Goal: Task Accomplishment & Management: Manage account settings

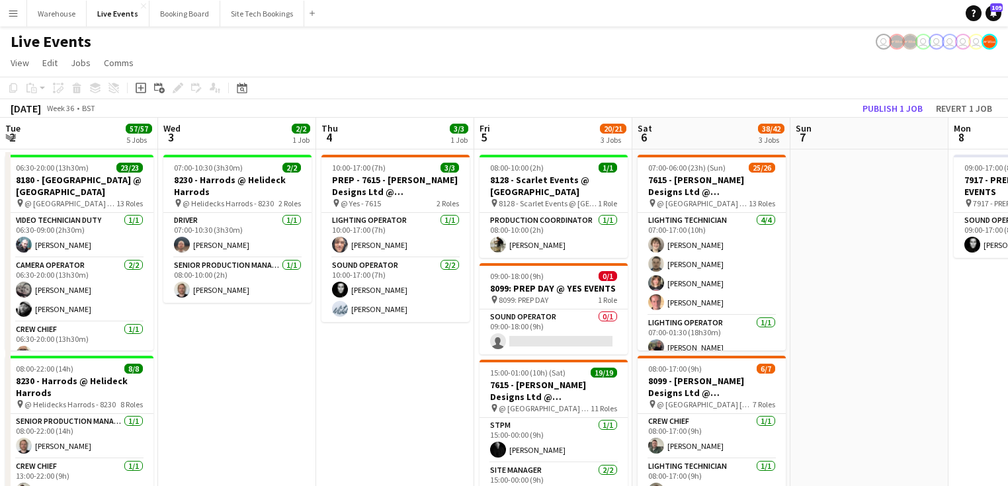
scroll to position [0, 594]
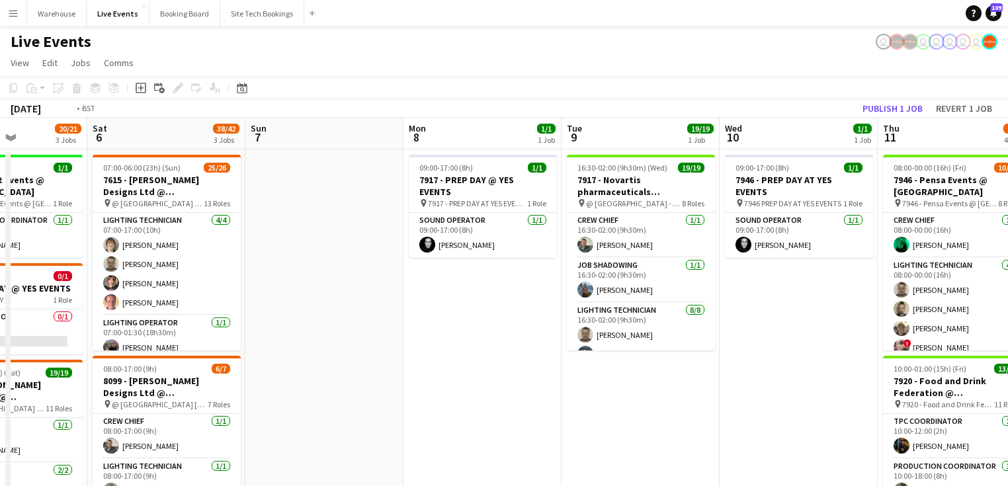
drag, startPoint x: 692, startPoint y: 390, endPoint x: 393, endPoint y: 382, distance: 298.4
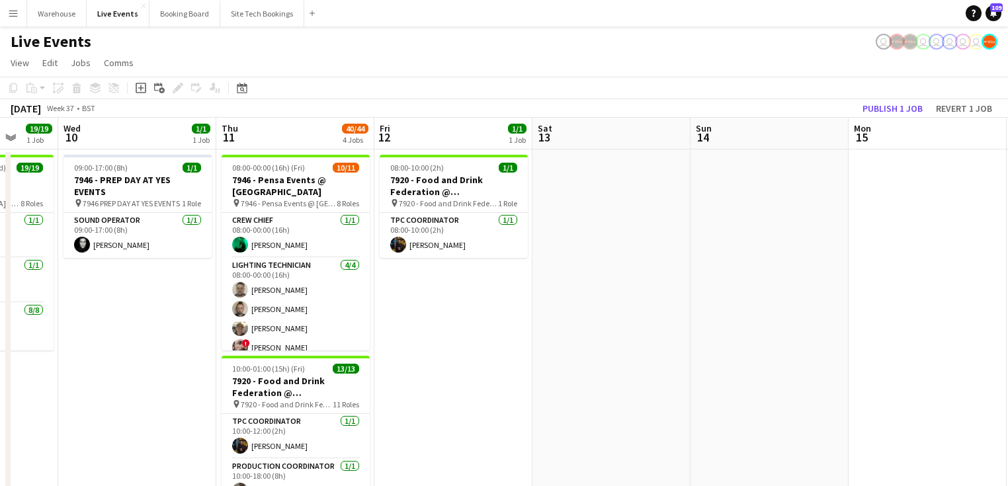
drag, startPoint x: 765, startPoint y: 439, endPoint x: 569, endPoint y: 393, distance: 201.0
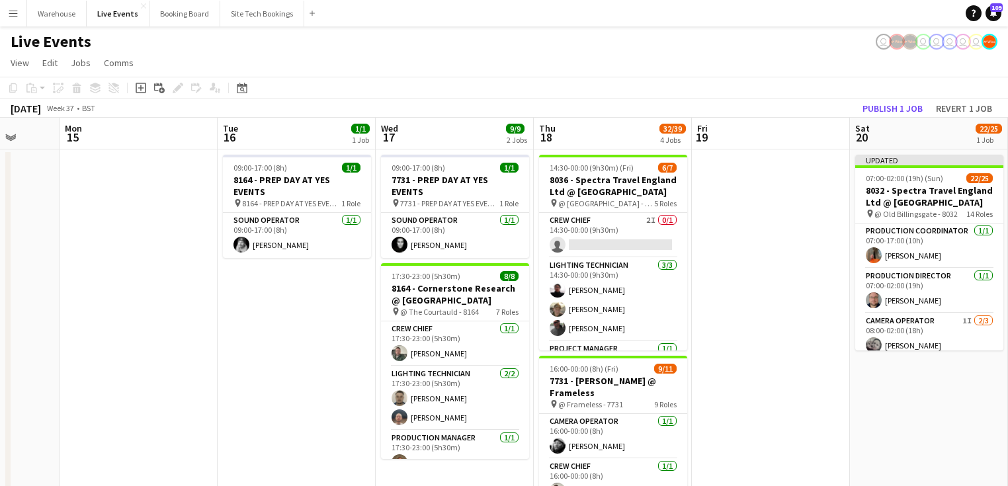
drag, startPoint x: 735, startPoint y: 419, endPoint x: 304, endPoint y: 361, distance: 435.1
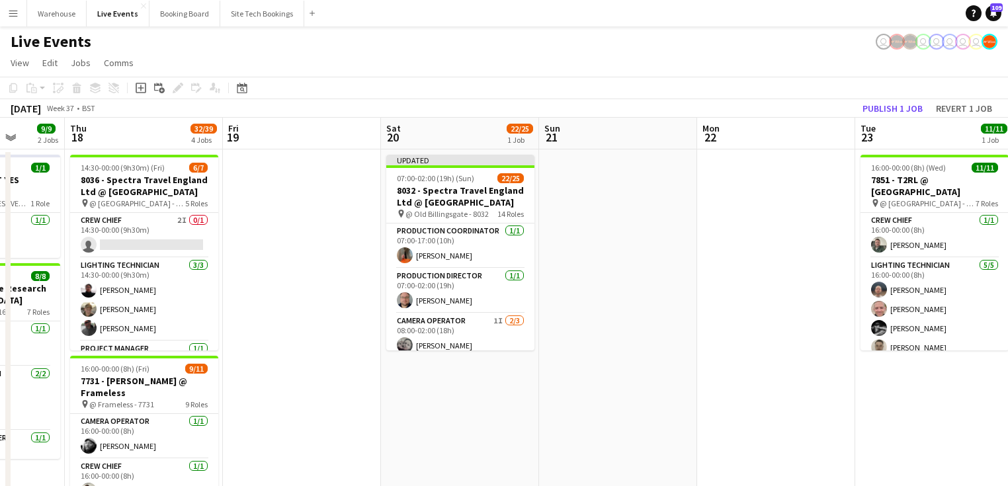
drag, startPoint x: 658, startPoint y: 385, endPoint x: 327, endPoint y: 354, distance: 332.7
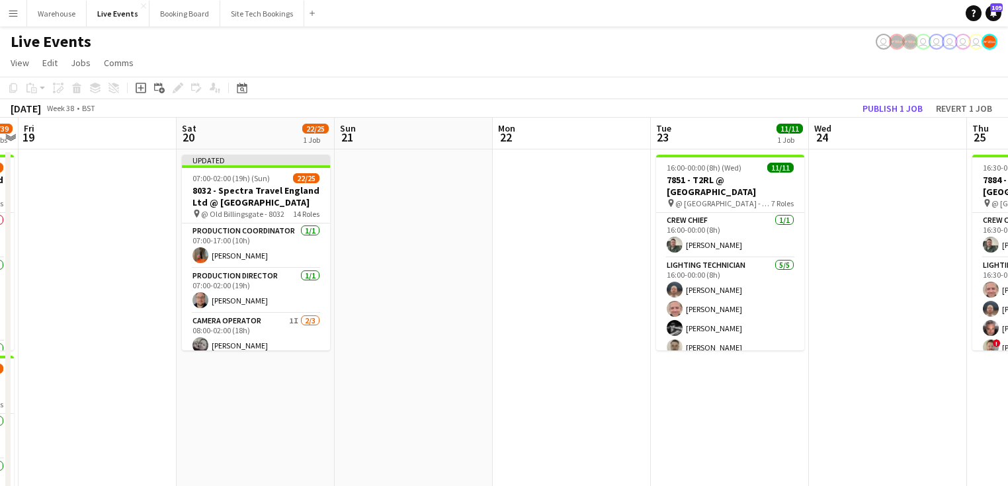
scroll to position [0, 489]
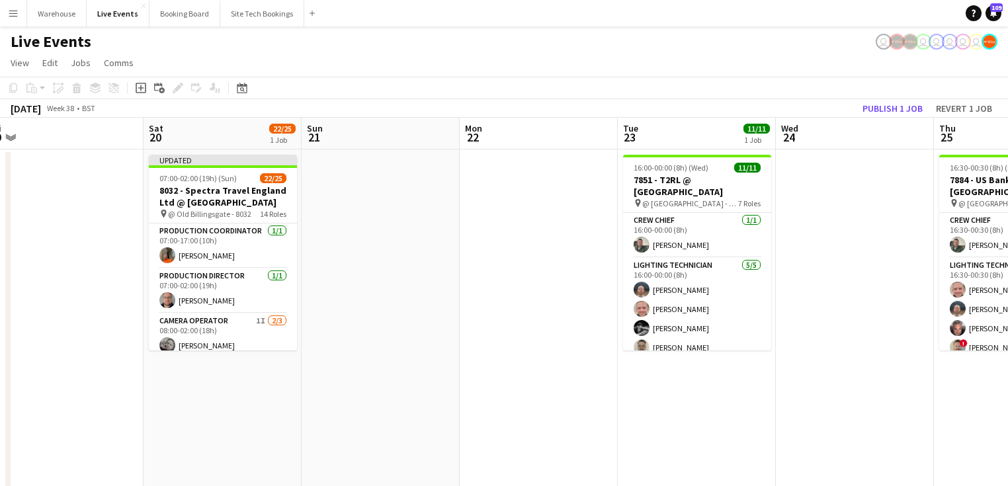
drag, startPoint x: 648, startPoint y: 365, endPoint x: 459, endPoint y: 357, distance: 189.3
drag, startPoint x: 529, startPoint y: 188, endPoint x: 754, endPoint y: 405, distance: 312.4
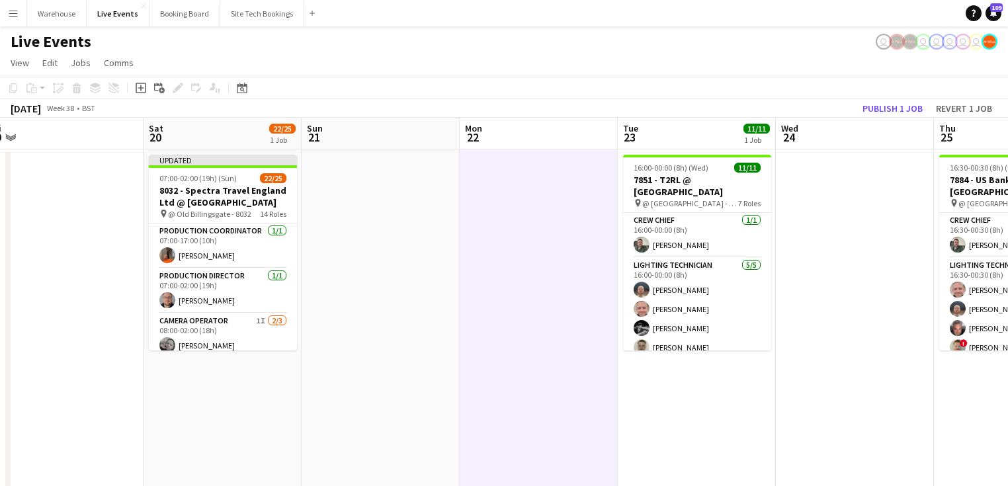
drag, startPoint x: 526, startPoint y: 191, endPoint x: 469, endPoint y: 272, distance: 99.1
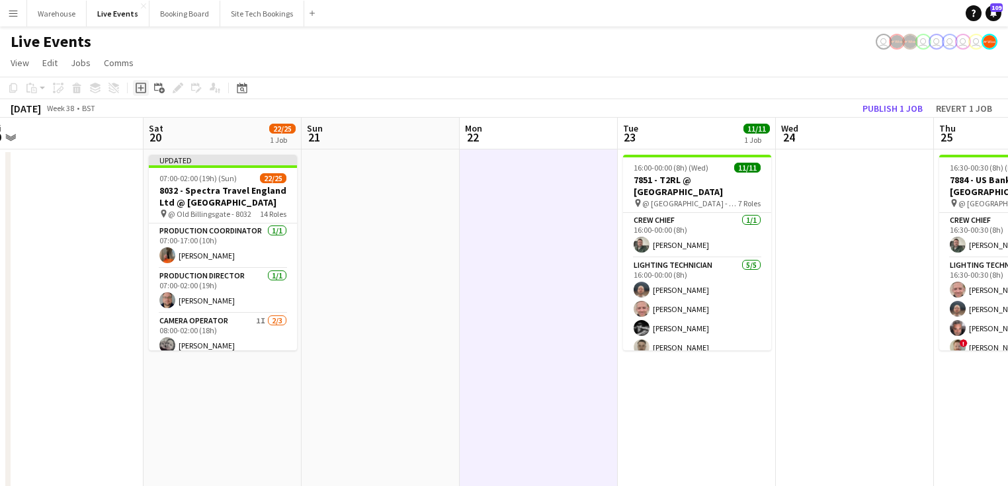
click at [145, 85] on icon at bounding box center [141, 88] width 11 height 11
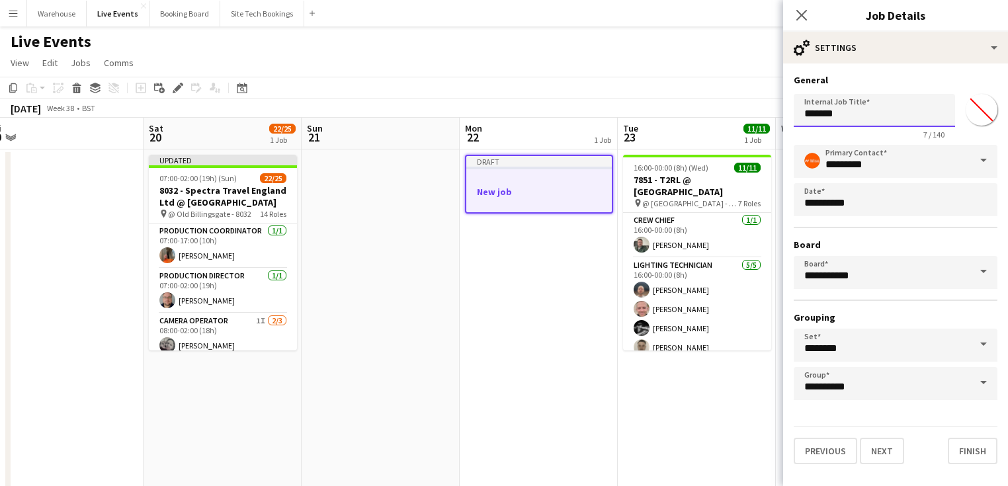
click at [848, 114] on input "*******" at bounding box center [874, 110] width 161 height 33
drag, startPoint x: 848, startPoint y: 114, endPoint x: 774, endPoint y: 114, distance: 74.7
type input "**********"
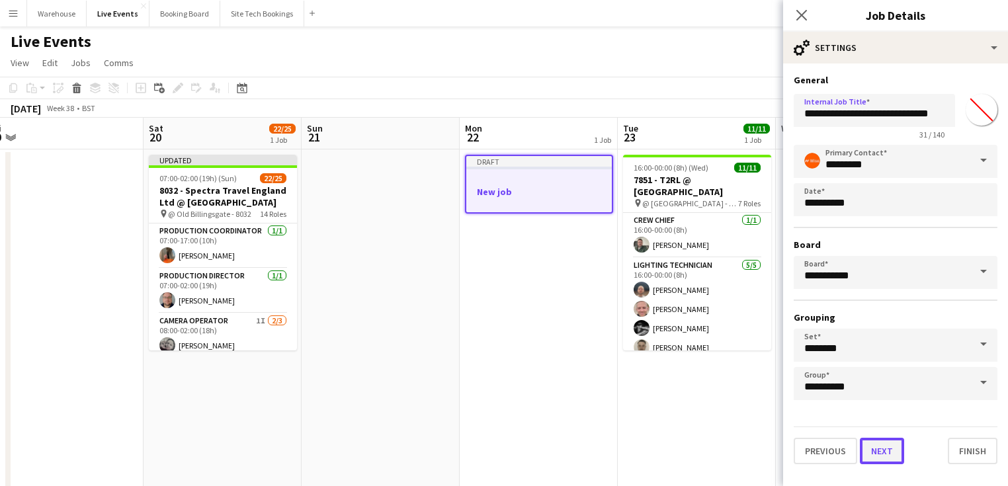
click at [874, 447] on button "Next" at bounding box center [882, 451] width 44 height 26
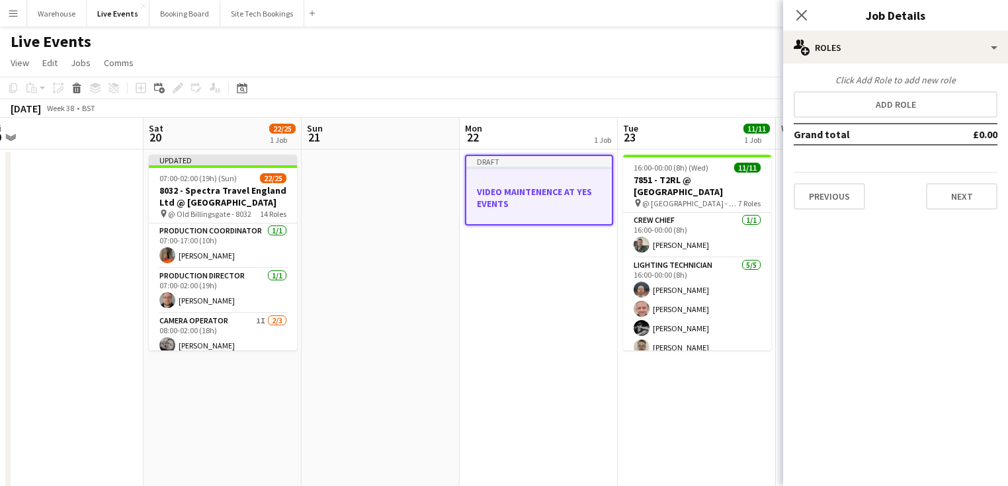
scroll to position [0, 0]
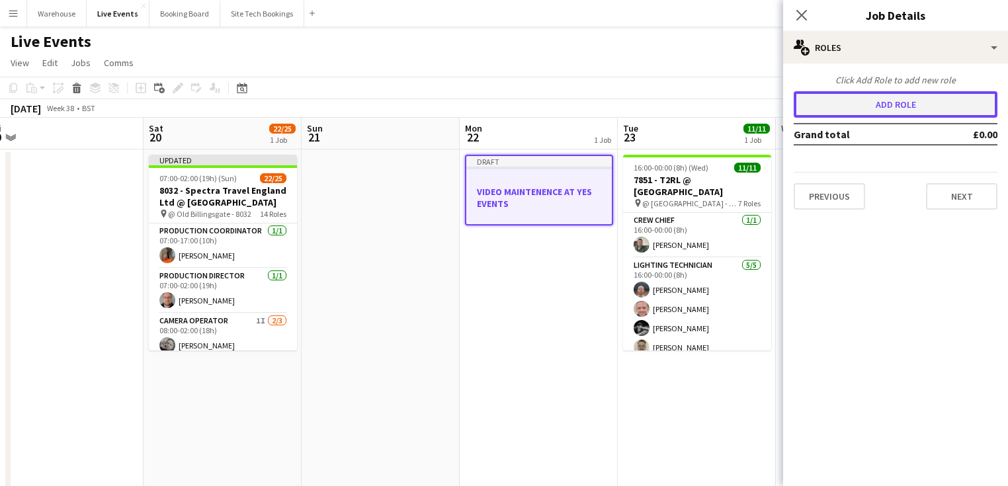
click at [868, 103] on button "Add role" at bounding box center [896, 104] width 204 height 26
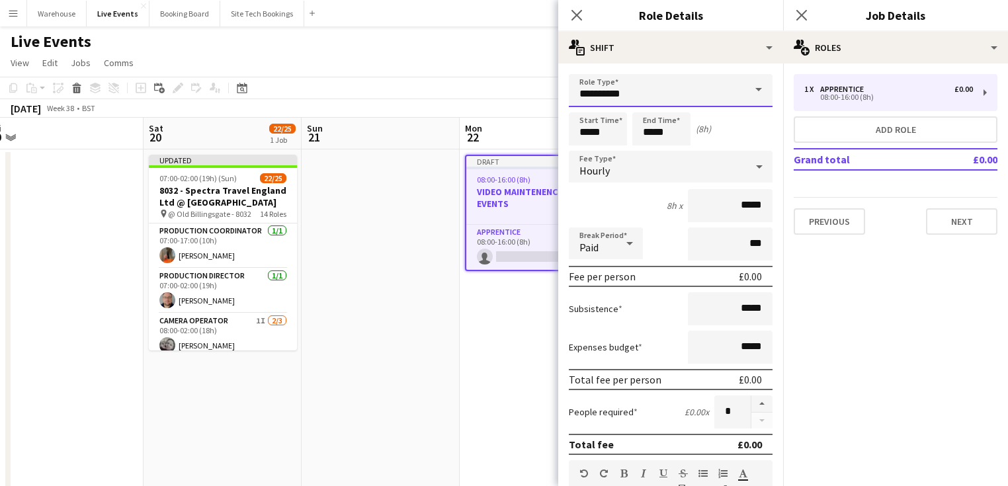
click at [653, 88] on input "**********" at bounding box center [671, 90] width 204 height 33
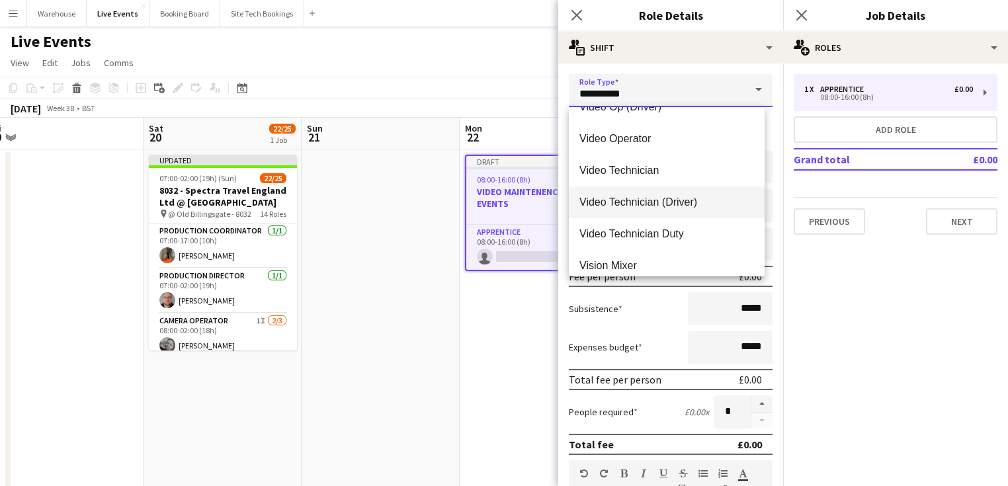
scroll to position [3333, 0]
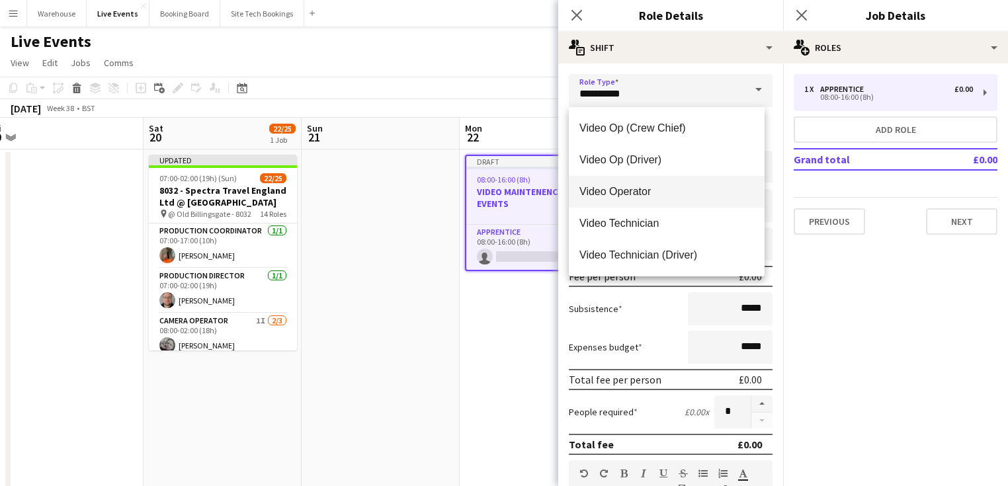
click at [613, 190] on span "Video Operator" at bounding box center [666, 191] width 175 height 13
type input "**********"
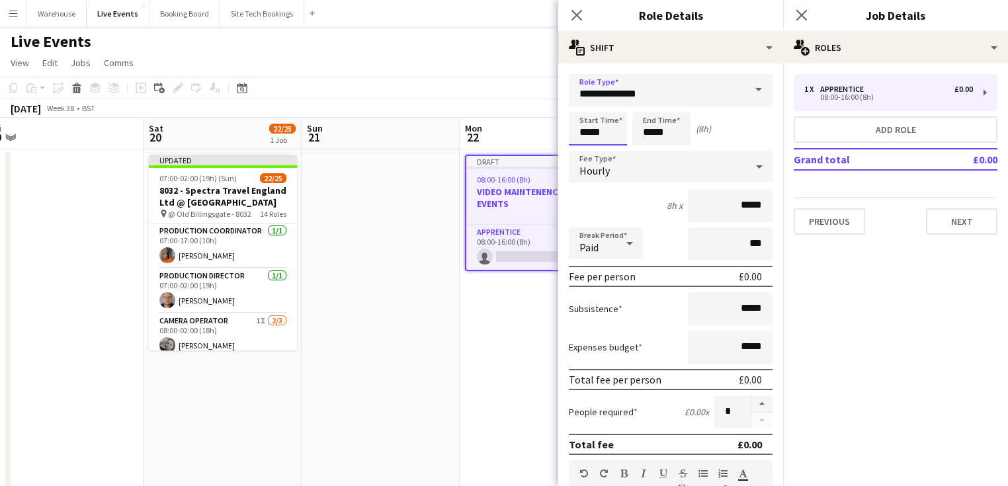
click at [590, 128] on input "*****" at bounding box center [598, 128] width 58 height 33
type input "*****"
click at [585, 106] on div at bounding box center [584, 105] width 26 height 13
click at [661, 126] on input "*****" at bounding box center [661, 128] width 58 height 33
type input "*****"
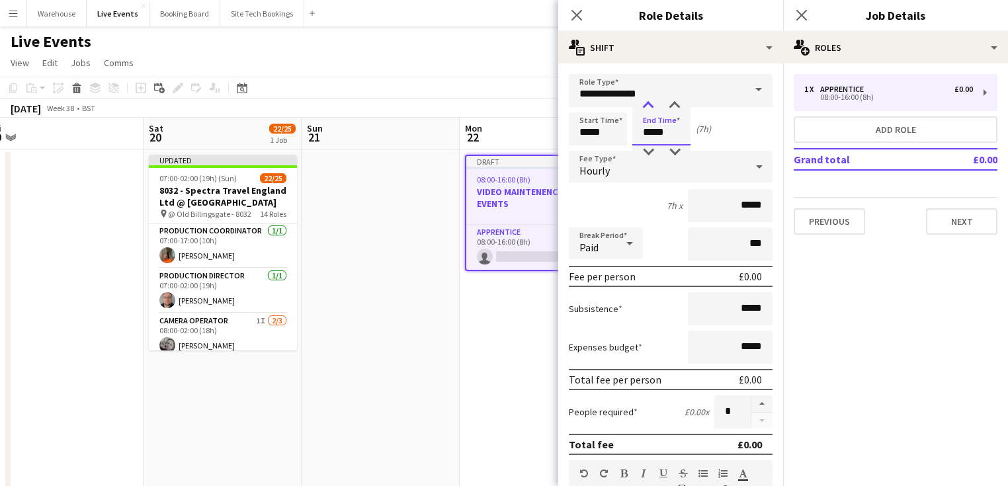
click at [648, 104] on div at bounding box center [648, 105] width 26 height 13
click at [611, 173] on div "Hourly" at bounding box center [657, 167] width 177 height 32
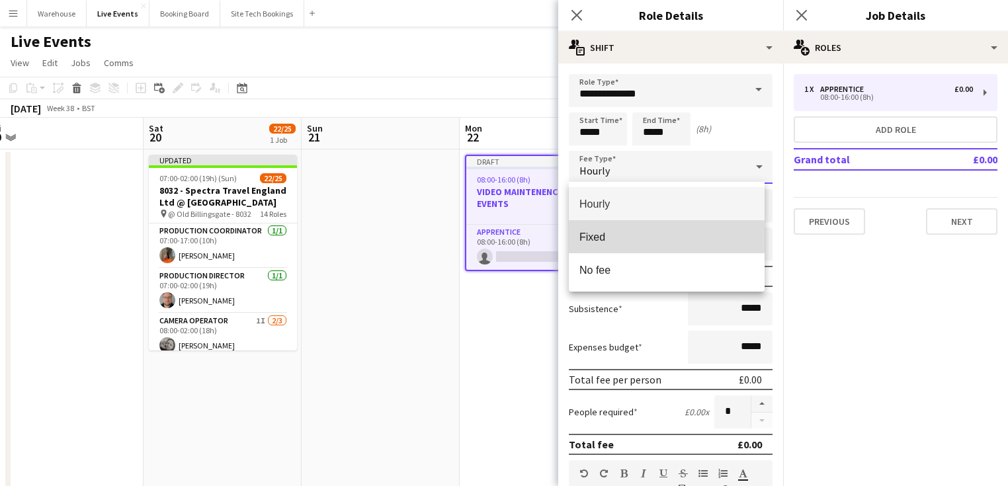
click at [611, 237] on span "Fixed" at bounding box center [666, 237] width 175 height 13
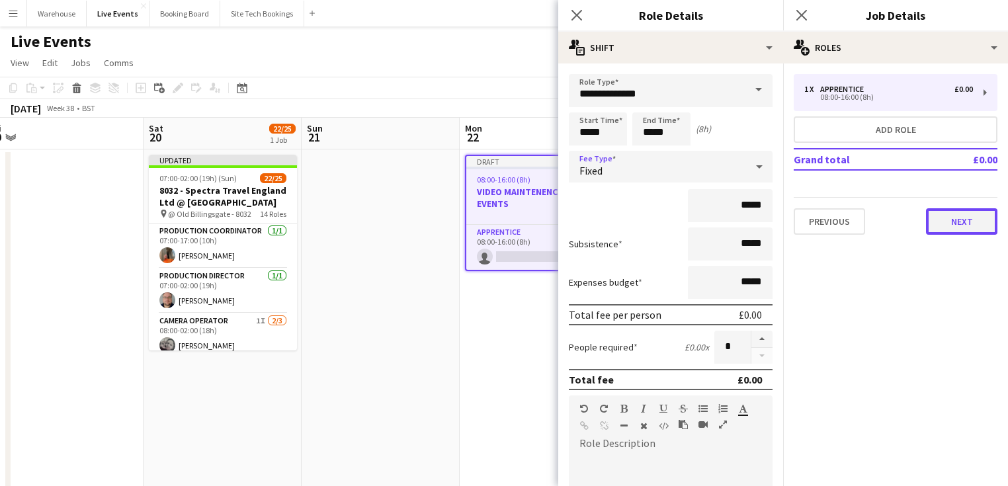
click at [973, 222] on button "Next" at bounding box center [961, 221] width 71 height 26
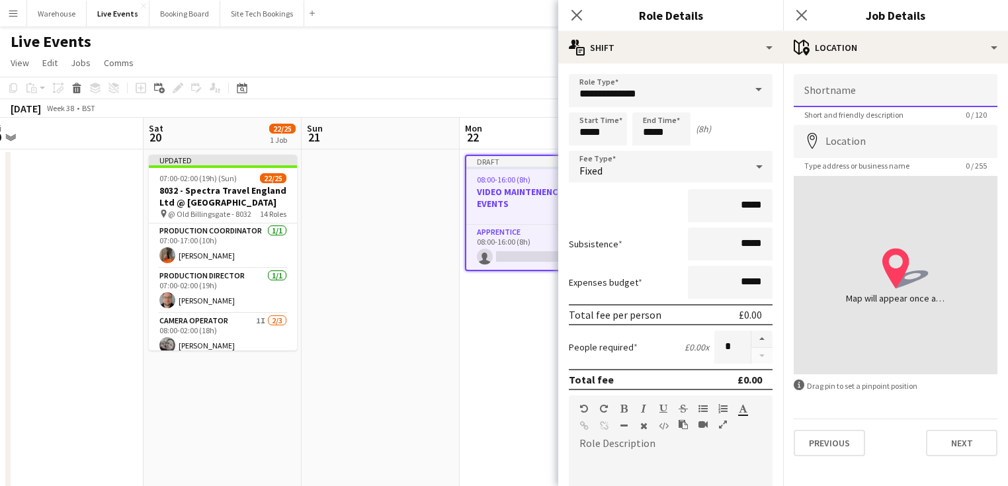
click at [836, 85] on input "Shortname" at bounding box center [896, 90] width 204 height 33
type input "**********"
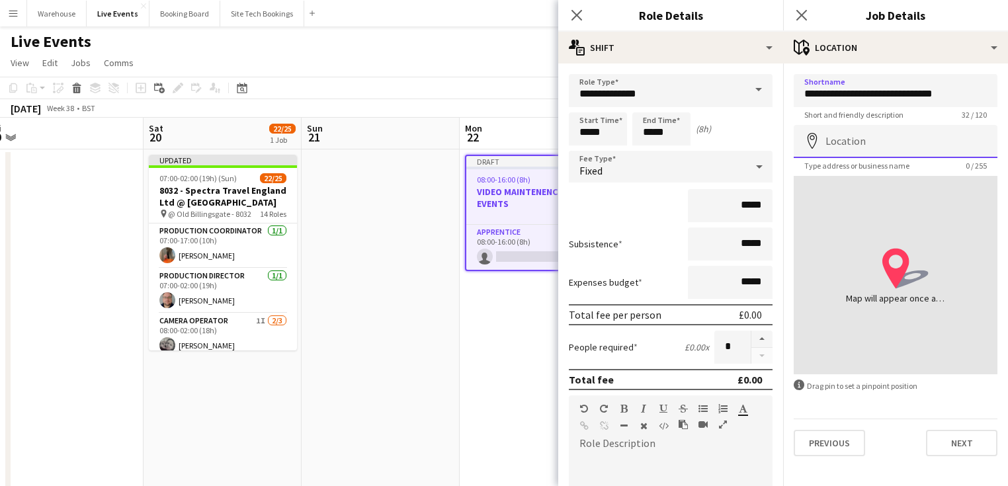
click at [878, 145] on input "Location" at bounding box center [896, 141] width 204 height 33
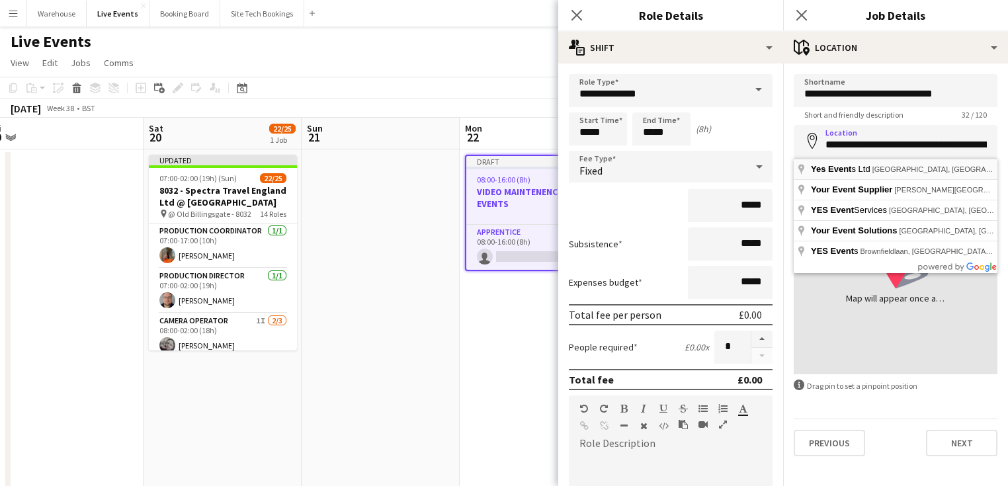
type input "**********"
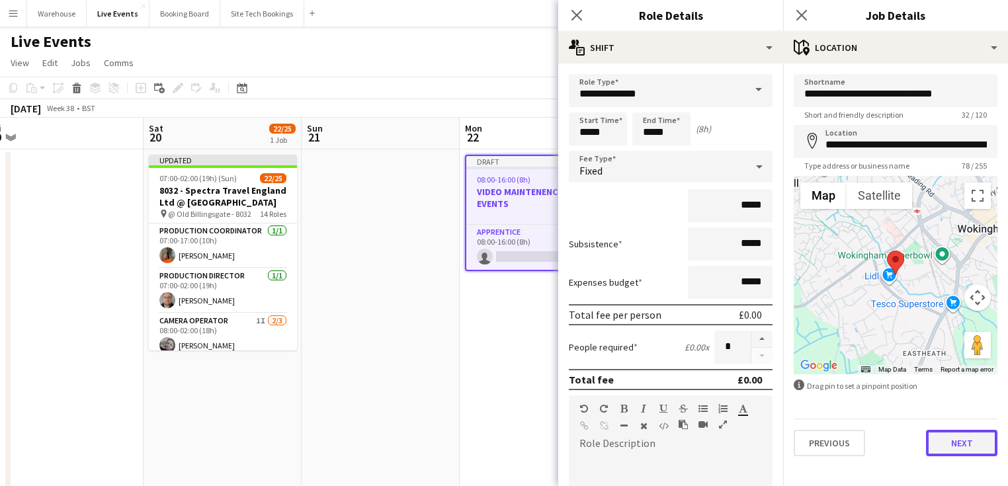
click at [955, 436] on button "Next" at bounding box center [961, 443] width 71 height 26
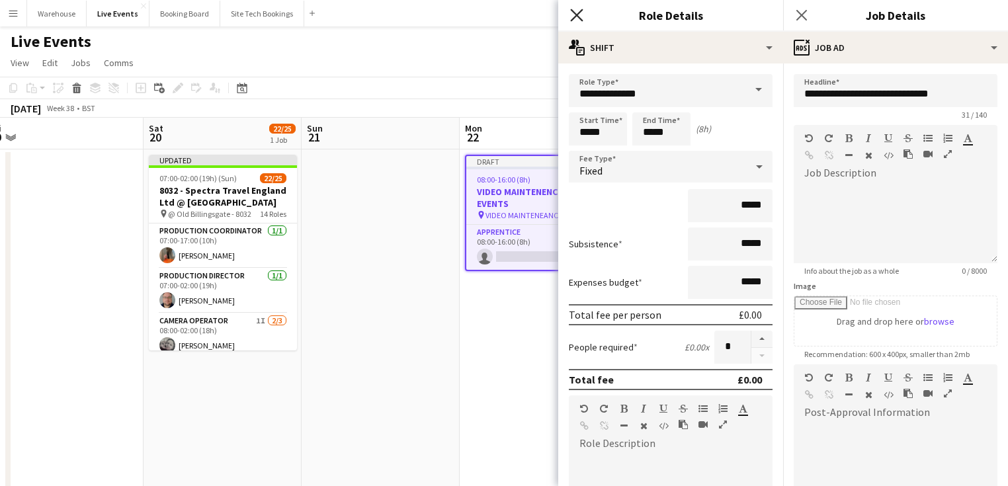
click at [577, 17] on icon at bounding box center [576, 15] width 13 height 13
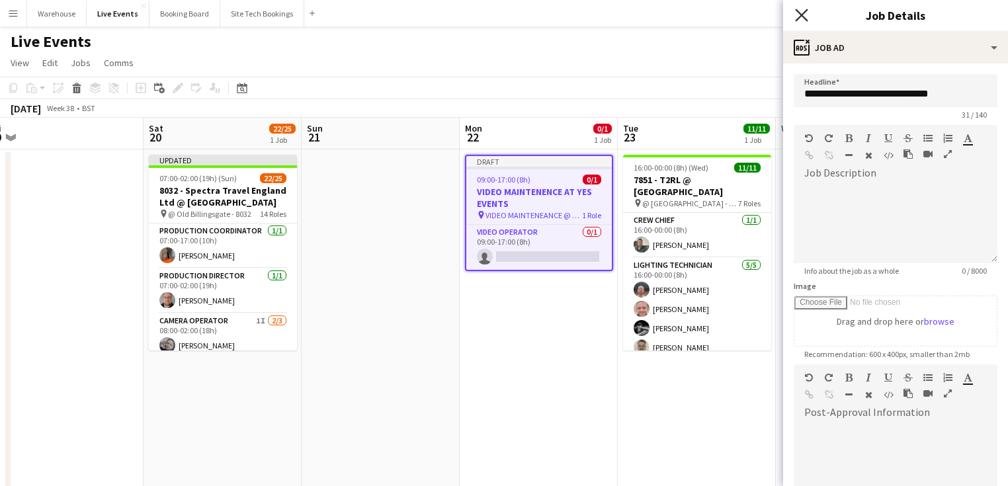
click at [800, 17] on icon at bounding box center [801, 15] width 13 height 13
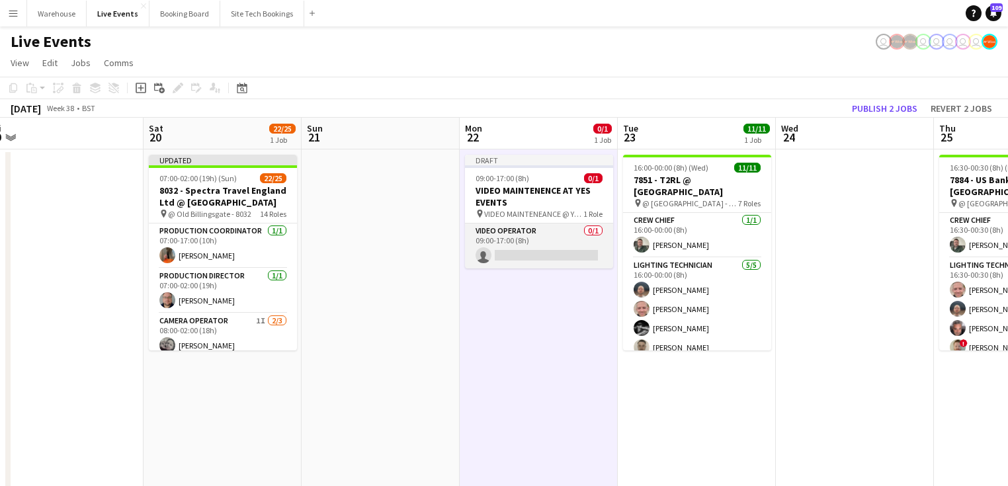
click at [525, 256] on app-card-role "Video Operator 0/1 09:00-17:00 (8h) single-neutral-actions" at bounding box center [539, 246] width 148 height 45
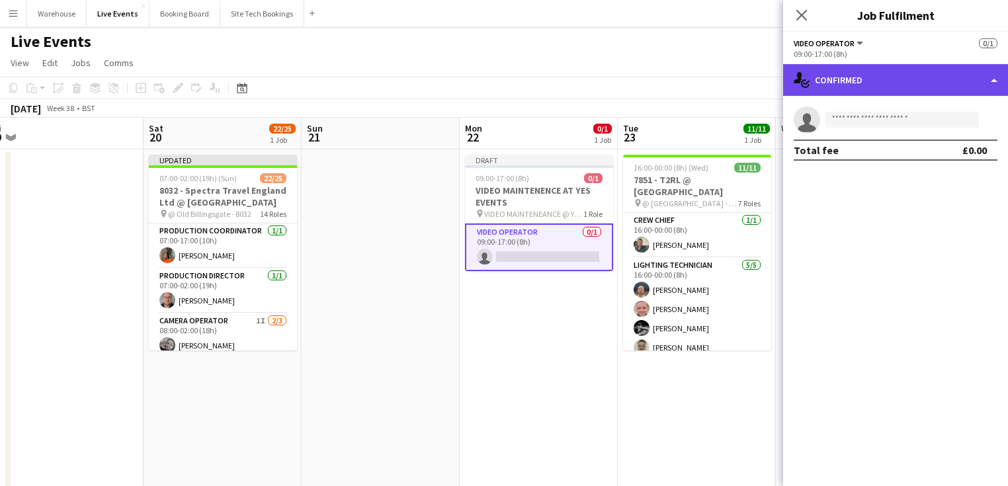
click at [876, 80] on div "single-neutral-actions-check-2 Confirmed" at bounding box center [895, 80] width 225 height 32
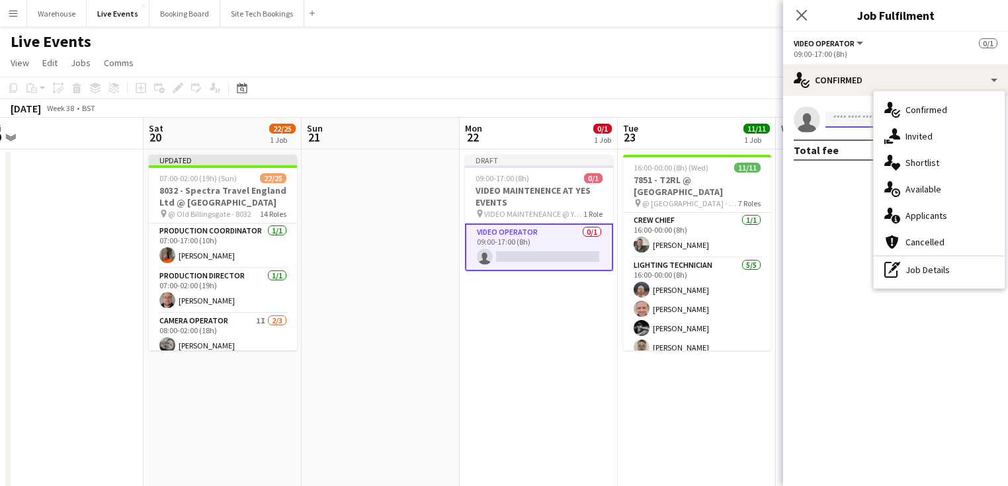
click at [854, 120] on input at bounding box center [901, 120] width 153 height 16
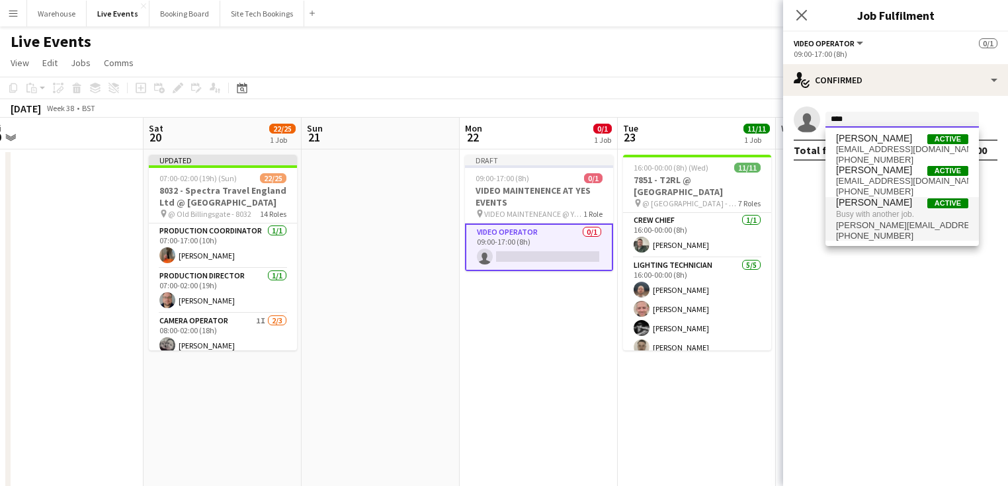
type input "****"
click at [874, 212] on span "Busy with another job." at bounding box center [902, 214] width 132 height 12
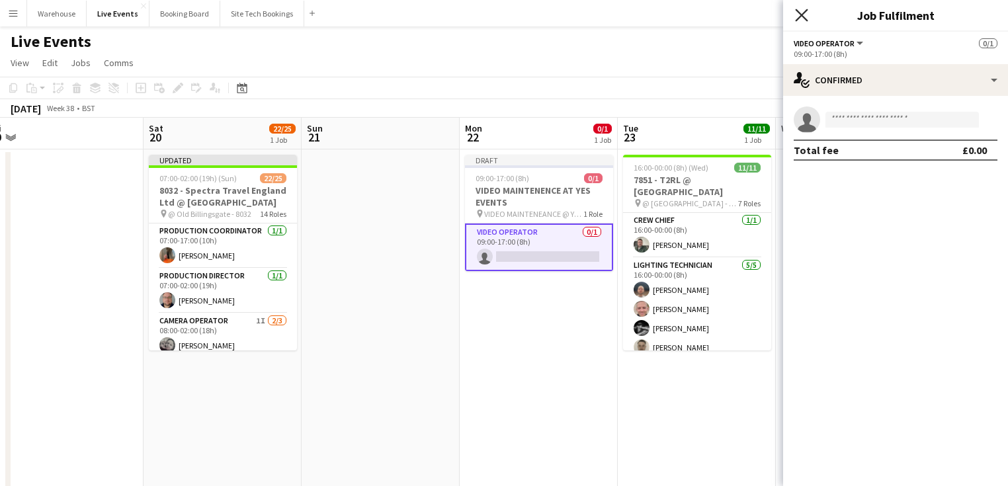
click at [800, 17] on icon at bounding box center [801, 15] width 13 height 13
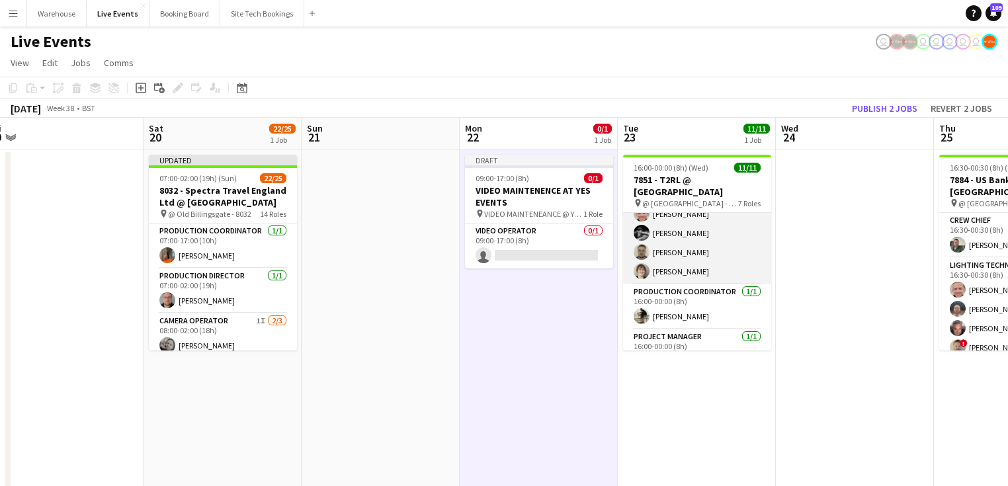
scroll to position [0, 0]
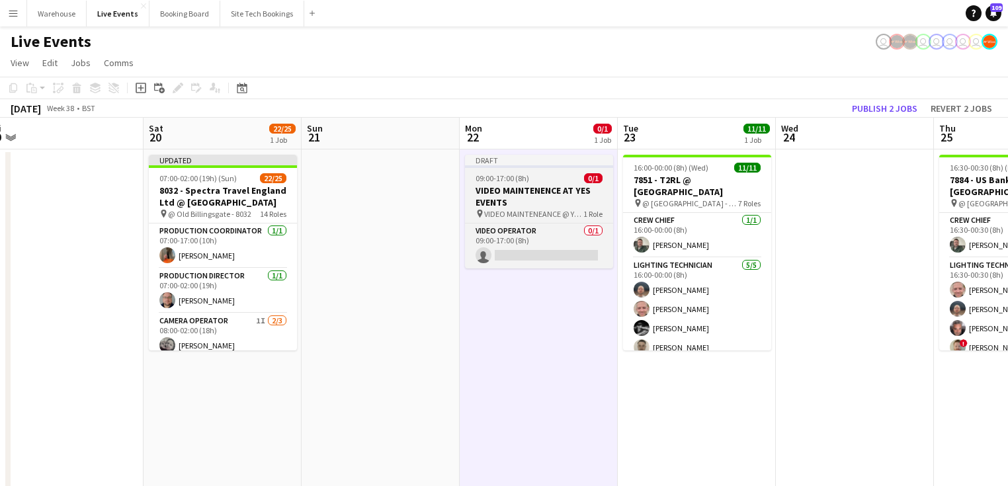
click at [500, 210] on span "VIDEO MAINTENEANCE @ YES EVENTS" at bounding box center [533, 214] width 99 height 10
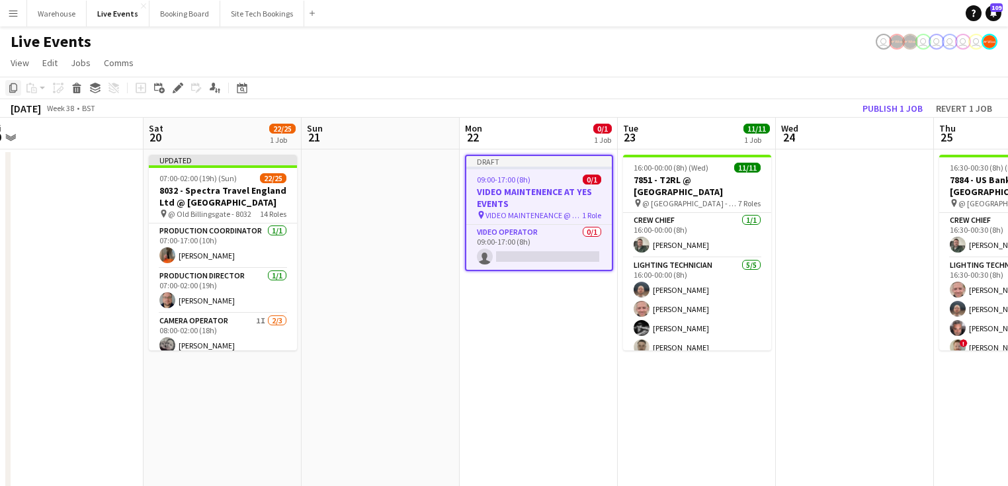
click at [13, 89] on icon "Copy" at bounding box center [13, 88] width 11 height 11
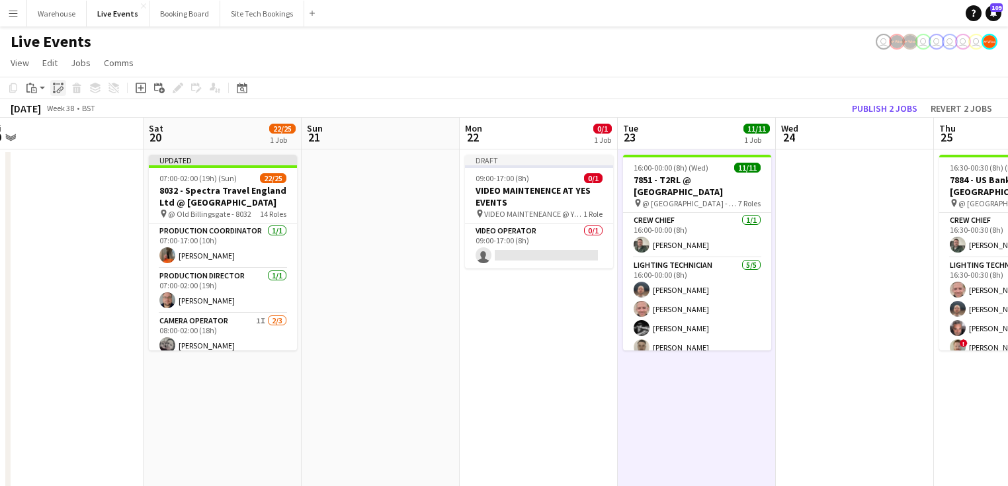
click at [60, 89] on icon at bounding box center [59, 91] width 5 height 5
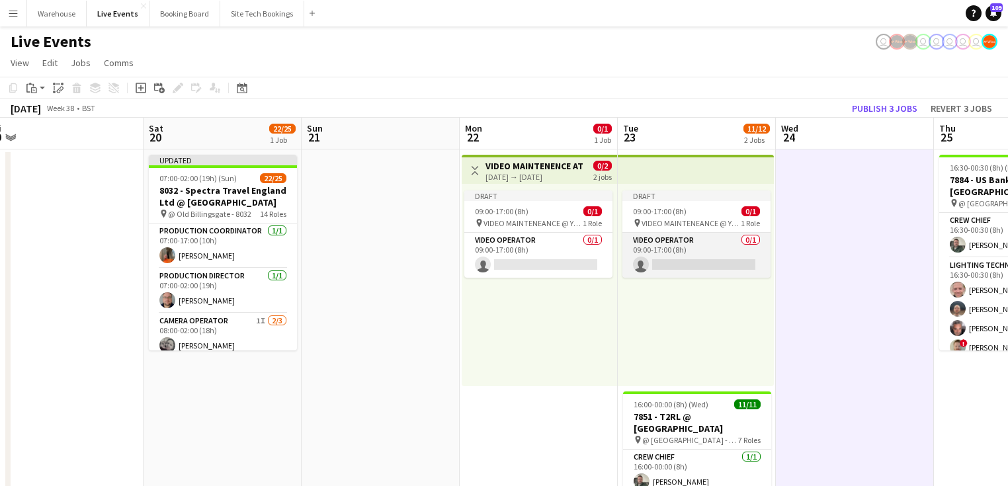
click at [677, 263] on app-card-role "Video Operator 0/1 09:00-17:00 (8h) single-neutral-actions" at bounding box center [696, 255] width 148 height 45
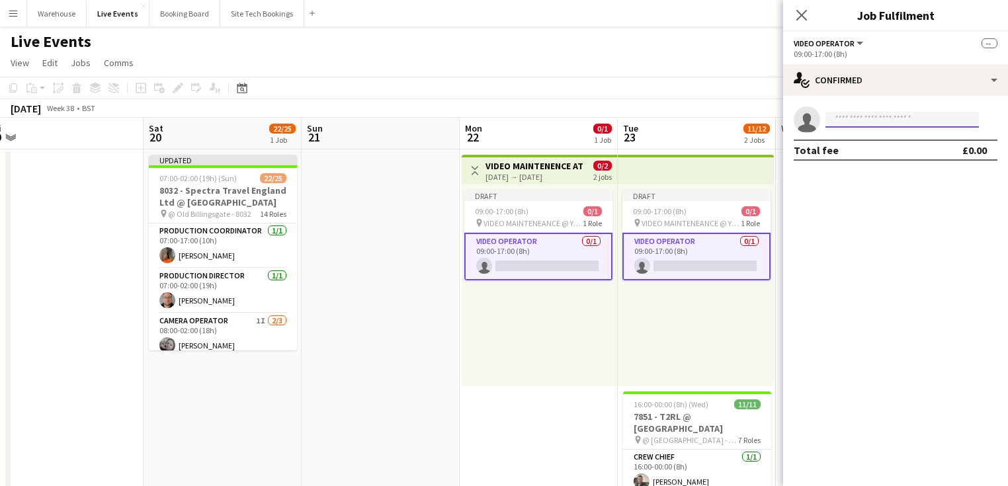
click at [903, 118] on input at bounding box center [901, 120] width 153 height 16
type input "*"
click at [802, 15] on icon at bounding box center [801, 15] width 13 height 13
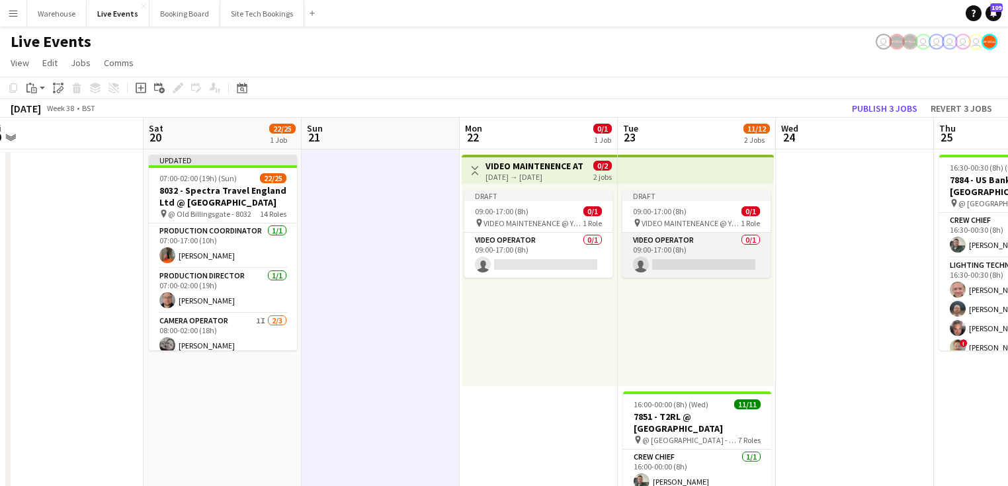
click at [684, 254] on app-card-role "Video Operator 0/1 09:00-17:00 (8h) single-neutral-actions" at bounding box center [696, 255] width 148 height 45
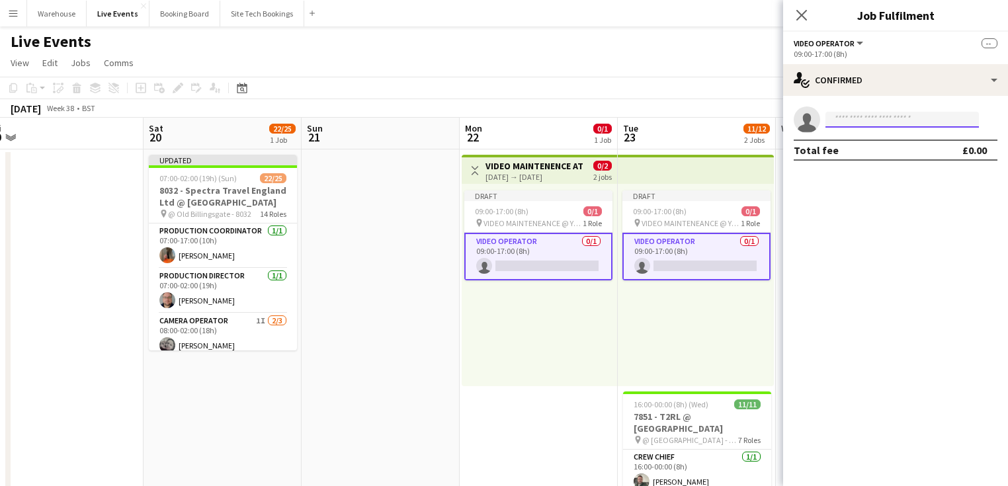
click at [875, 116] on input at bounding box center [901, 120] width 153 height 16
type input "*"
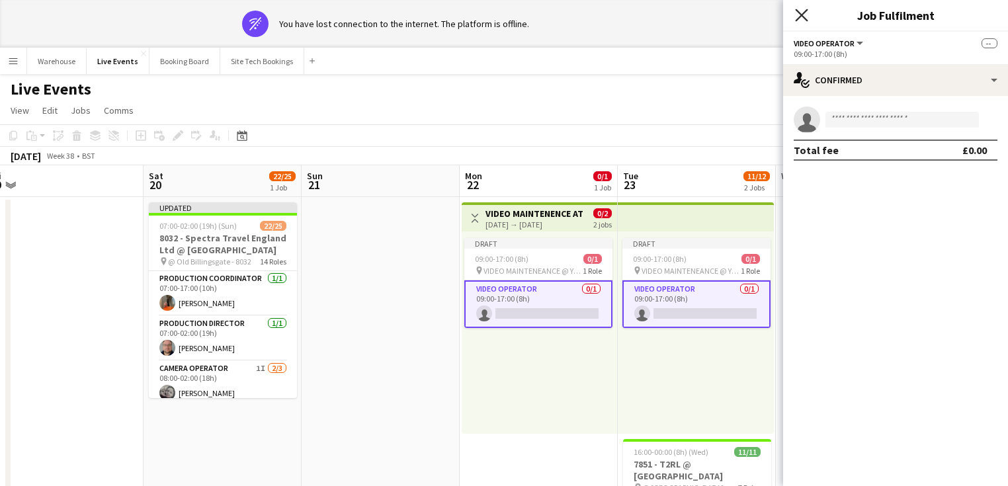
click at [796, 15] on icon "Close pop-in" at bounding box center [801, 15] width 13 height 13
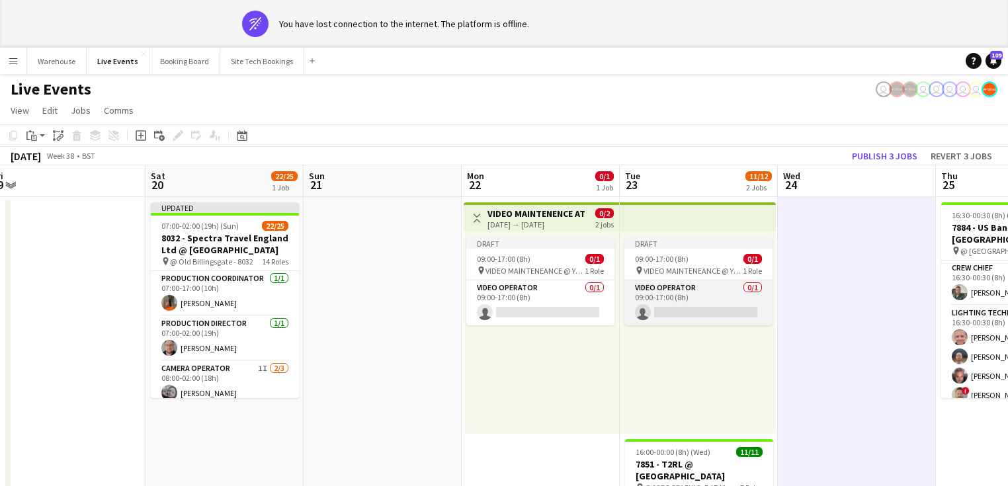
click at [683, 309] on app-card-role "Video Operator 0/1 09:00-17:00 (8h) single-neutral-actions" at bounding box center [698, 302] width 148 height 45
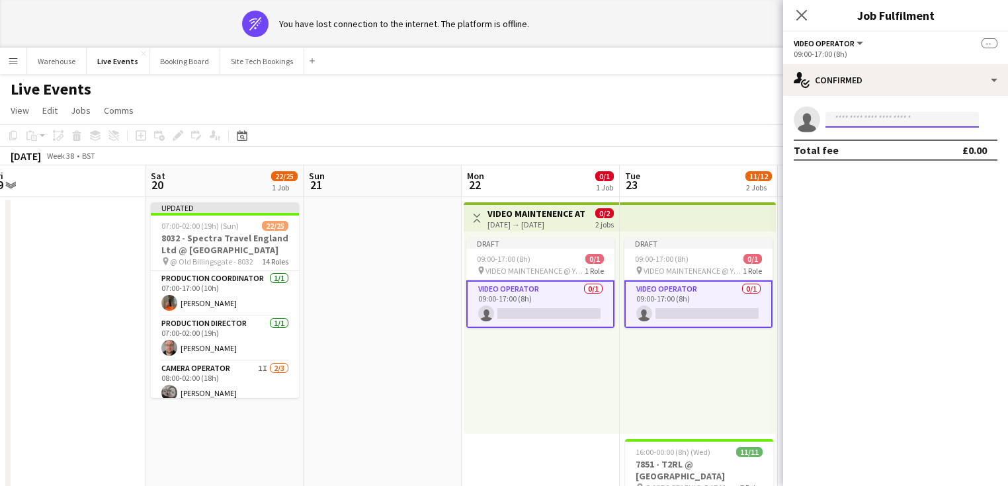
click at [868, 126] on input at bounding box center [901, 120] width 153 height 16
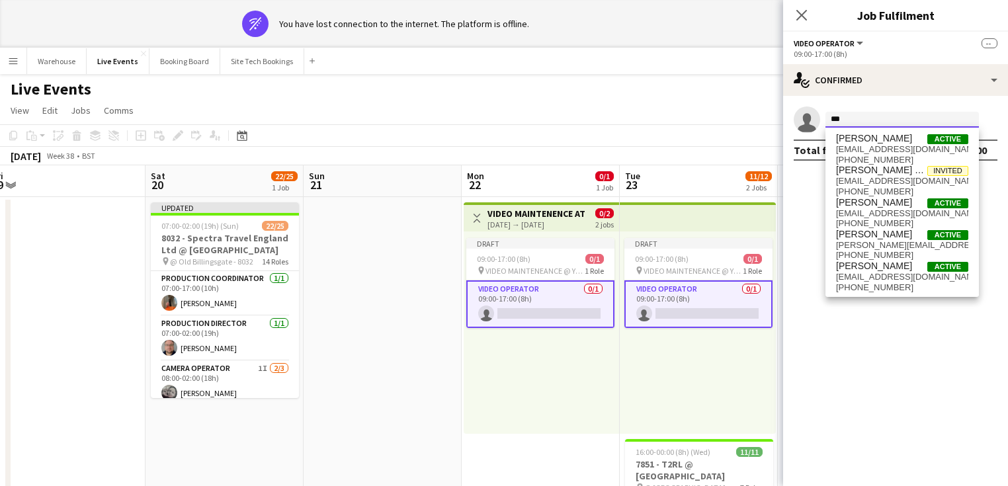
type input "****"
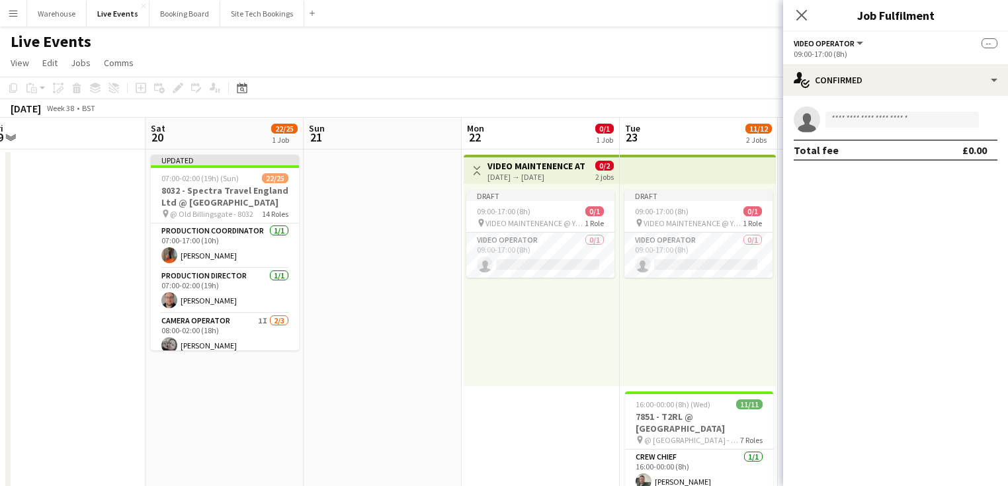
click at [862, 225] on mat-expansion-panel "check Confirmed single-neutral-actions Total fee £0.00" at bounding box center [895, 291] width 225 height 390
click at [850, 122] on input at bounding box center [901, 120] width 153 height 16
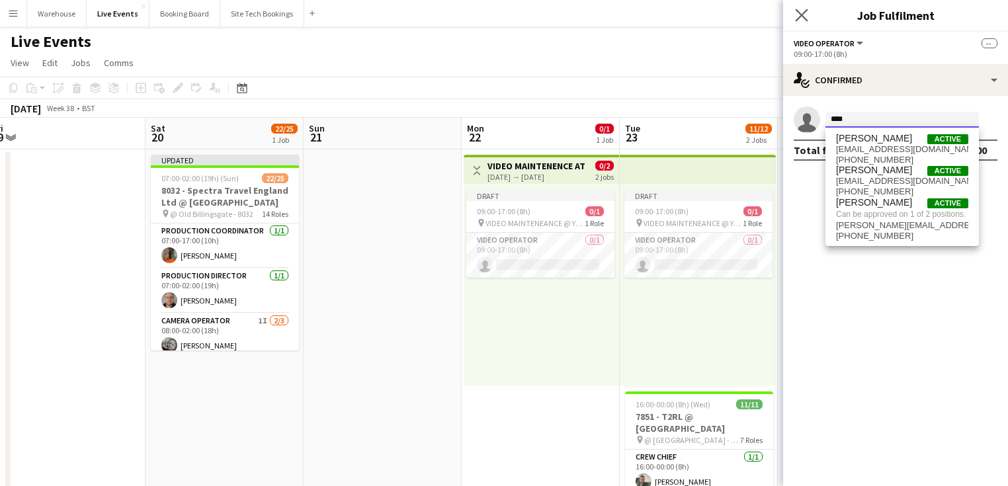
type input "****"
click at [802, 8] on app-icon "Close pop-in" at bounding box center [801, 15] width 19 height 19
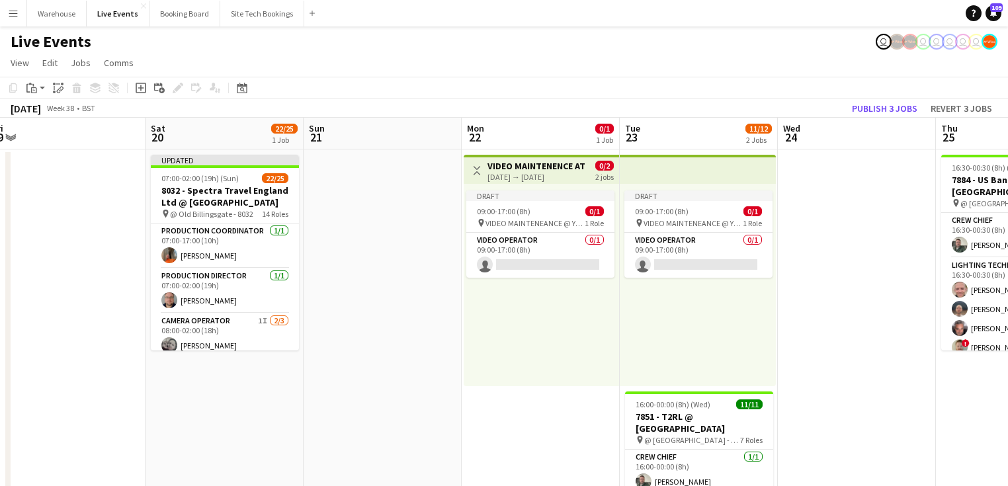
drag, startPoint x: 519, startPoint y: 310, endPoint x: 528, endPoint y: 313, distance: 9.8
click at [519, 309] on div "Draft 09:00-17:00 (8h) 0/1 pin VIDEO MAINTENEANCE @ YES EVENTS 1 Role Video Ope…" at bounding box center [541, 285] width 155 height 202
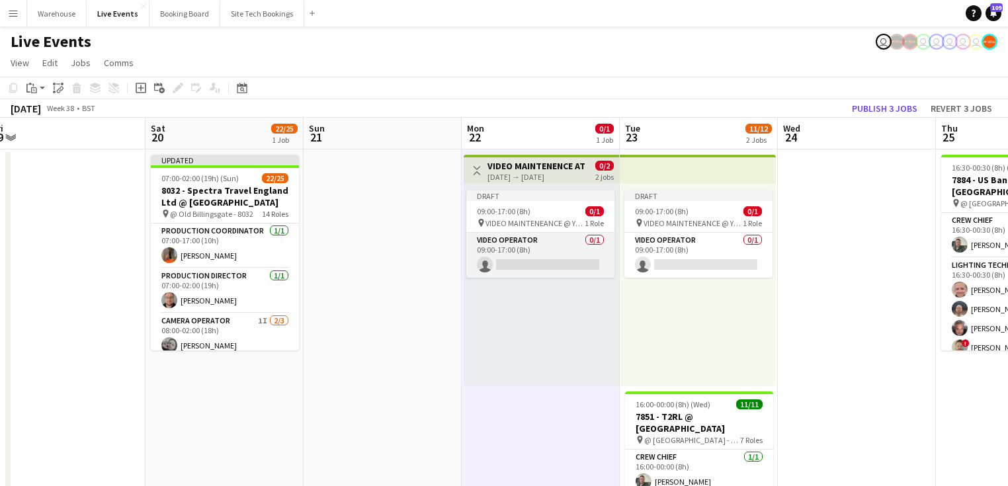
click at [528, 263] on app-card-role "Video Operator 0/1 09:00-17:00 (8h) single-neutral-actions" at bounding box center [540, 255] width 148 height 45
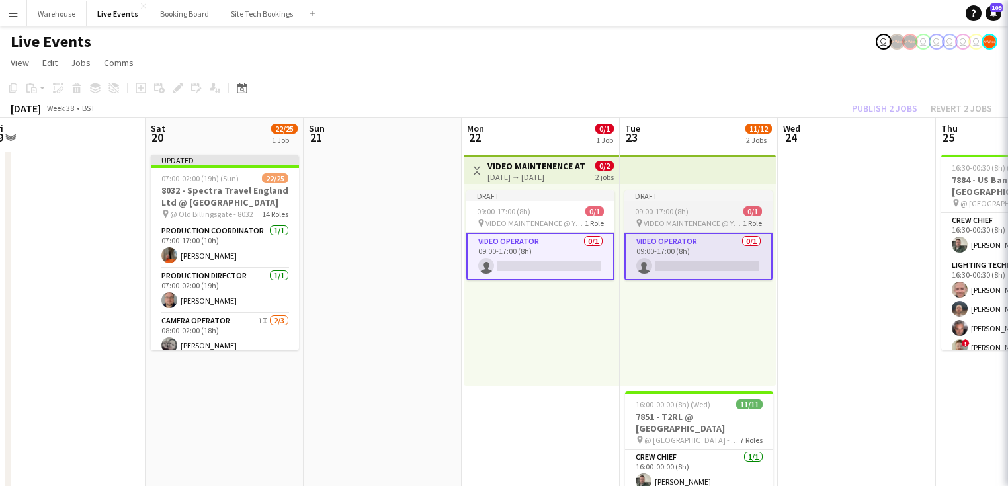
scroll to position [0, 485]
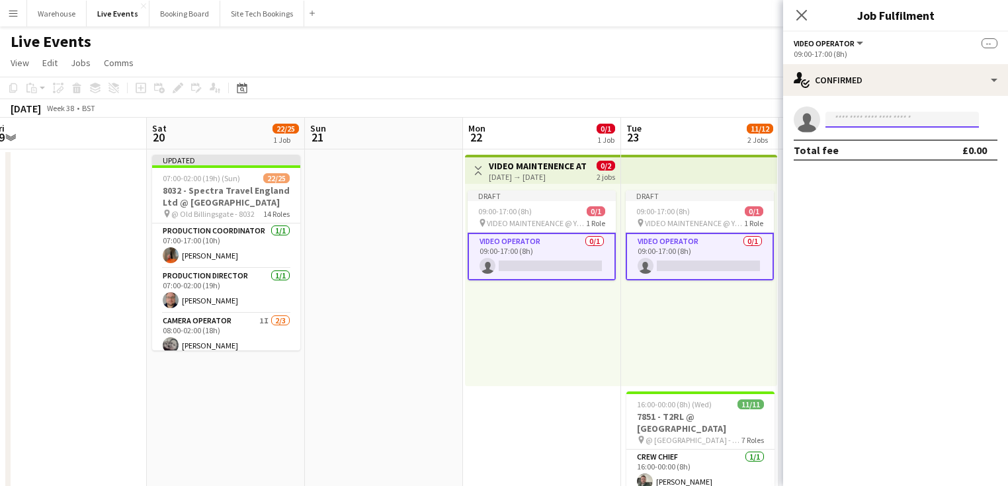
click at [905, 122] on input at bounding box center [901, 120] width 153 height 16
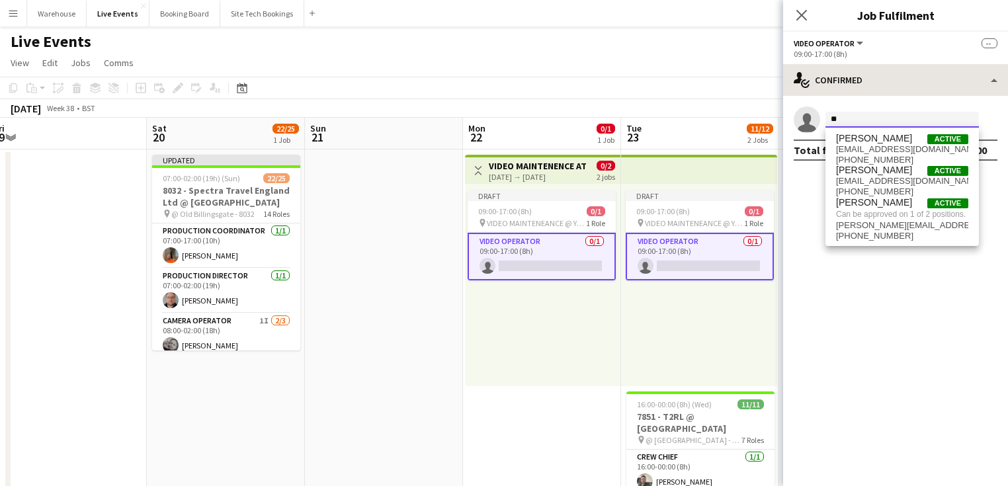
type input "*"
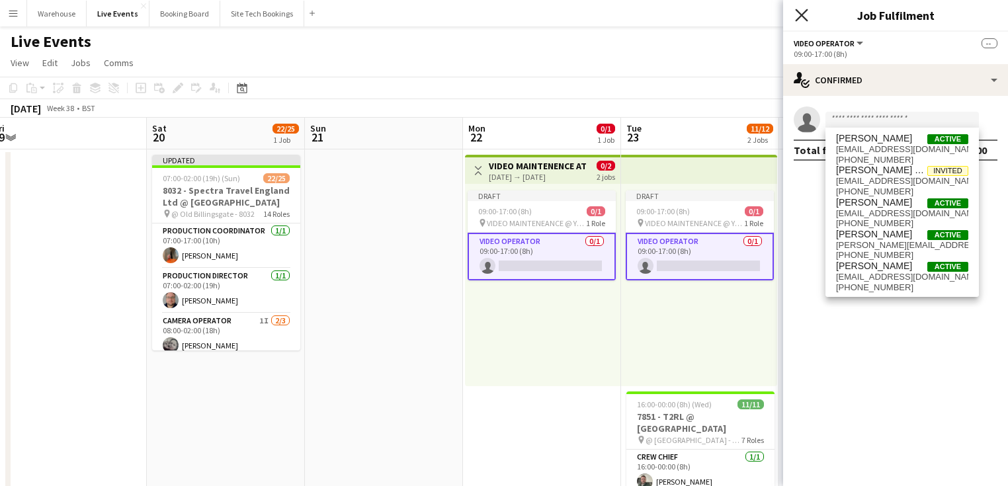
click at [800, 15] on icon "Close pop-in" at bounding box center [801, 15] width 13 height 13
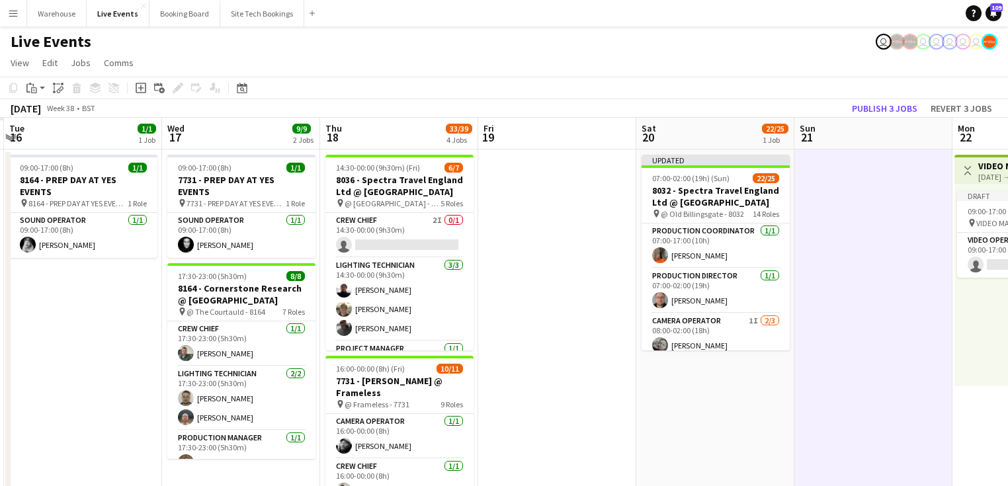
drag, startPoint x: 381, startPoint y: 426, endPoint x: 623, endPoint y: 401, distance: 243.3
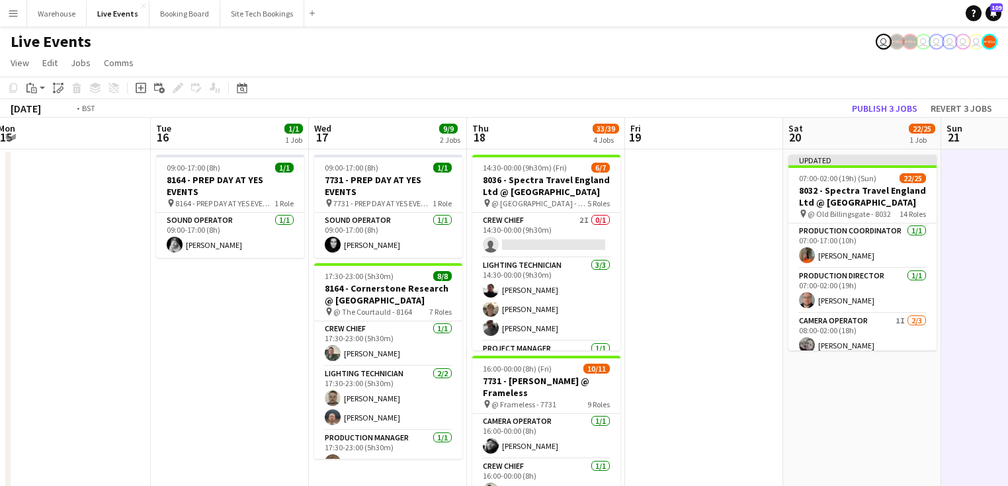
drag, startPoint x: 466, startPoint y: 418, endPoint x: 928, endPoint y: 369, distance: 464.8
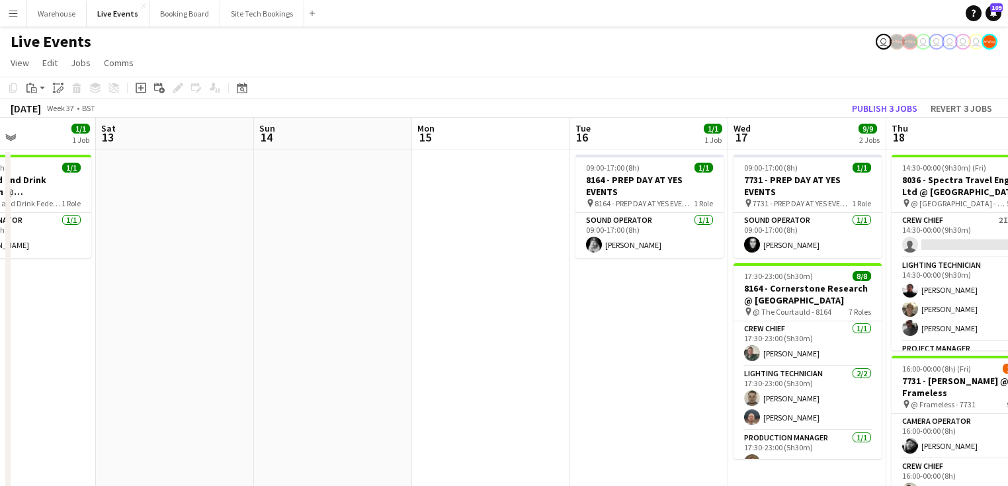
drag, startPoint x: 511, startPoint y: 392, endPoint x: 647, endPoint y: 371, distance: 137.2
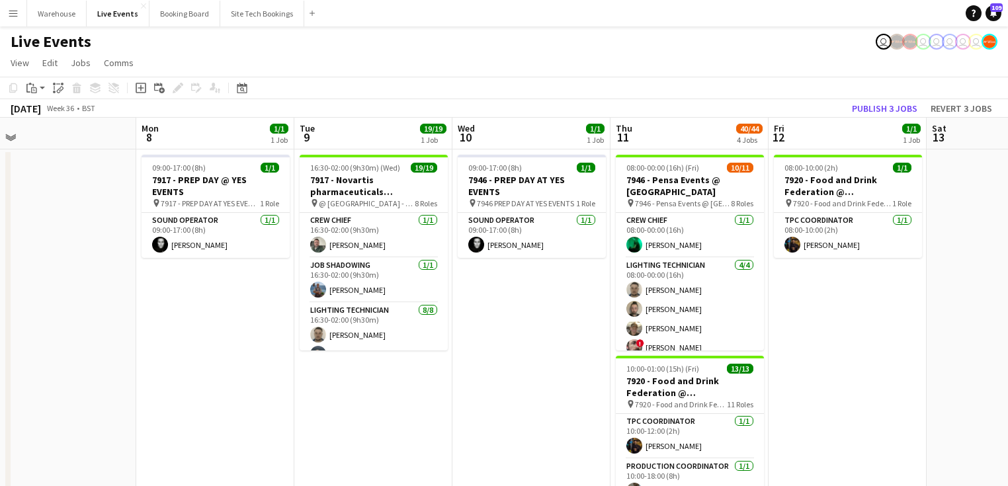
drag, startPoint x: 600, startPoint y: 402, endPoint x: 762, endPoint y: 384, distance: 162.3
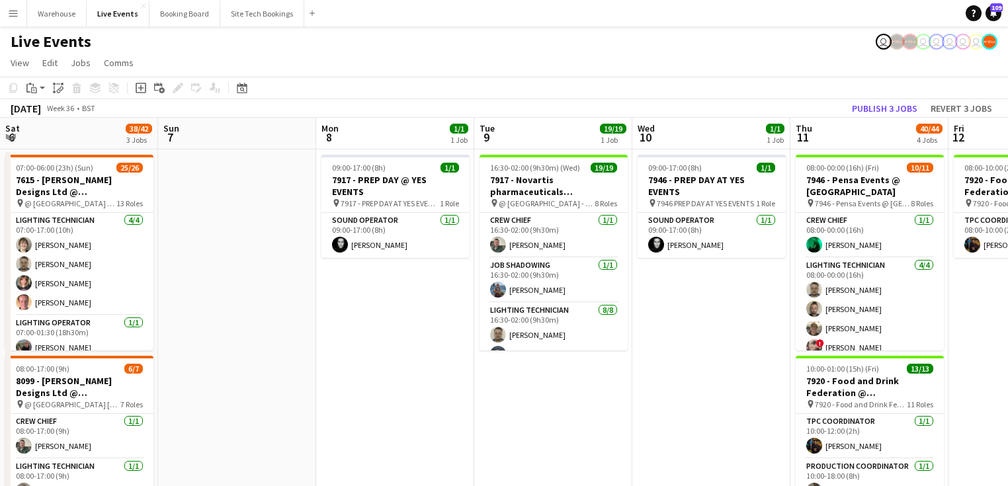
drag, startPoint x: 373, startPoint y: 421, endPoint x: 749, endPoint y: 405, distance: 376.0
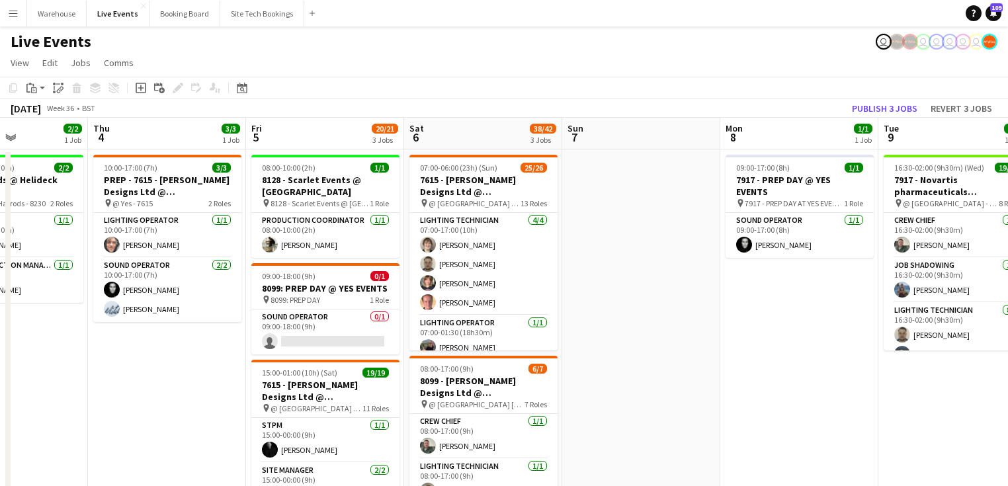
scroll to position [0, 363]
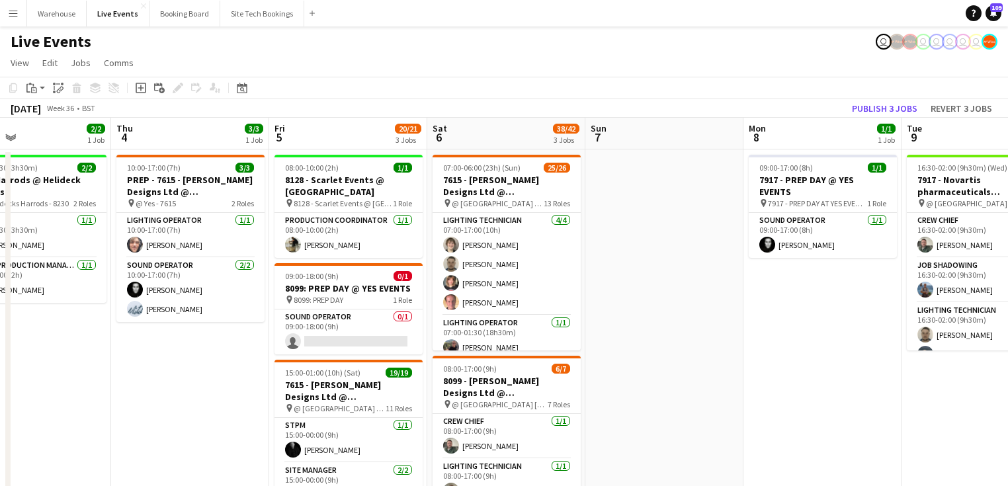
drag, startPoint x: 513, startPoint y: 355, endPoint x: 671, endPoint y: 348, distance: 157.6
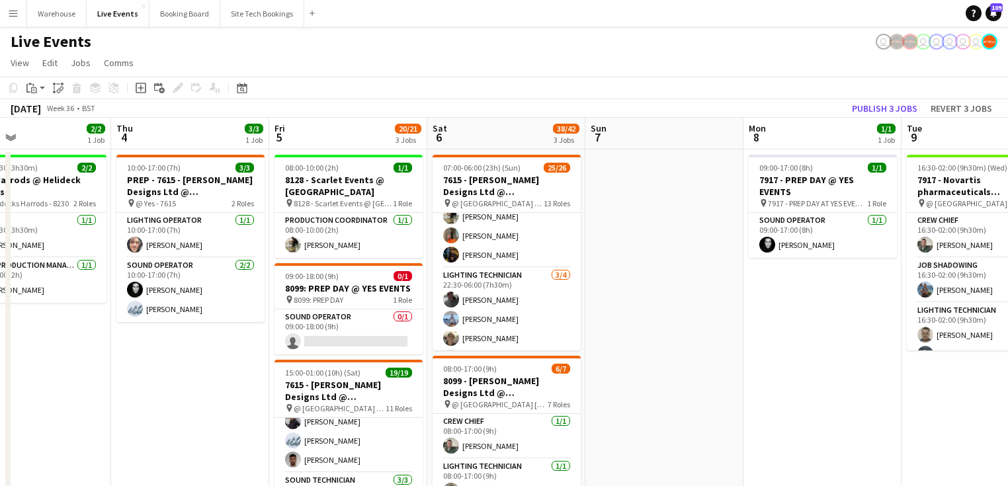
scroll to position [582, 0]
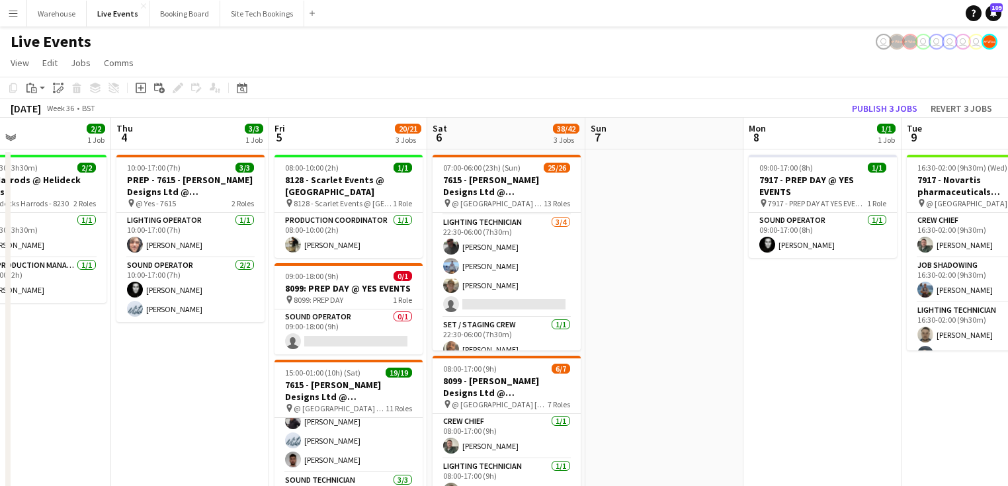
drag, startPoint x: 492, startPoint y: 218, endPoint x: 566, endPoint y: 210, distance: 74.5
click at [493, 220] on app-card-role "Lighting Technician [DATE] 22:30-06:00 (7h30m) [PERSON_NAME] [PERSON_NAME] [PER…" at bounding box center [507, 266] width 148 height 103
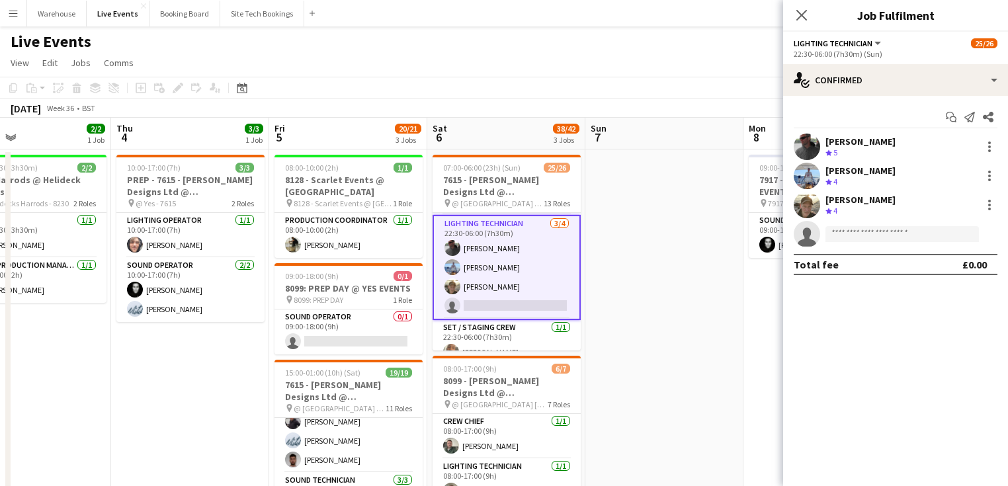
scroll to position [0, 362]
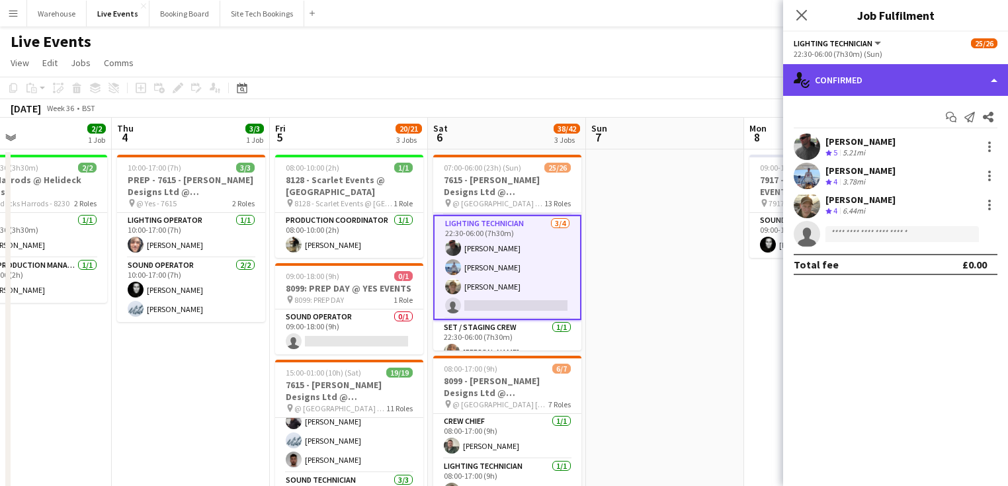
click at [870, 71] on div "single-neutral-actions-check-2 Confirmed" at bounding box center [895, 80] width 225 height 32
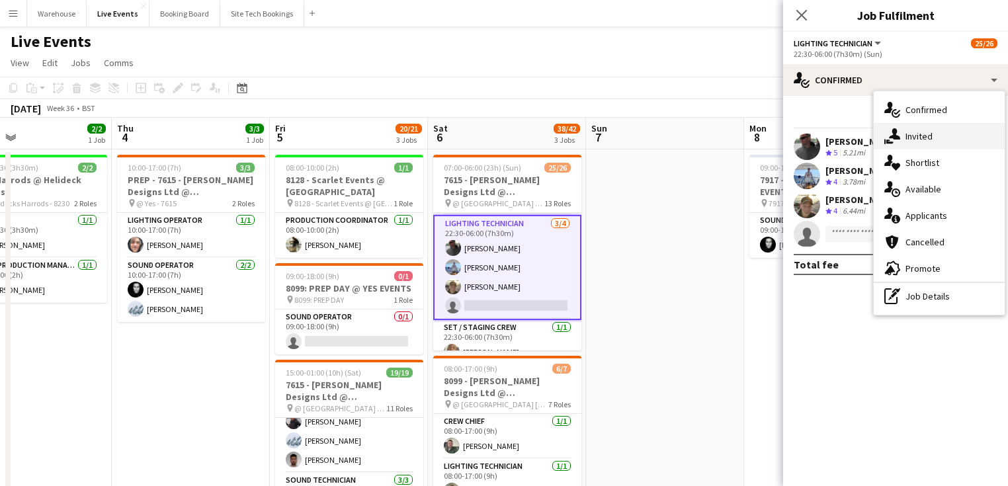
click at [920, 136] on div "single-neutral-actions-share-1 Invited" at bounding box center [939, 136] width 131 height 26
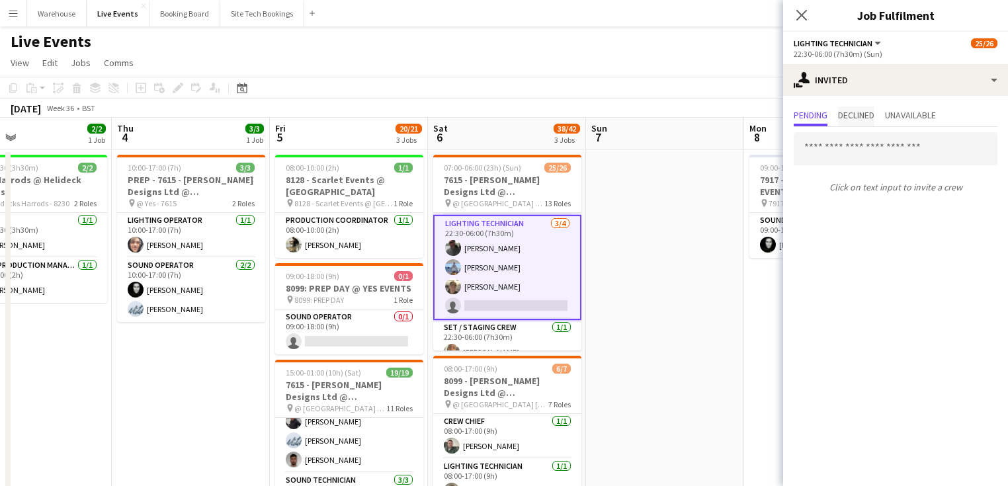
click at [868, 112] on span "Declined" at bounding box center [856, 114] width 36 height 9
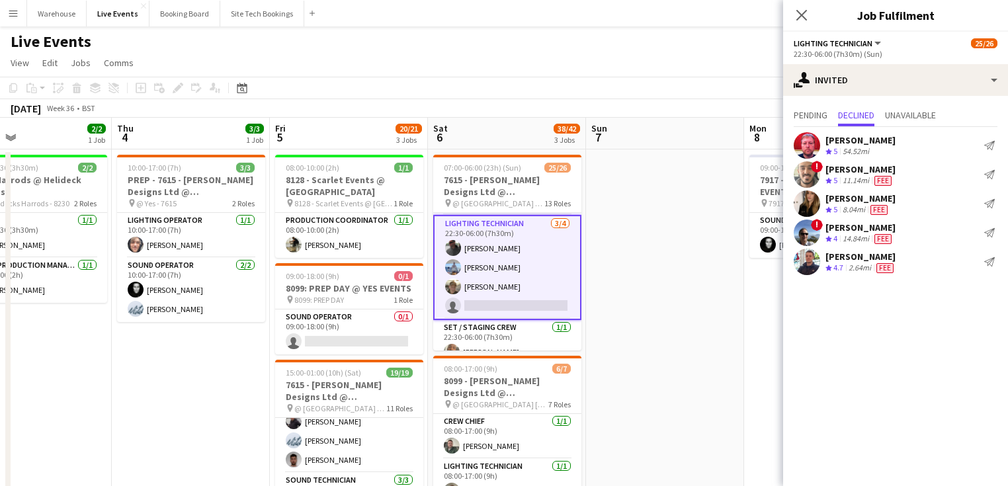
click at [796, 13] on icon "Close pop-in" at bounding box center [801, 15] width 11 height 11
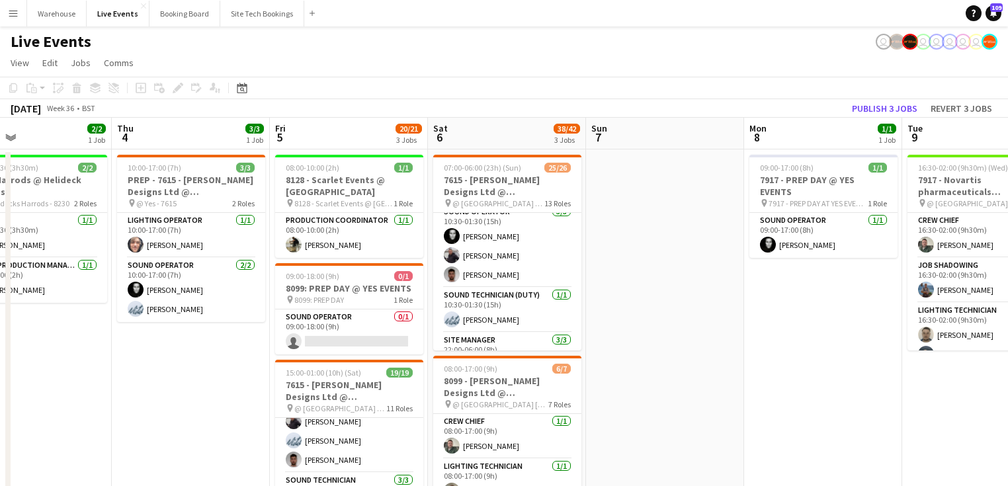
scroll to position [328, 0]
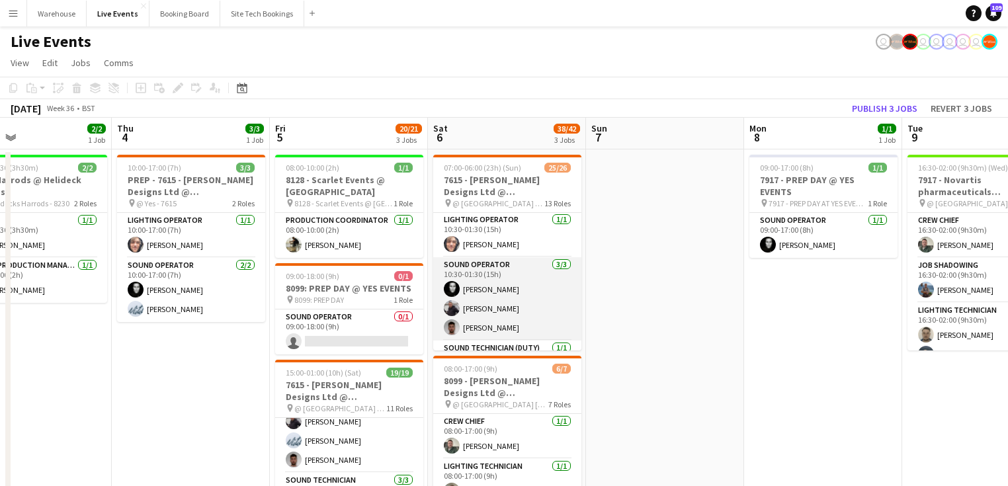
click at [475, 264] on app-card-role "Sound Operator [DATE] 10:30-01:30 (15h) [PERSON_NAME] [PERSON_NAME] [PERSON_NAM…" at bounding box center [507, 298] width 148 height 83
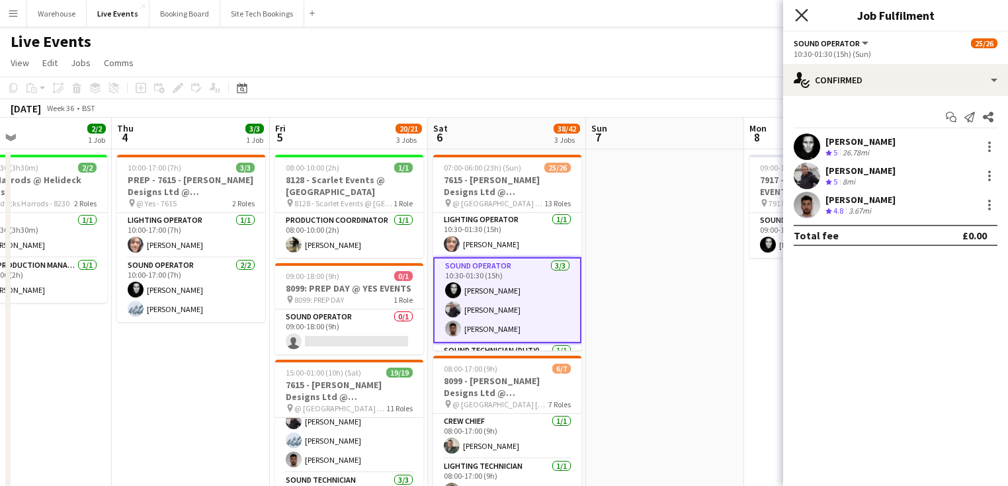
click at [801, 17] on icon at bounding box center [801, 15] width 13 height 13
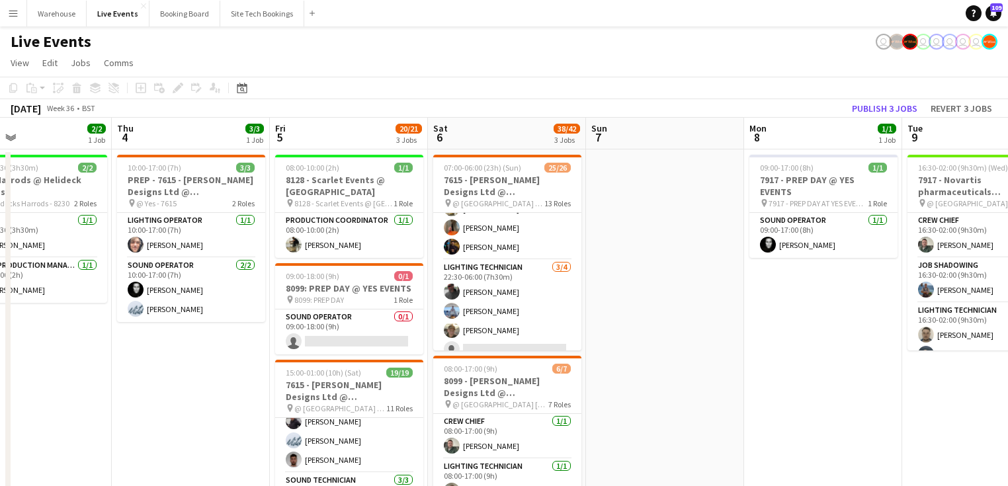
scroll to position [593, 0]
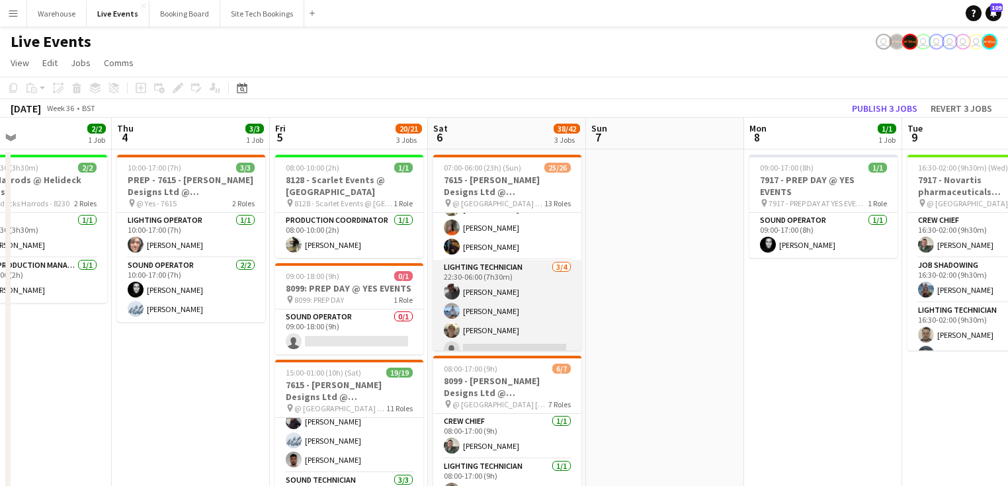
click at [493, 274] on app-card-role "Lighting Technician [DATE] 22:30-06:00 (7h30m) [PERSON_NAME] [PERSON_NAME] [PER…" at bounding box center [507, 311] width 148 height 103
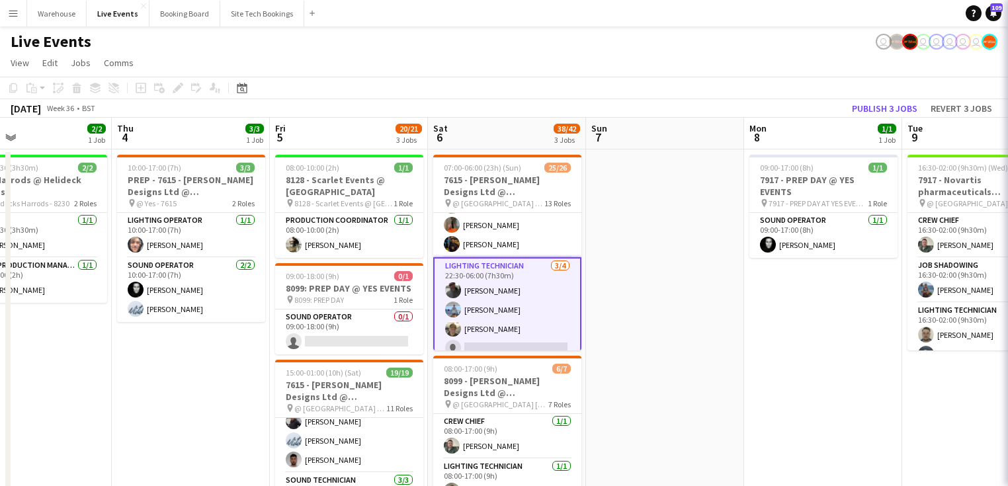
scroll to position [537, 0]
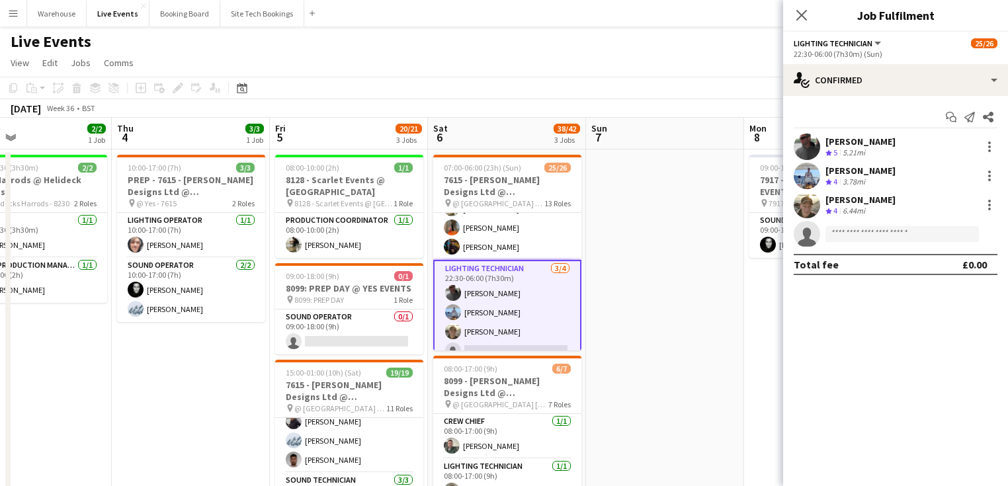
click at [800, 17] on icon at bounding box center [801, 15] width 11 height 11
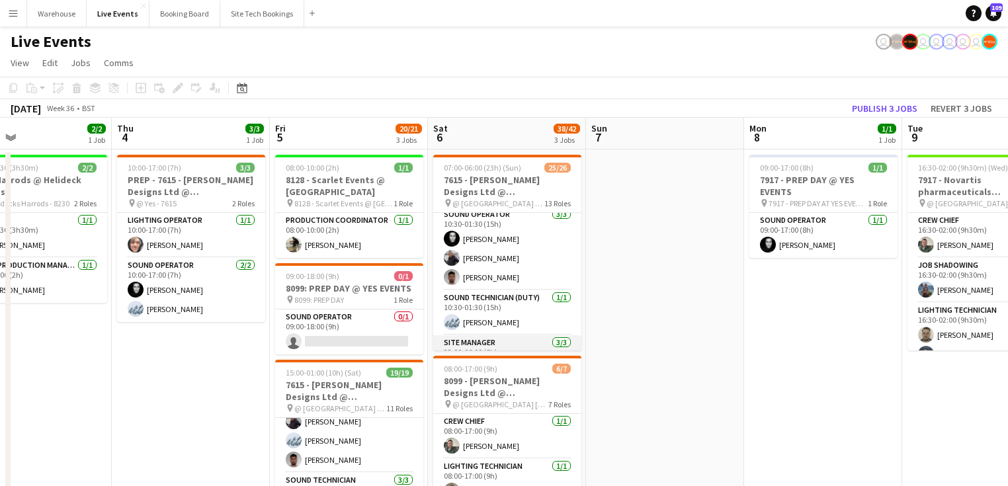
scroll to position [325, 0]
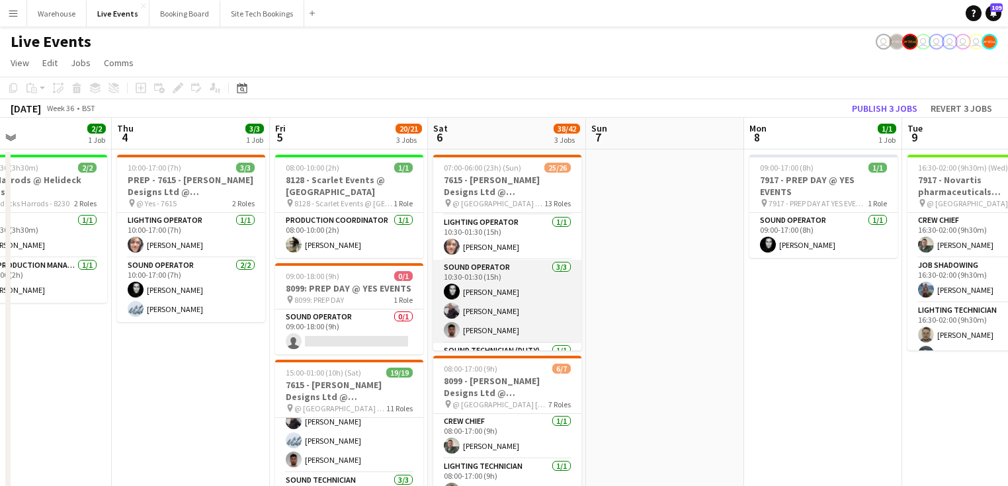
click at [492, 267] on app-card-role "Sound Operator [DATE] 10:30-01:30 (15h) [PERSON_NAME] [PERSON_NAME] [PERSON_NAM…" at bounding box center [507, 301] width 148 height 83
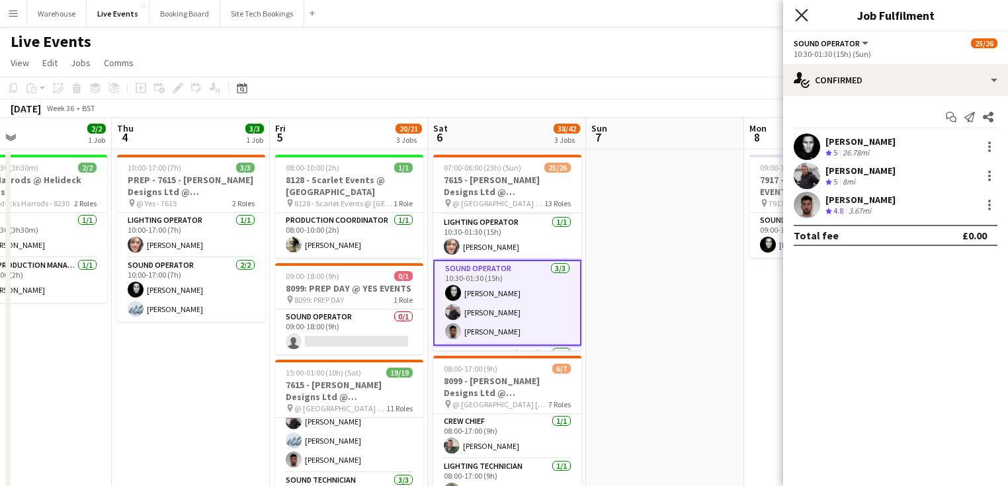
click at [799, 18] on icon at bounding box center [801, 15] width 13 height 13
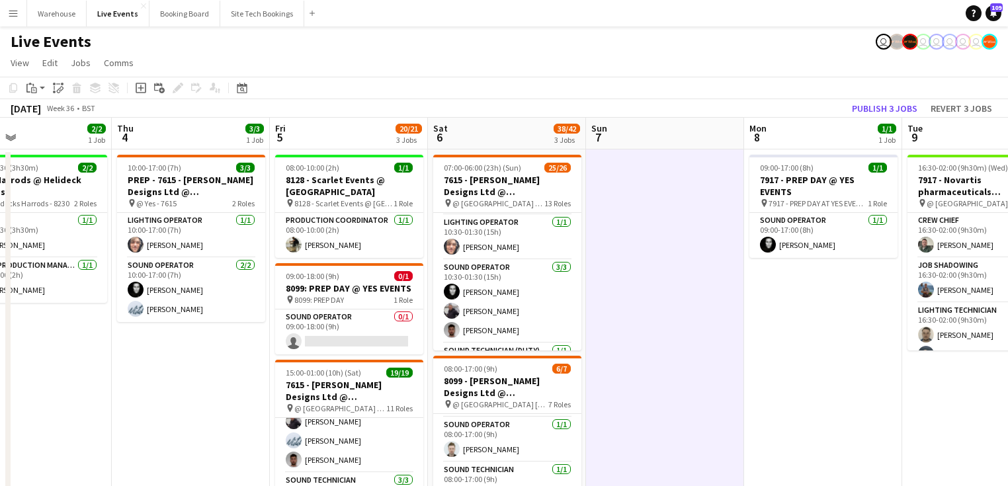
scroll to position [537, 0]
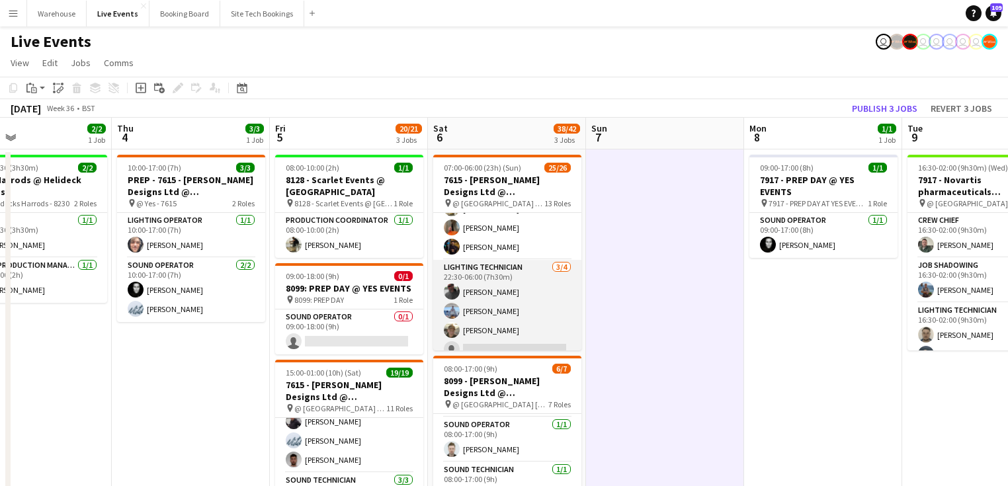
click at [502, 347] on app-card-role "Lighting Technician [DATE] 22:30-06:00 (7h30m) [PERSON_NAME] [PERSON_NAME] [PER…" at bounding box center [507, 311] width 148 height 103
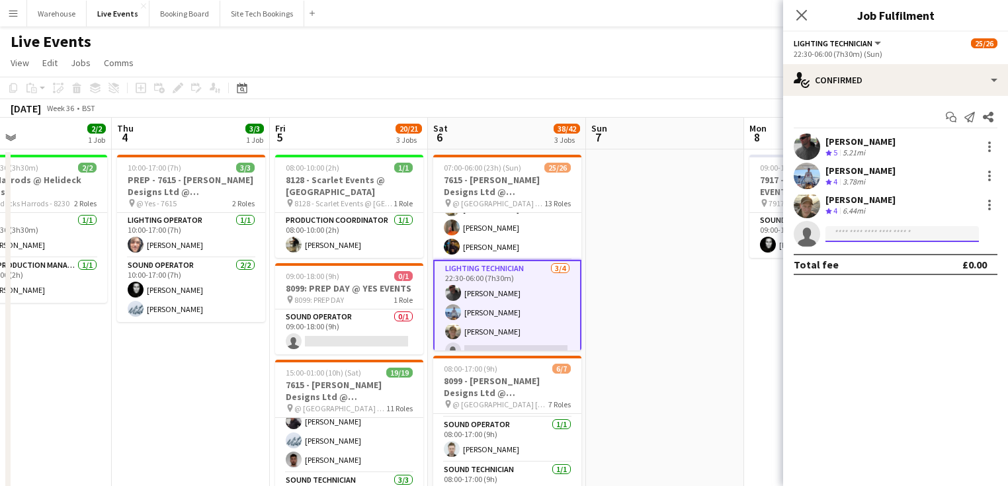
click at [854, 228] on input at bounding box center [901, 234] width 153 height 16
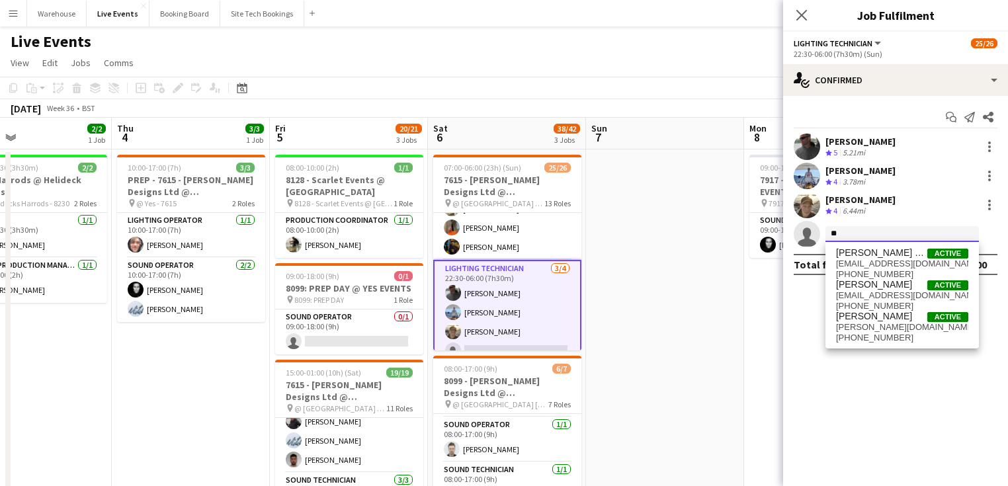
type input "*"
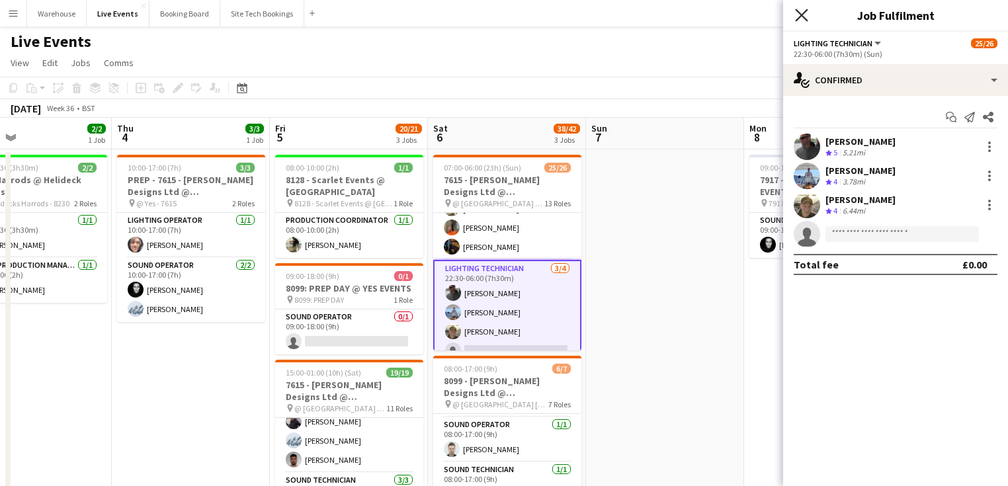
click at [805, 16] on icon "Close pop-in" at bounding box center [801, 15] width 13 height 13
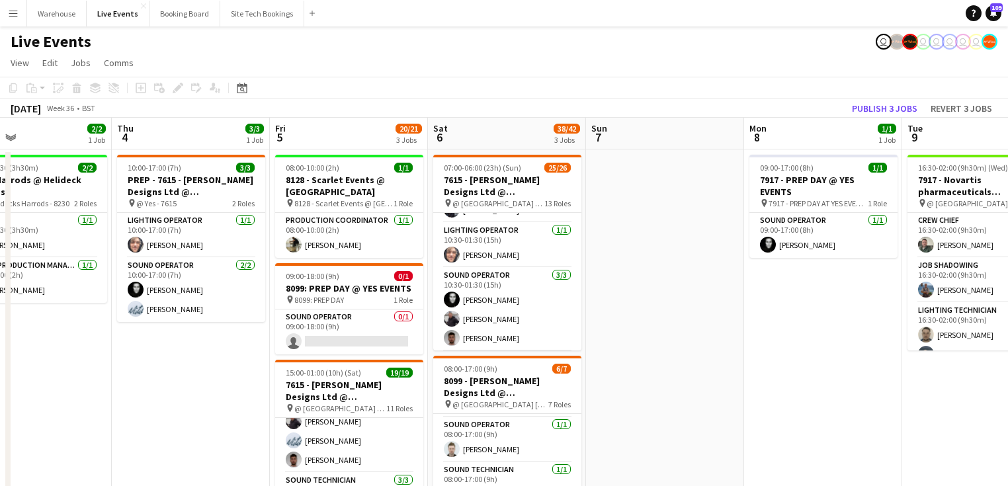
scroll to position [370, 0]
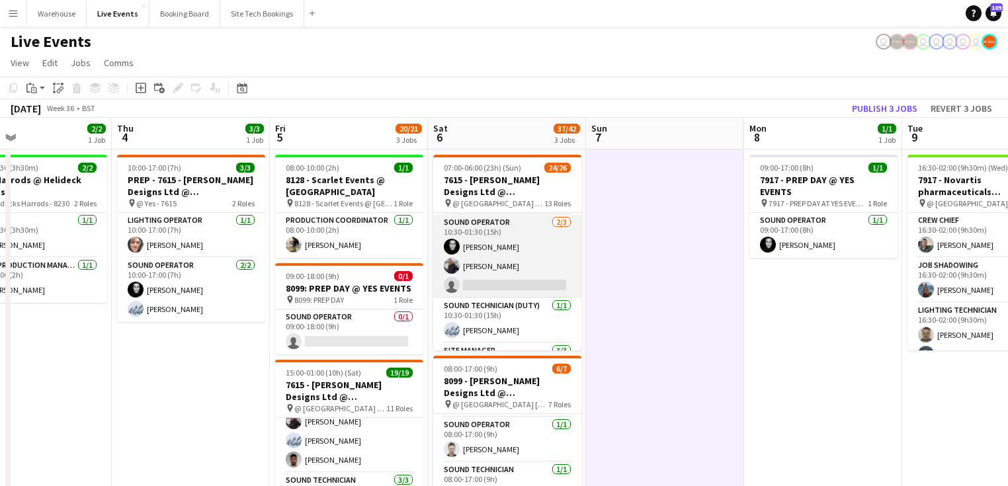
click at [479, 282] on app-card-role "Sound Operator [DATE] 10:30-01:30 (15h) [PERSON_NAME] [PERSON_NAME] single-neut…" at bounding box center [507, 256] width 148 height 83
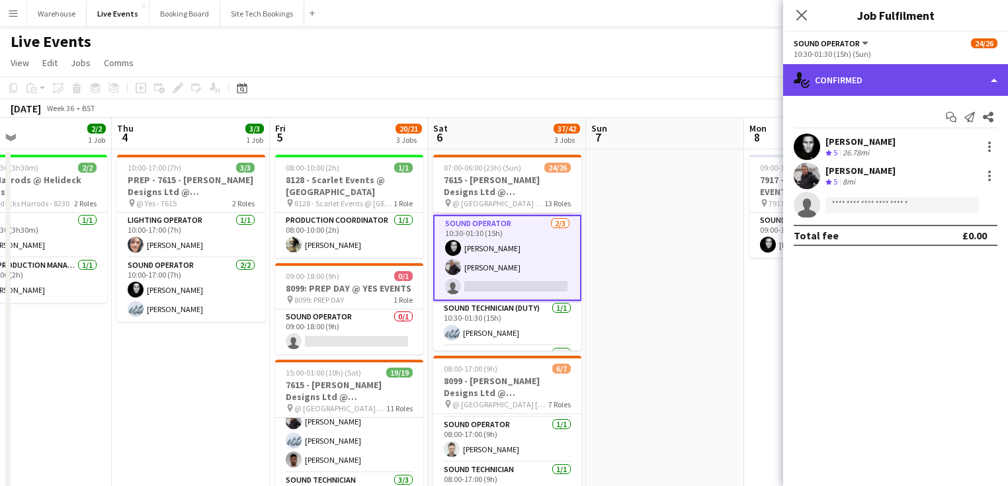
click at [899, 83] on div "single-neutral-actions-check-2 Confirmed" at bounding box center [895, 80] width 225 height 32
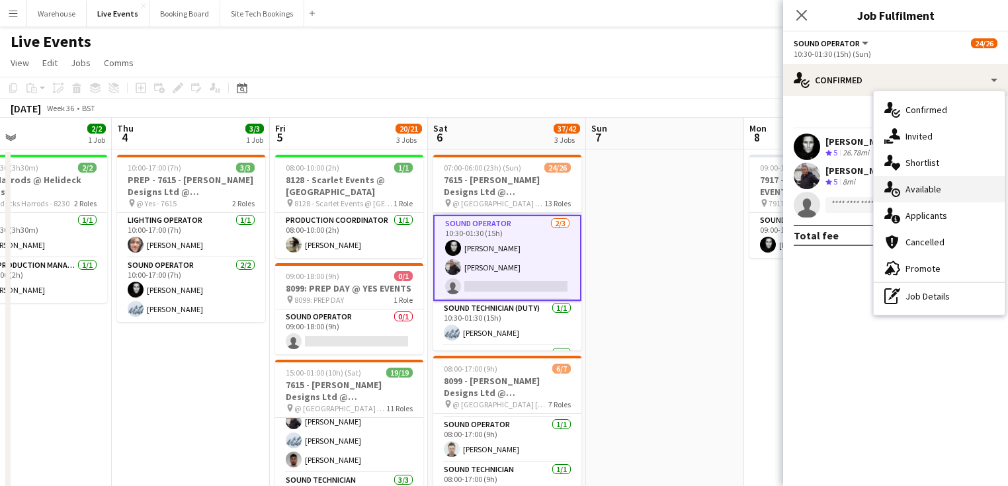
click at [934, 186] on div "single-neutral-actions-upload Available" at bounding box center [939, 189] width 131 height 26
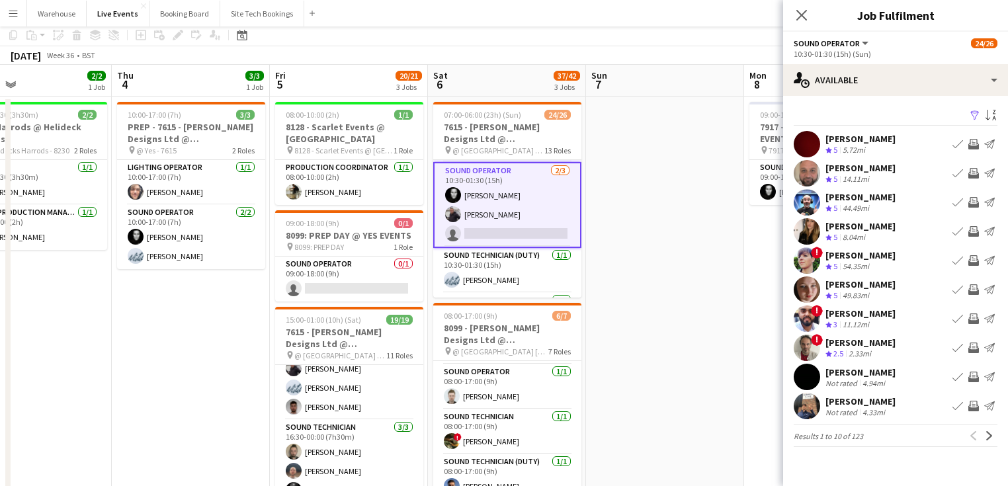
scroll to position [0, 0]
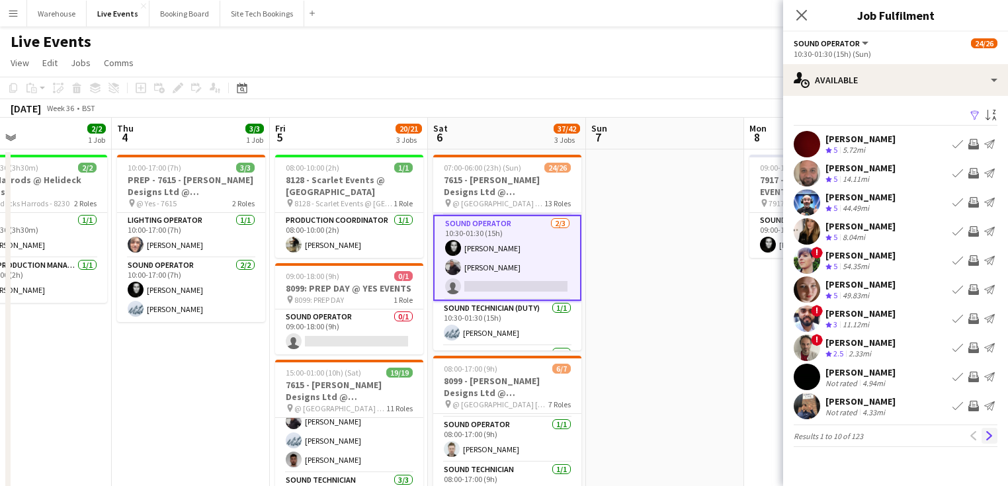
click at [985, 436] on app-icon "Next" at bounding box center [989, 435] width 9 height 9
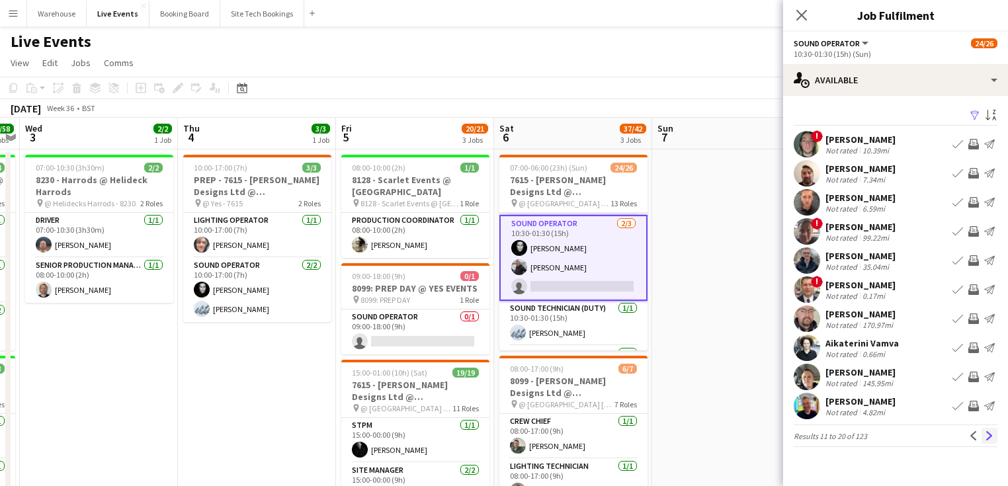
click at [990, 434] on app-icon "Next" at bounding box center [989, 435] width 9 height 9
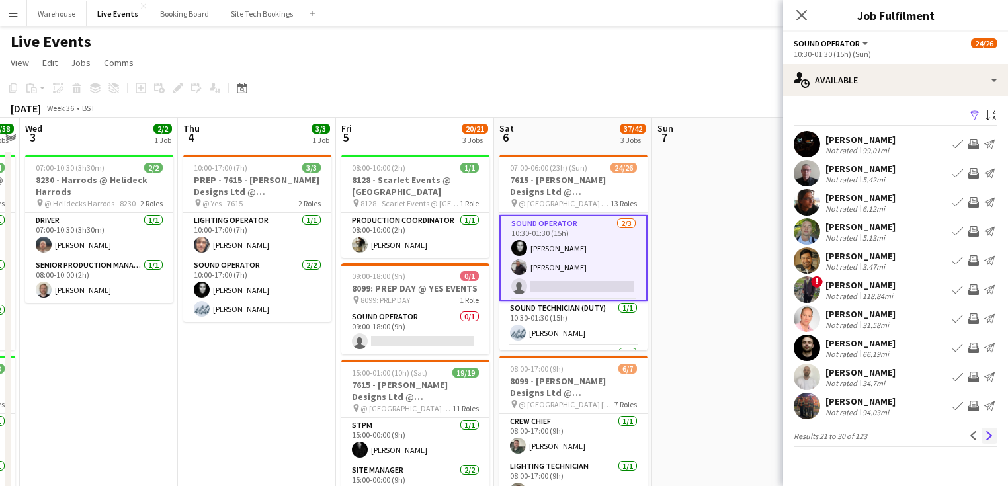
click at [993, 439] on app-icon "Next" at bounding box center [989, 435] width 9 height 9
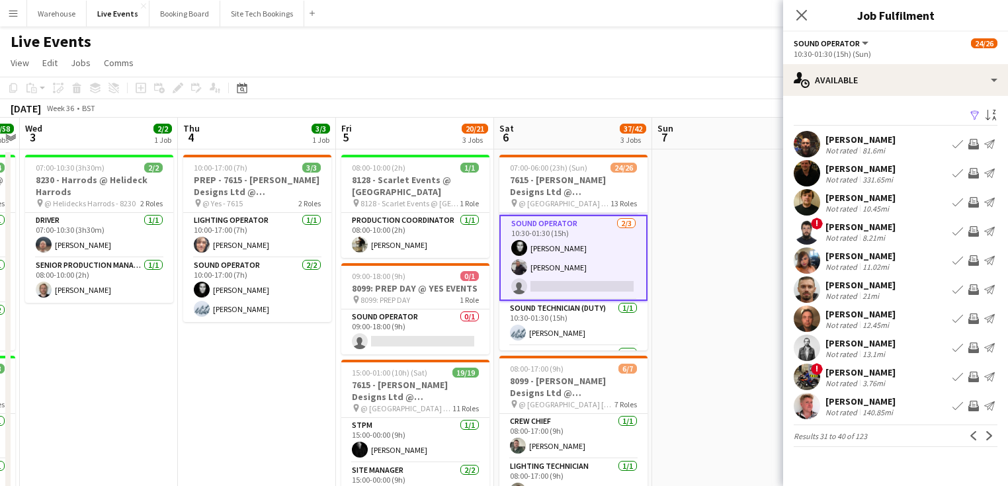
click at [964, 432] on app-pager "Results 31 to 40 of 123 Previous Next" at bounding box center [896, 436] width 204 height 22
click at [973, 438] on app-icon "Previous" at bounding box center [973, 435] width 9 height 9
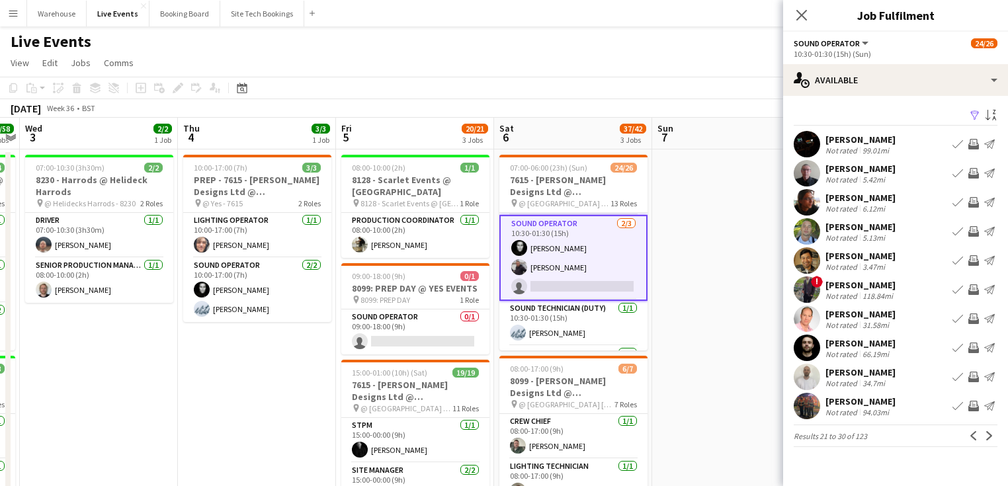
click at [973, 170] on app-icon "Invite crew" at bounding box center [973, 173] width 11 height 11
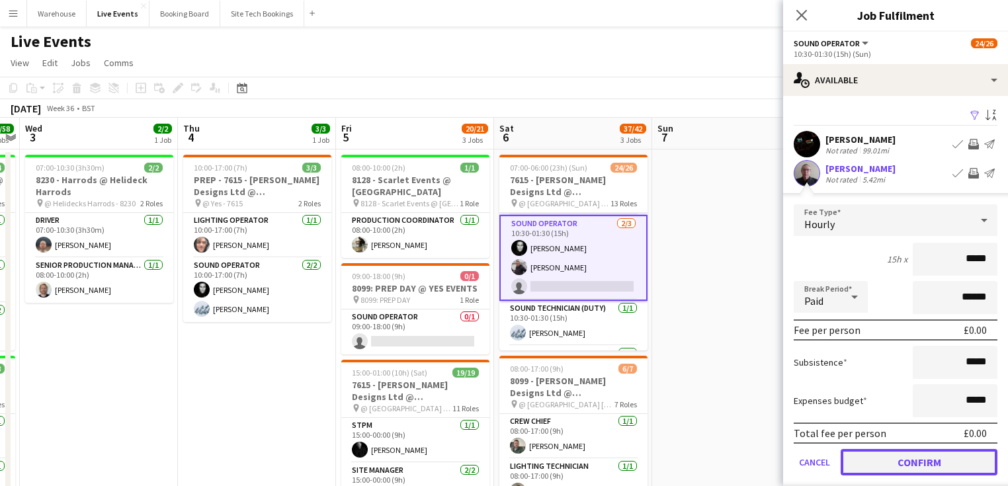
click at [907, 463] on button "Confirm" at bounding box center [919, 462] width 157 height 26
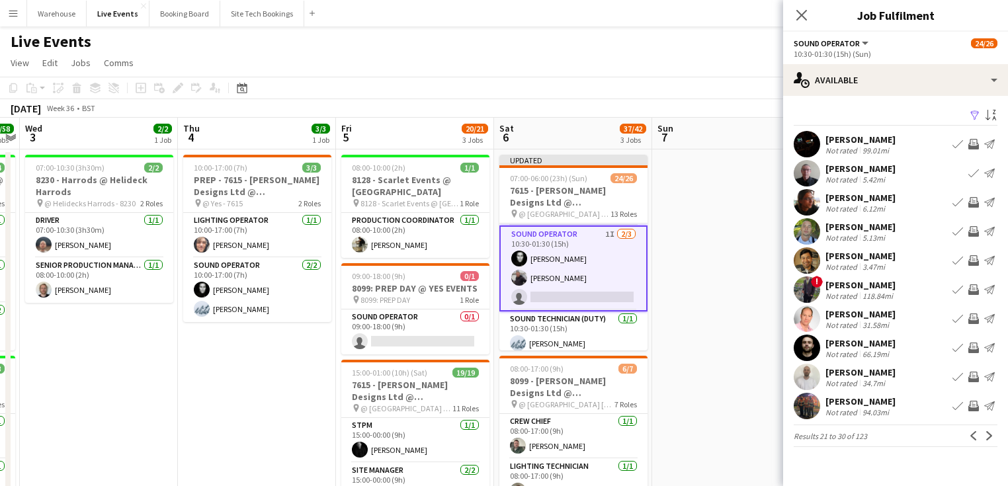
click at [803, 11] on icon "Close pop-in" at bounding box center [801, 15] width 11 height 11
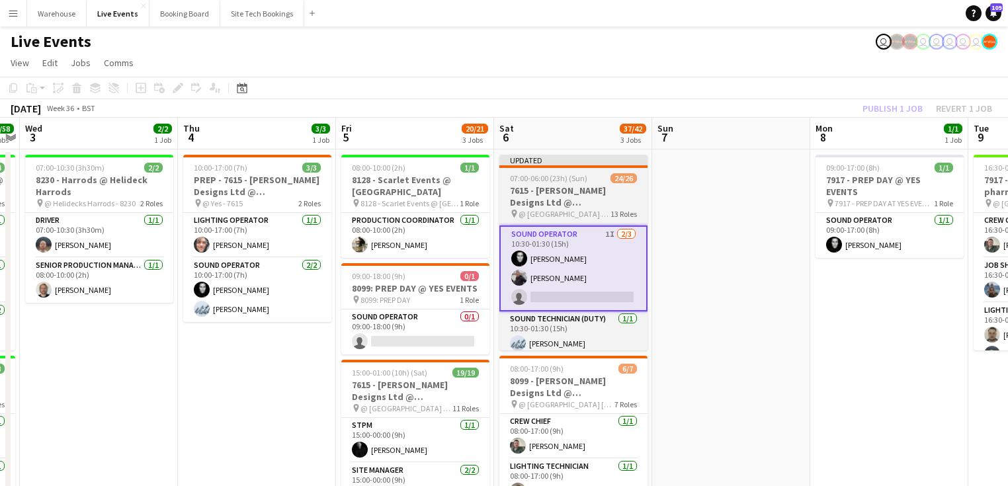
click at [555, 198] on h3 "7615 - [PERSON_NAME] Designs Ltd @ [GEOGRAPHIC_DATA]" at bounding box center [573, 197] width 148 height 24
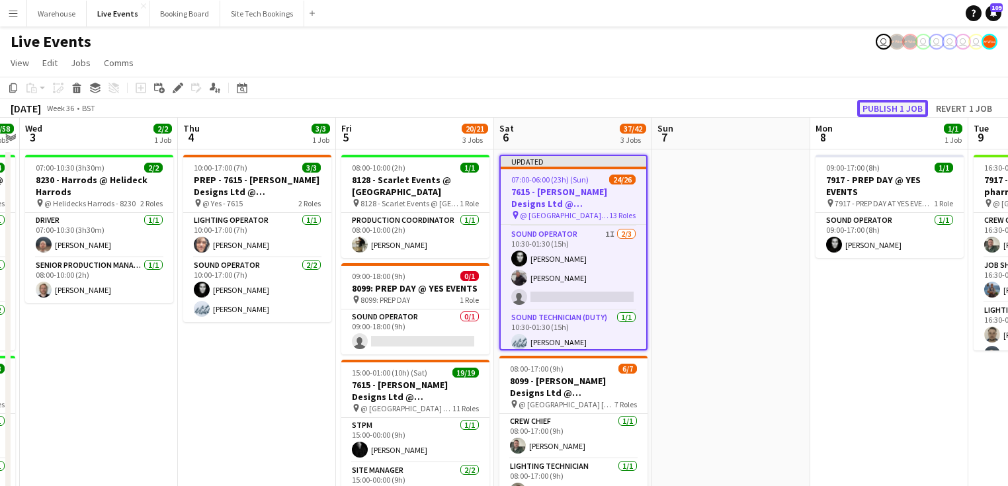
click at [884, 105] on button "Publish 1 job" at bounding box center [892, 108] width 71 height 17
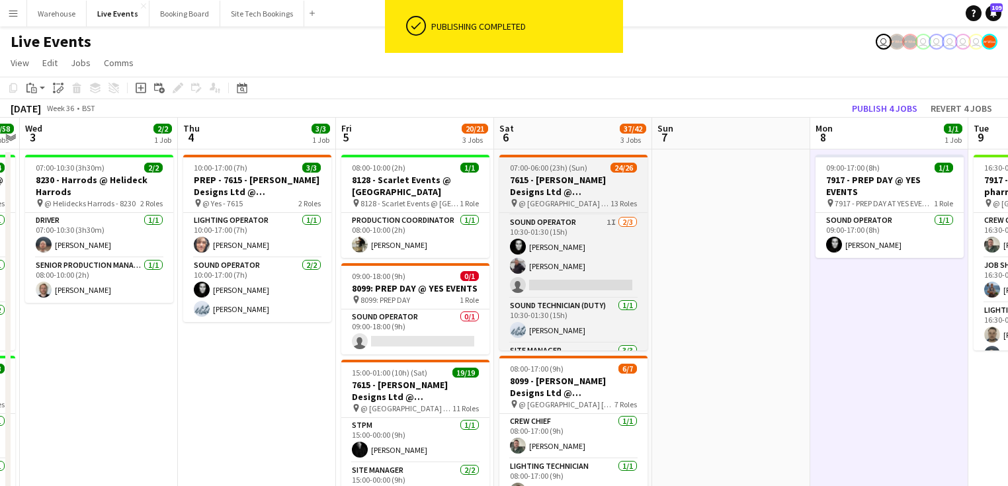
click at [584, 188] on h3 "7615 - [PERSON_NAME] Designs Ltd @ [GEOGRAPHIC_DATA]" at bounding box center [573, 186] width 148 height 24
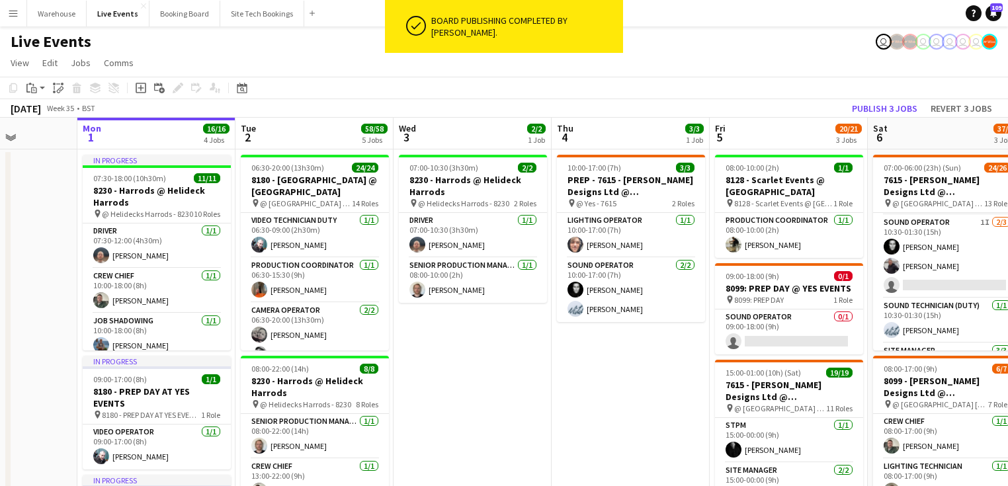
drag, startPoint x: 102, startPoint y: 386, endPoint x: 477, endPoint y: 392, distance: 375.0
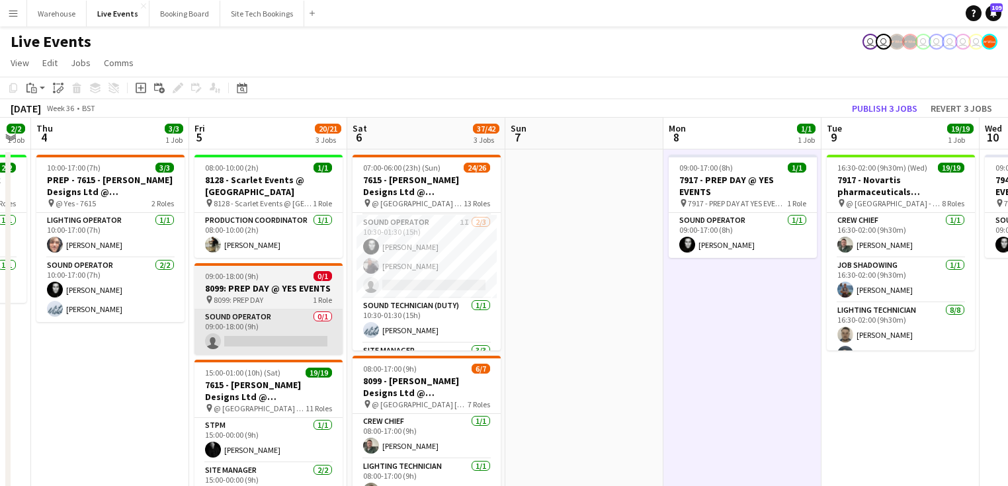
drag, startPoint x: 638, startPoint y: 343, endPoint x: 515, endPoint y: 346, distance: 123.0
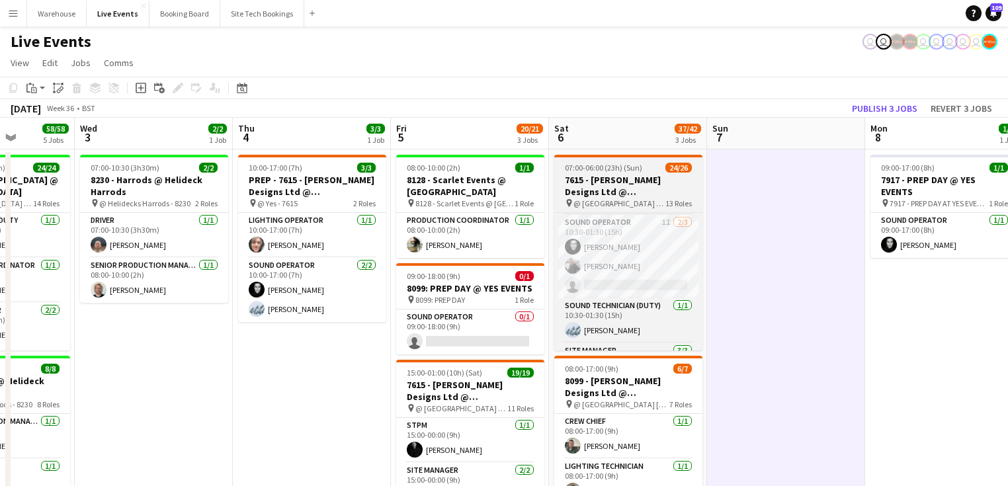
click at [579, 187] on h3 "7615 - [PERSON_NAME] Designs Ltd @ [GEOGRAPHIC_DATA]" at bounding box center [628, 186] width 148 height 24
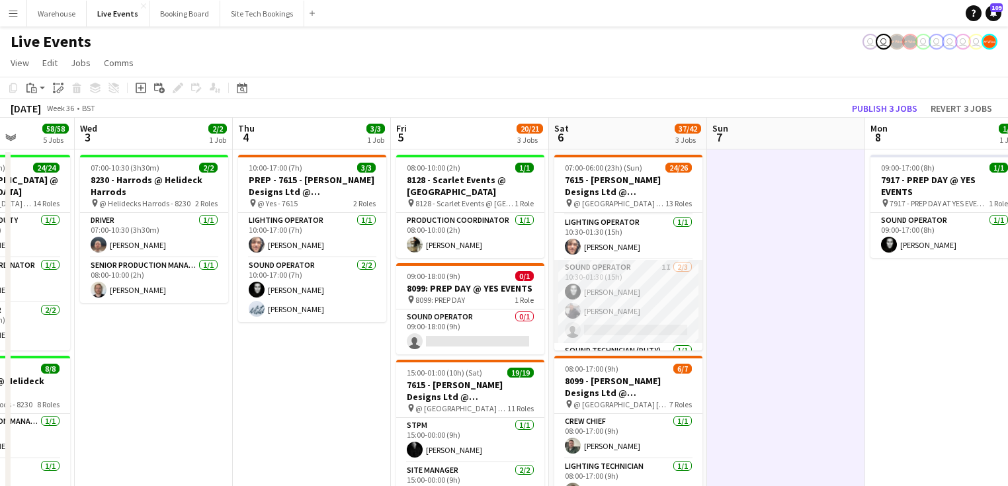
scroll to position [272, 0]
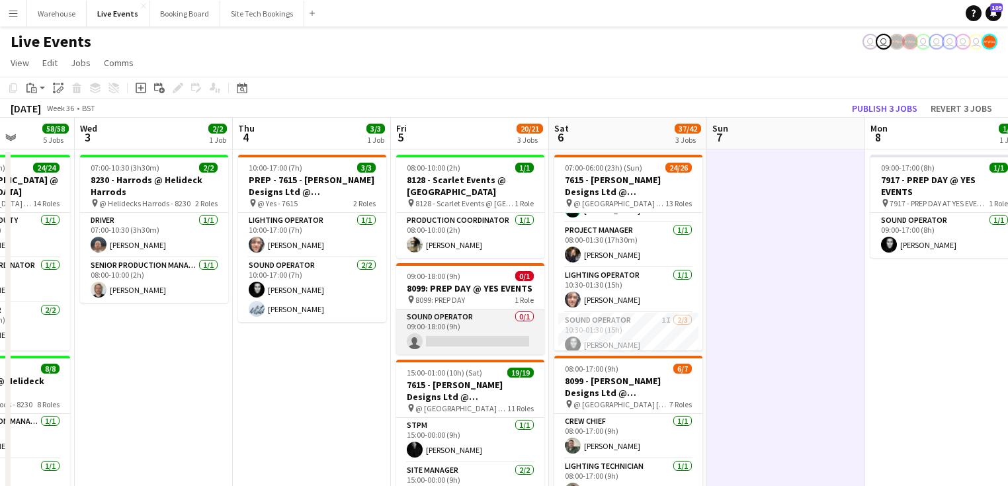
click at [448, 315] on app-card-role "Sound Operator 0/1 09:00-18:00 (9h) single-neutral-actions" at bounding box center [470, 331] width 148 height 45
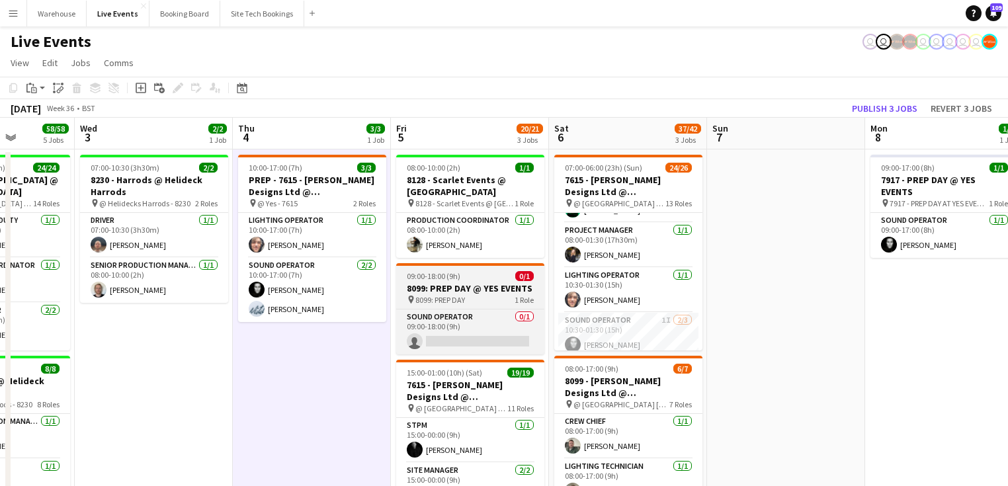
click at [438, 291] on h3 "8099: PREP DAY @ YES EVENTS" at bounding box center [470, 288] width 148 height 12
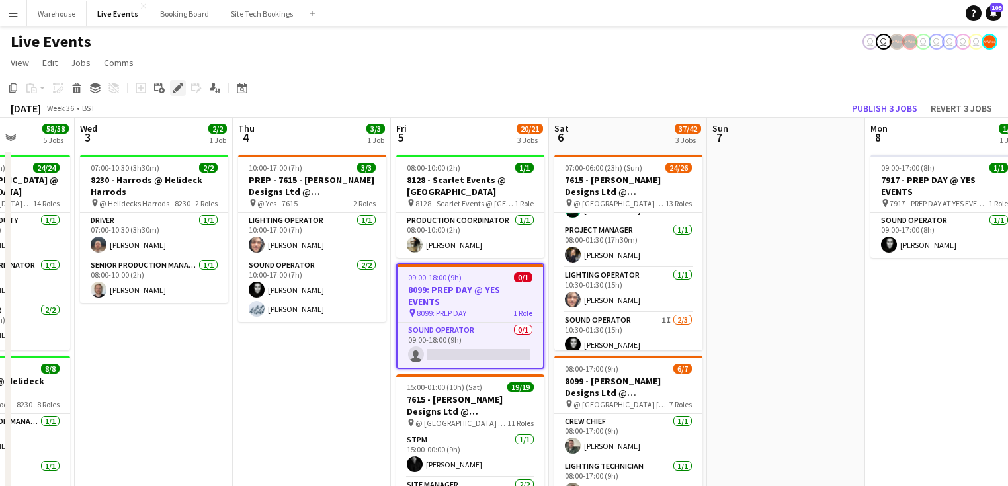
click at [175, 89] on icon at bounding box center [177, 88] width 7 height 7
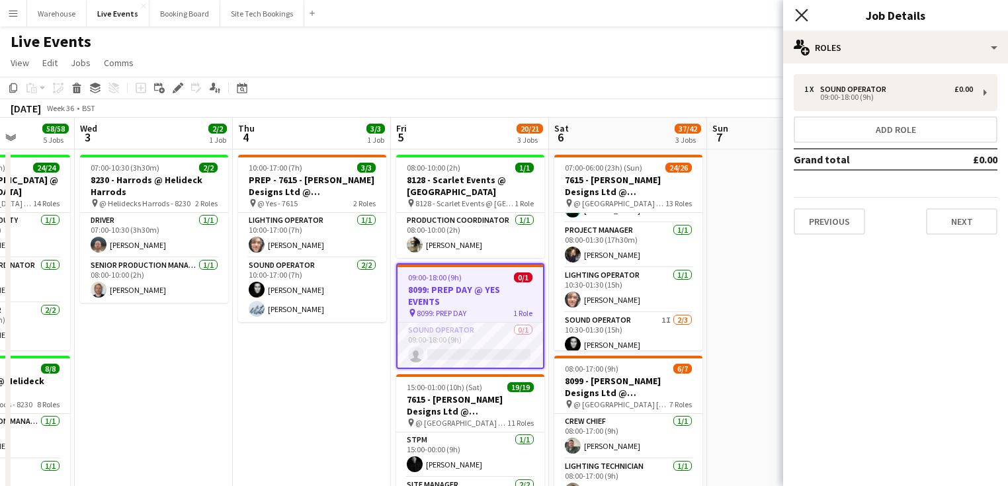
click at [806, 17] on icon "Close pop-in" at bounding box center [801, 15] width 13 height 13
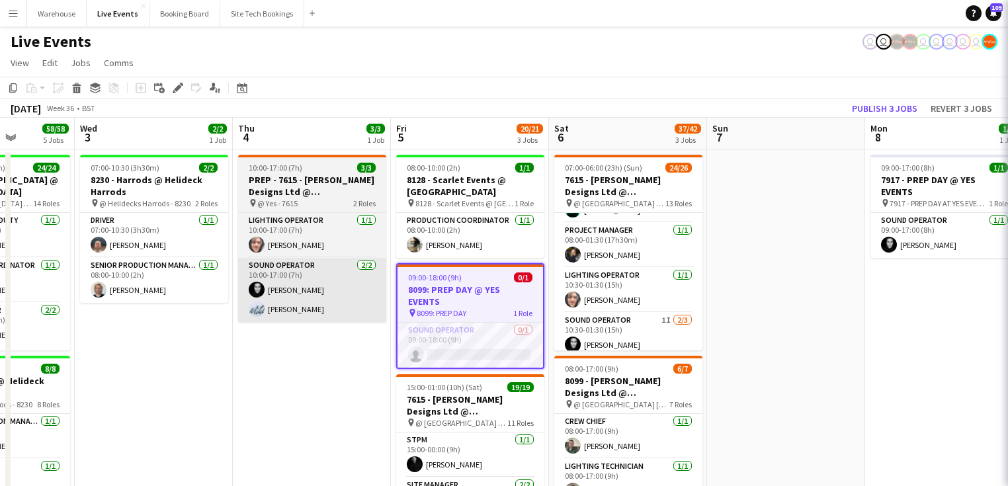
drag, startPoint x: 291, startPoint y: 339, endPoint x: 362, endPoint y: 311, distance: 76.9
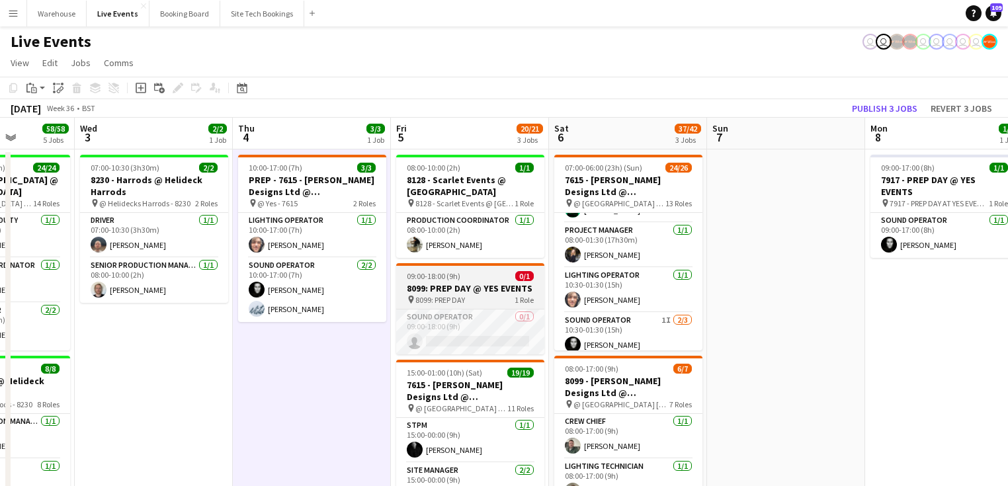
click at [440, 292] on h3 "8099: PREP DAY @ YES EVENTS" at bounding box center [470, 288] width 148 height 12
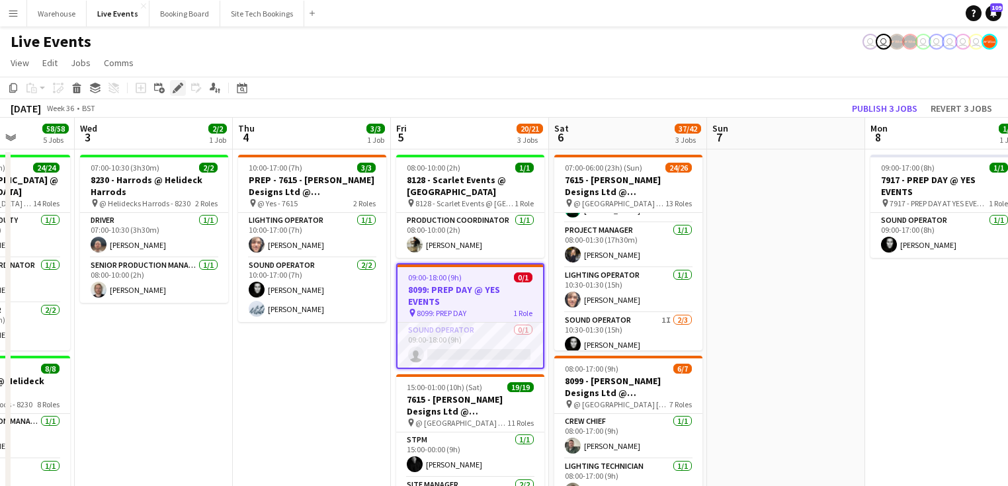
click at [177, 90] on icon at bounding box center [177, 88] width 7 height 7
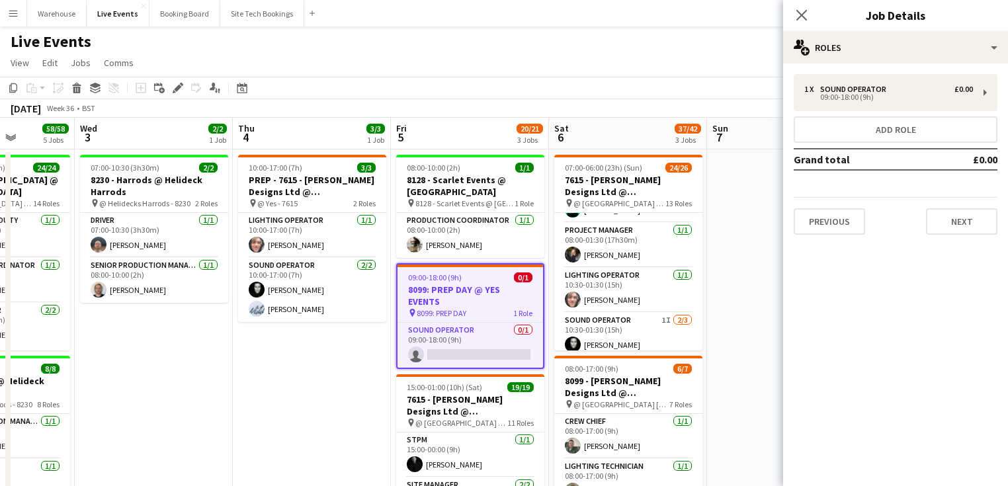
click at [877, 63] on div "1 x Sound Operator £0.00 09:00-18:00 (9h) Add role Grand total £0.00 Previous N…" at bounding box center [895, 154] width 225 height 182
click at [801, 14] on icon at bounding box center [801, 15] width 13 height 13
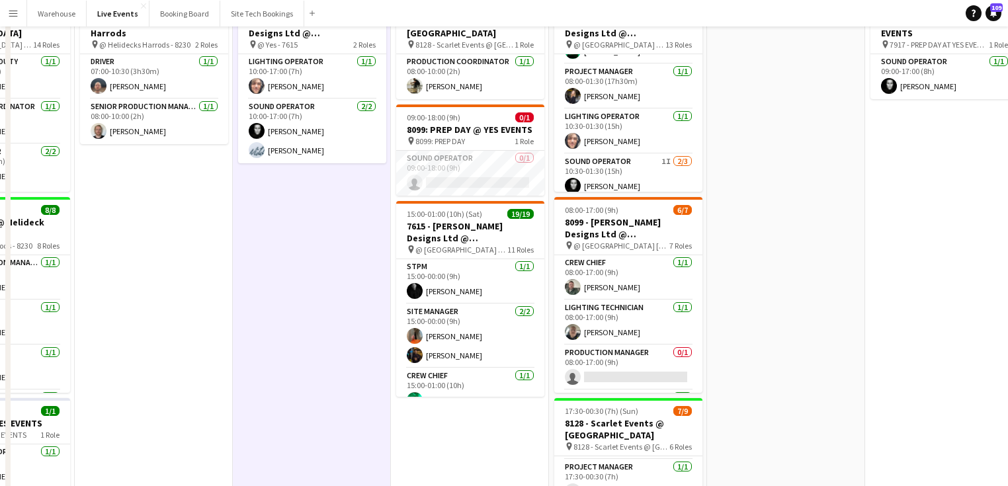
scroll to position [0, 0]
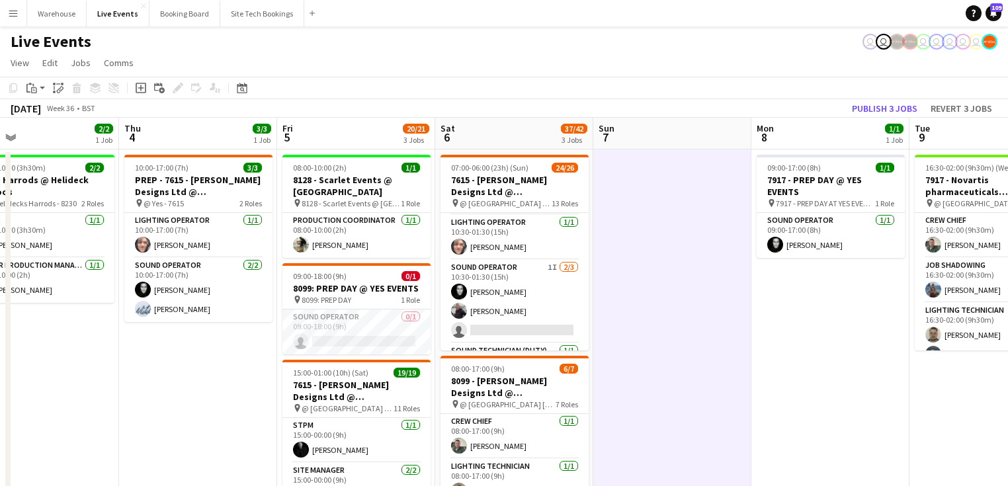
scroll to position [0, 517]
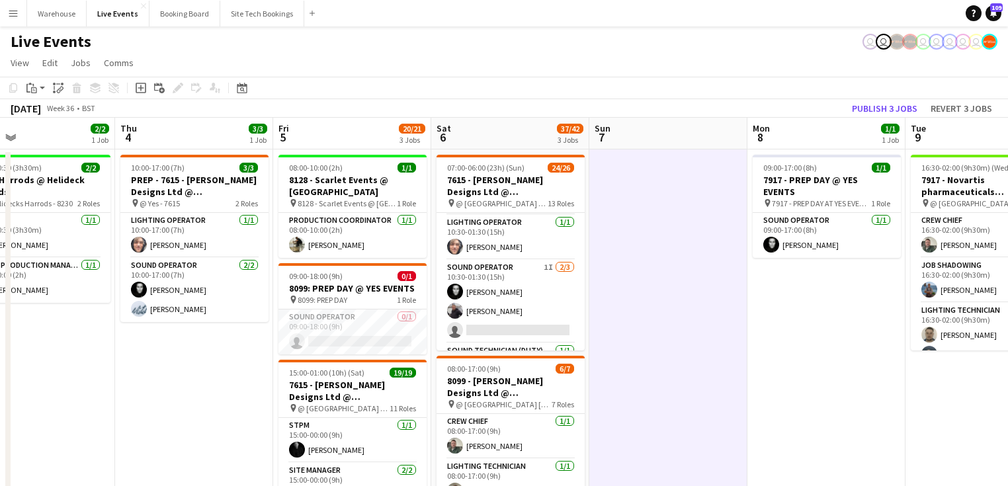
drag, startPoint x: 801, startPoint y: 386, endPoint x: 683, endPoint y: 386, distance: 117.7
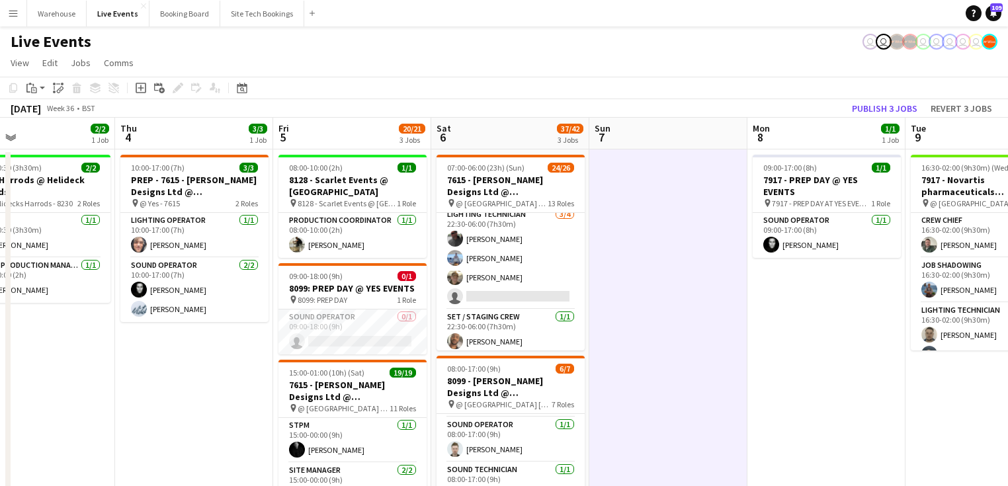
scroll to position [537, 0]
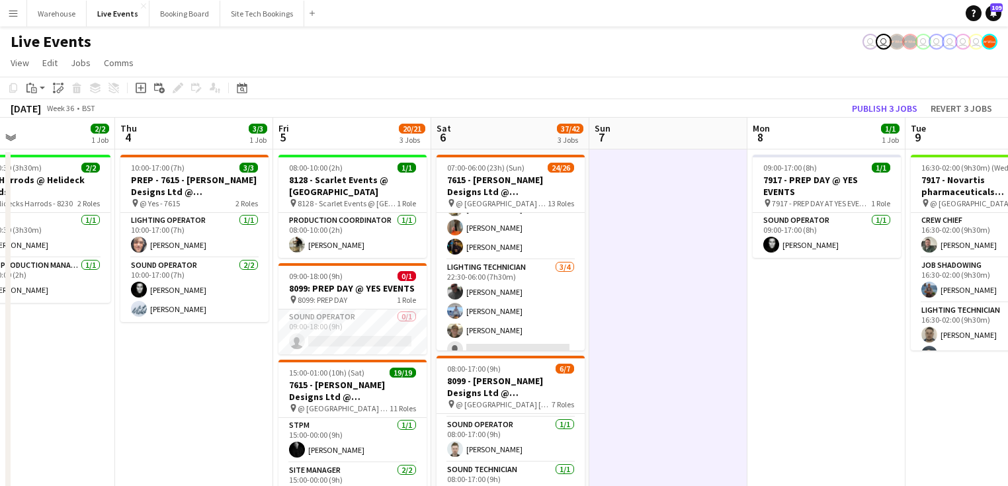
drag, startPoint x: 513, startPoint y: 270, endPoint x: 604, endPoint y: 238, distance: 97.5
click at [513, 270] on app-card-role "Lighting Technician [DATE] 22:30-06:00 (7h30m) [PERSON_NAME] [PERSON_NAME] [PER…" at bounding box center [510, 311] width 148 height 103
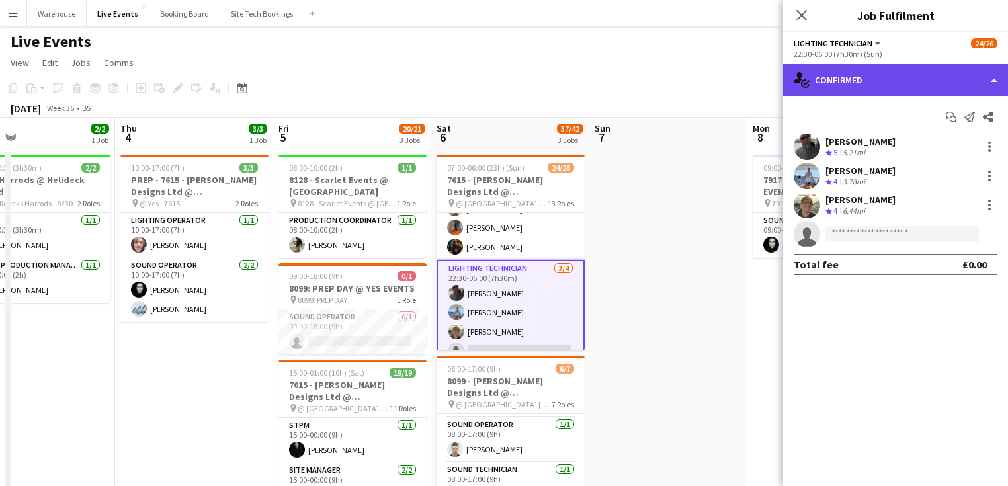
click at [859, 83] on div "single-neutral-actions-check-2 Confirmed" at bounding box center [895, 80] width 225 height 32
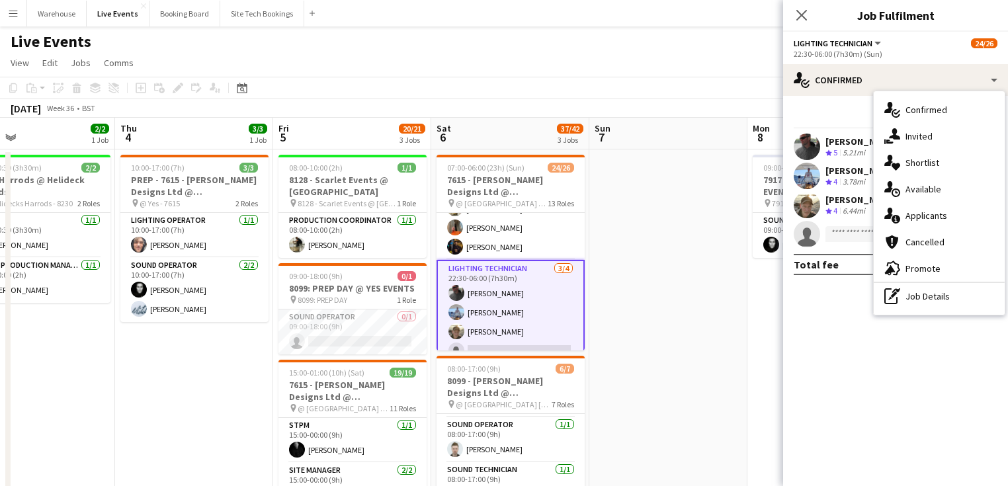
click at [933, 140] on div "single-neutral-actions-share-1 Invited" at bounding box center [939, 136] width 131 height 26
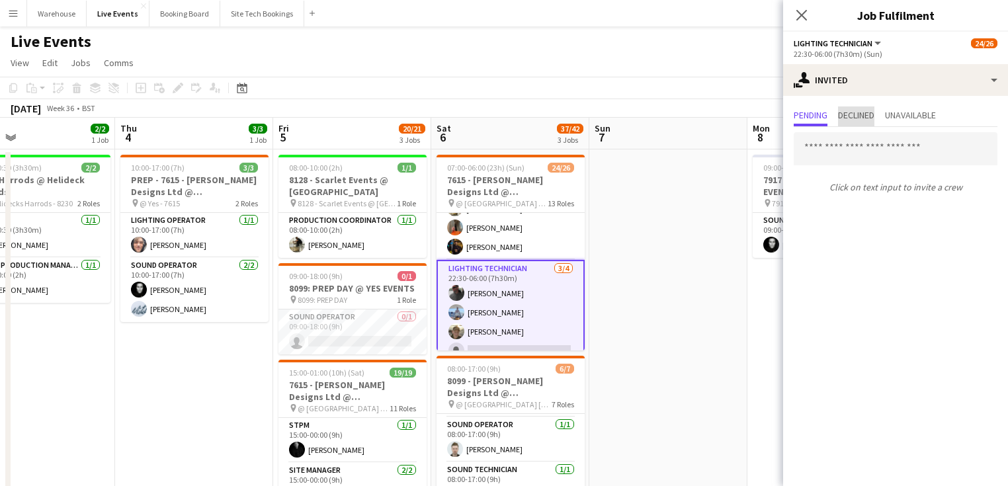
click at [844, 111] on span "Declined" at bounding box center [856, 114] width 36 height 9
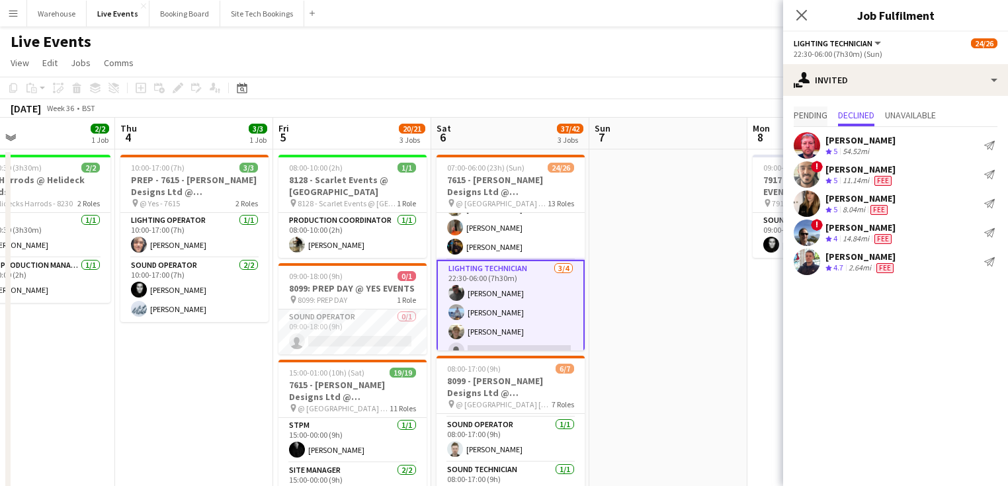
click at [804, 115] on span "Pending" at bounding box center [811, 114] width 34 height 9
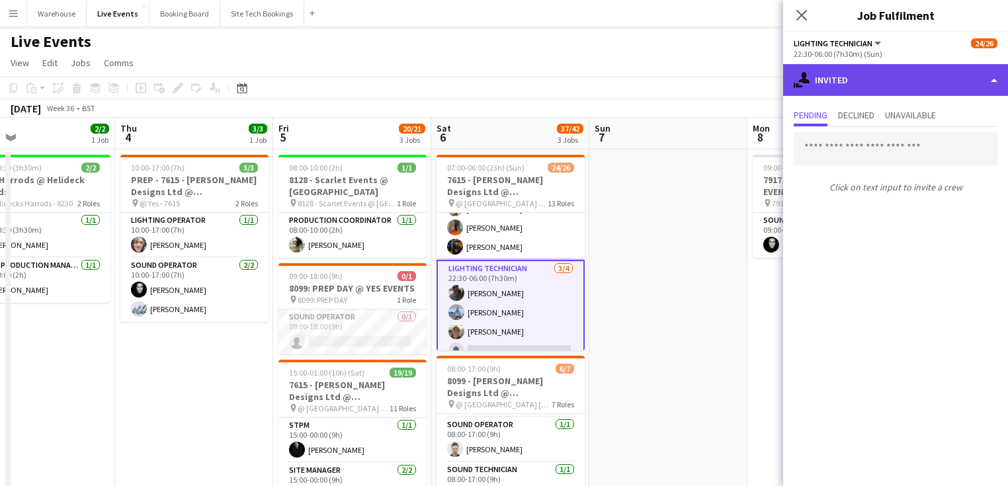
drag, startPoint x: 868, startPoint y: 81, endPoint x: 860, endPoint y: 85, distance: 9.2
click at [869, 85] on div "single-neutral-actions-share-1 Invited" at bounding box center [895, 80] width 225 height 32
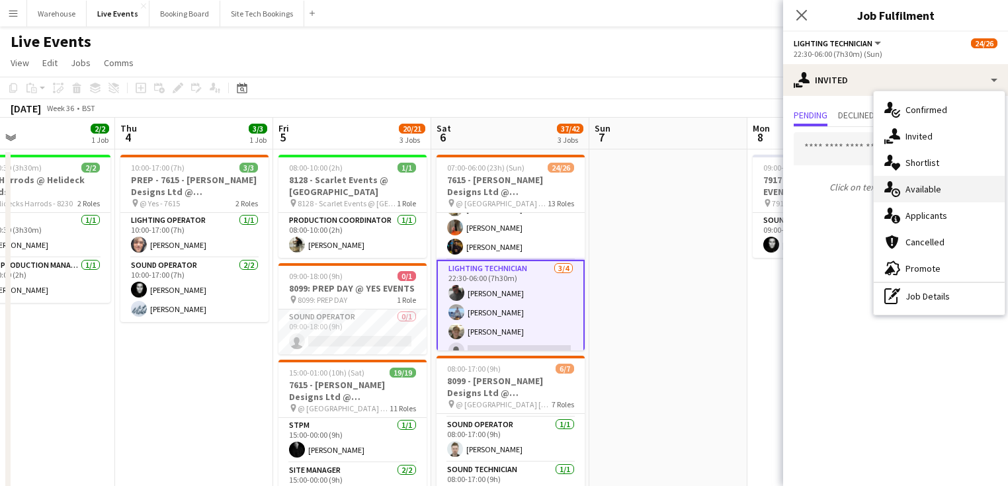
click at [919, 186] on div "single-neutral-actions-upload Available" at bounding box center [939, 189] width 131 height 26
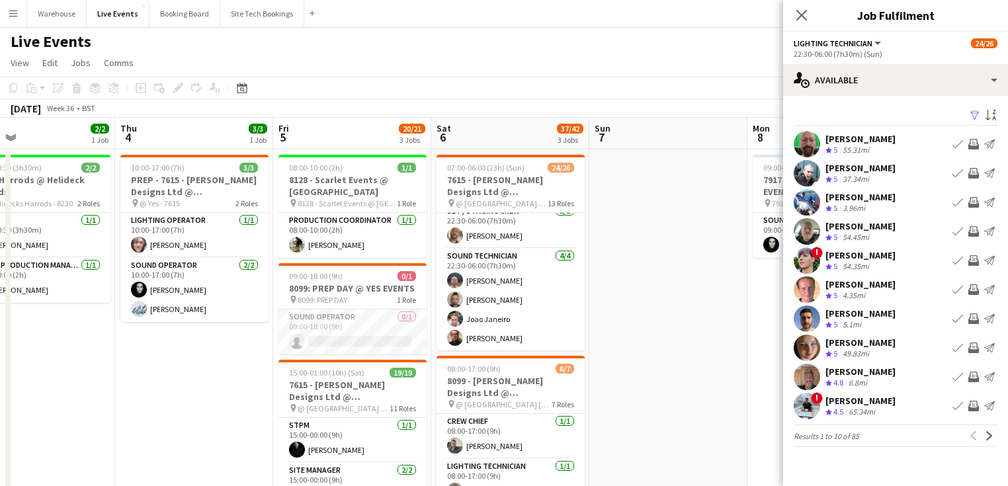
scroll to position [540, 0]
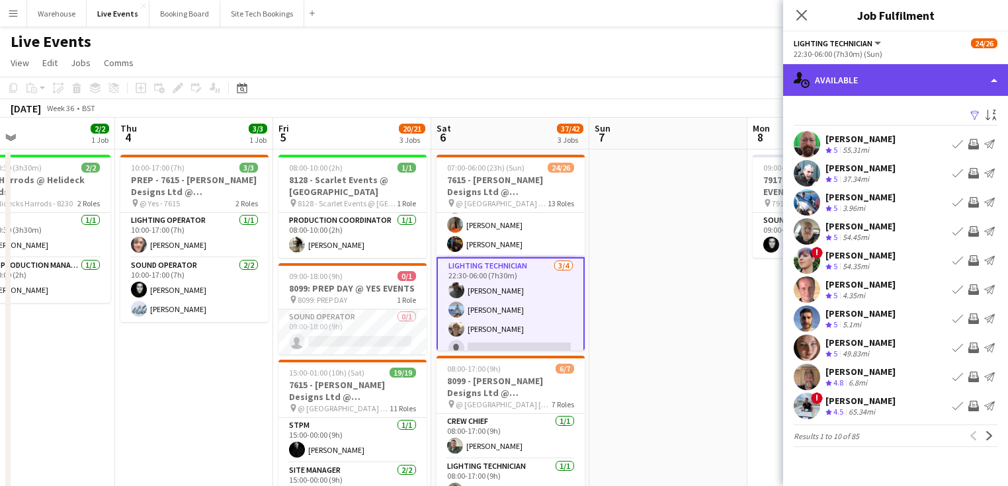
click at [844, 83] on div "single-neutral-actions-upload Available" at bounding box center [895, 80] width 225 height 32
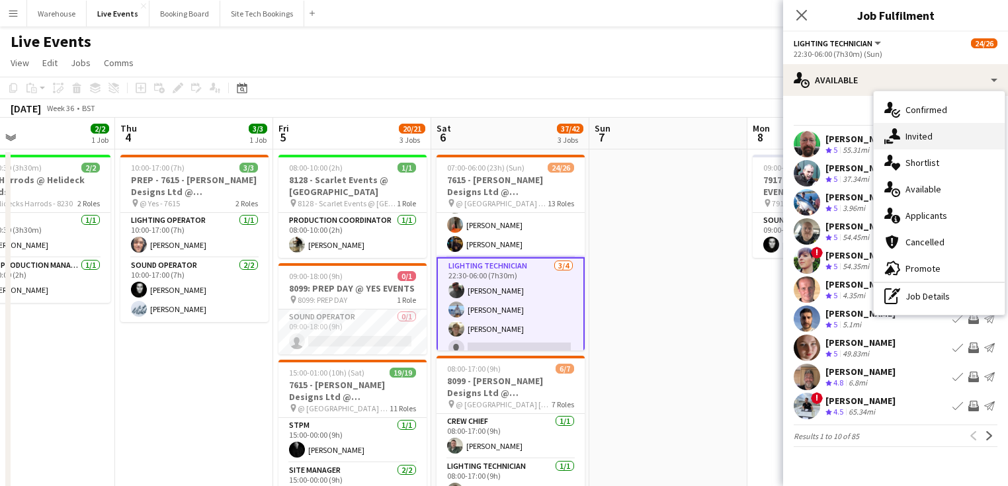
click at [913, 142] on div "single-neutral-actions-share-1 Invited" at bounding box center [939, 136] width 131 height 26
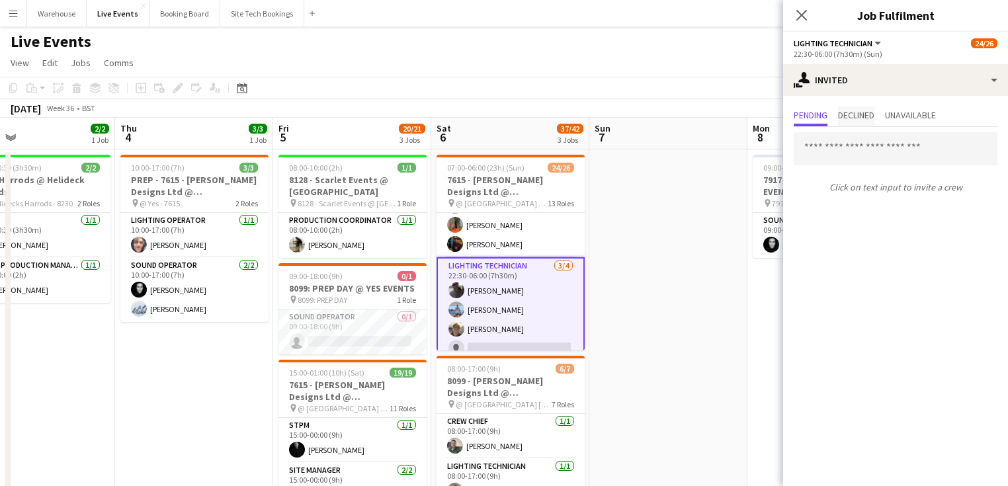
click at [868, 110] on span "Declined" at bounding box center [856, 114] width 36 height 9
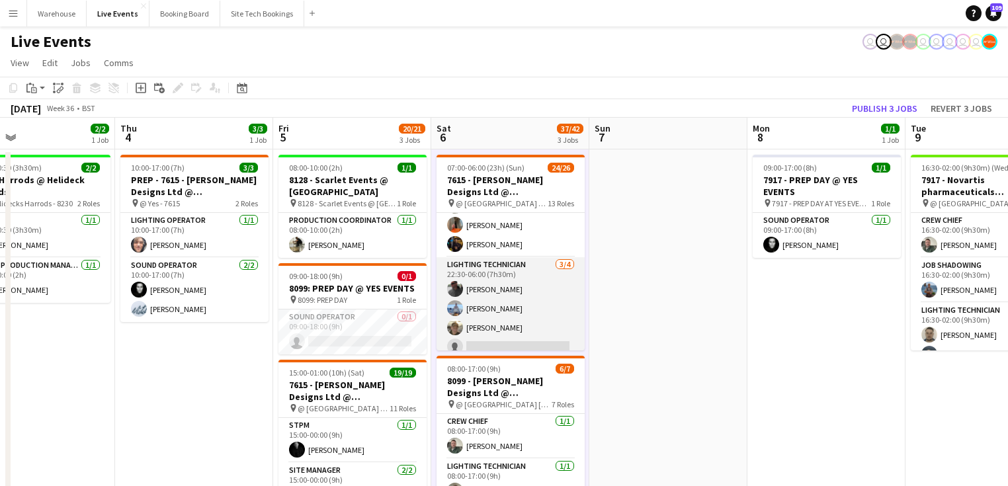
click at [503, 341] on app-card-role "Lighting Technician [DATE] 22:30-06:00 (7h30m) [PERSON_NAME] [PERSON_NAME] [PER…" at bounding box center [510, 308] width 148 height 103
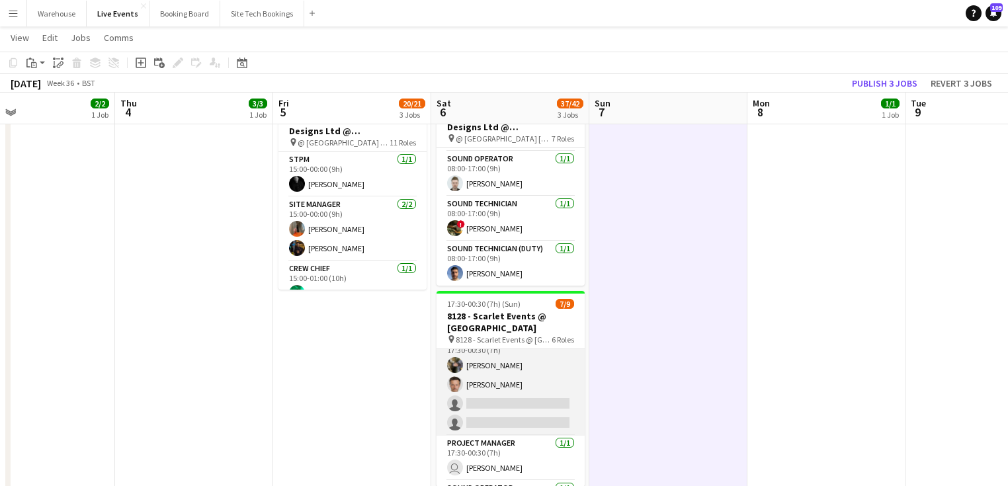
scroll to position [53, 0]
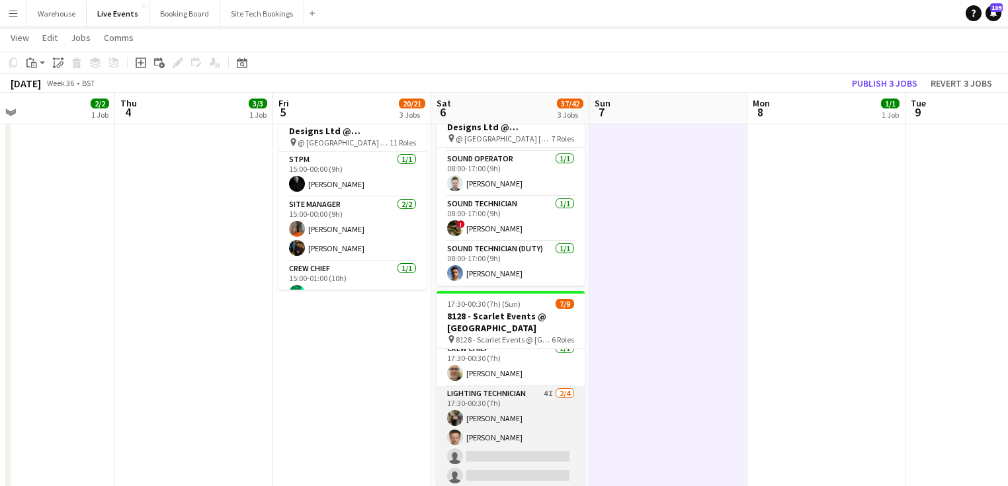
click at [529, 390] on app-card-role "Lighting Technician 4I [DATE] 17:30-00:30 (7h) [PERSON_NAME] [PERSON_NAME] sing…" at bounding box center [510, 437] width 148 height 103
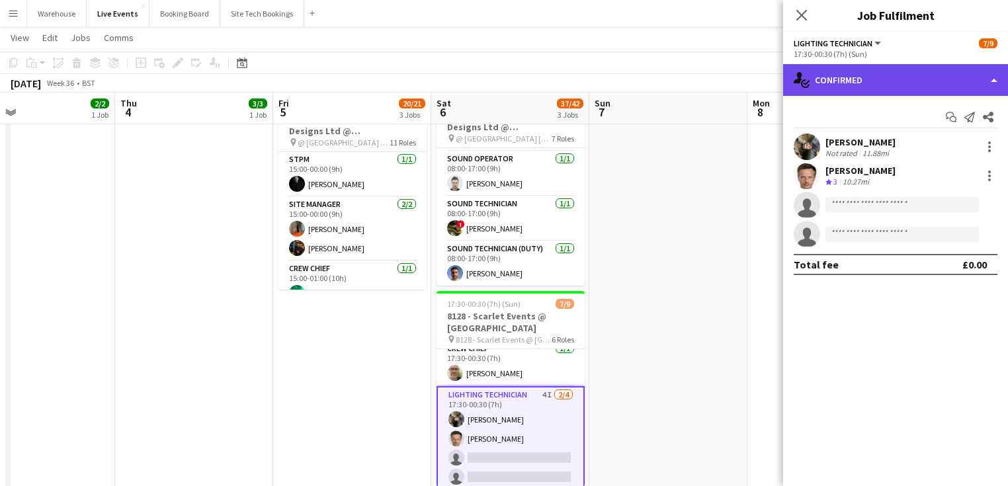
click at [845, 77] on div "single-neutral-actions-check-2 Confirmed" at bounding box center [895, 80] width 225 height 32
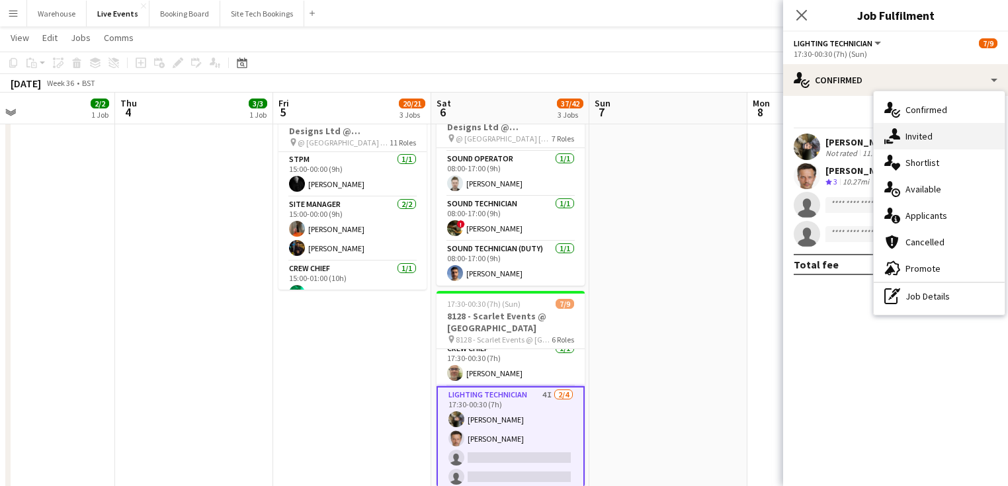
click at [910, 138] on div "single-neutral-actions-share-1 Invited" at bounding box center [939, 136] width 131 height 26
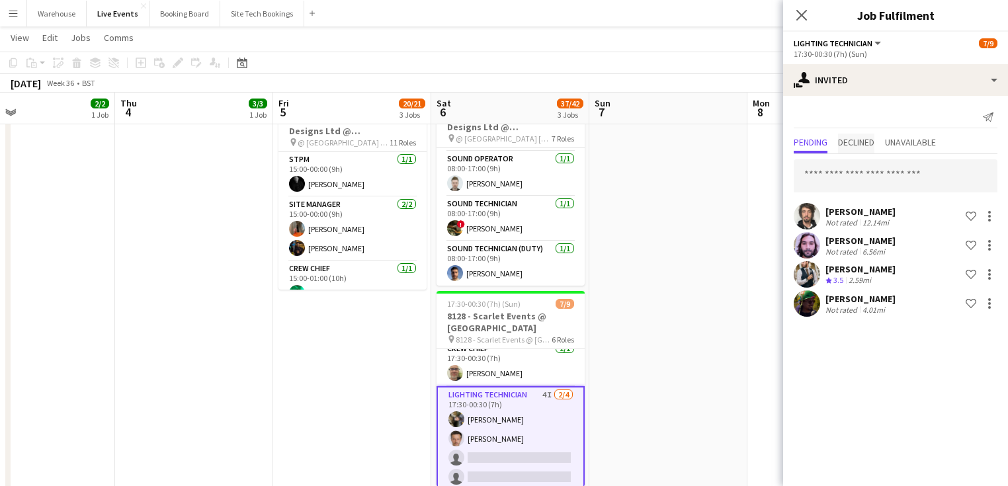
click at [861, 142] on span "Declined" at bounding box center [856, 142] width 36 height 9
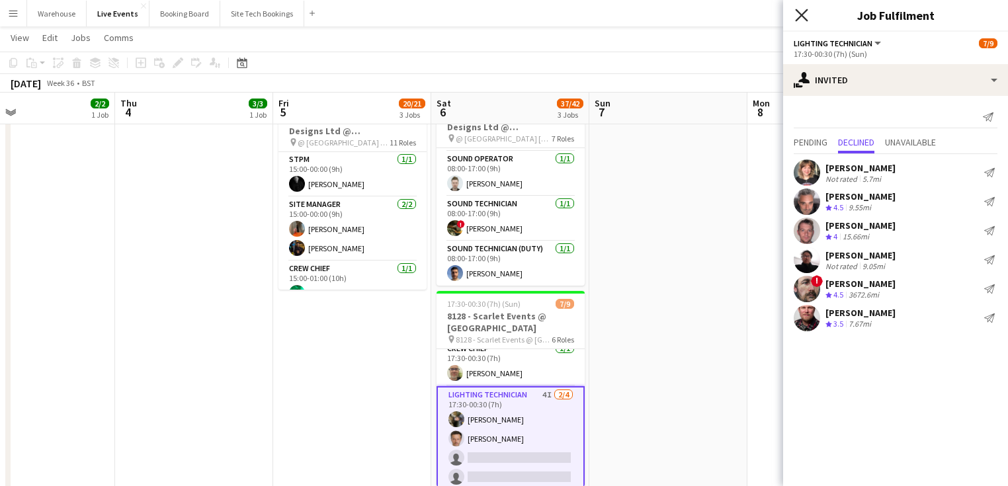
click at [800, 20] on icon "Close pop-in" at bounding box center [801, 15] width 13 height 13
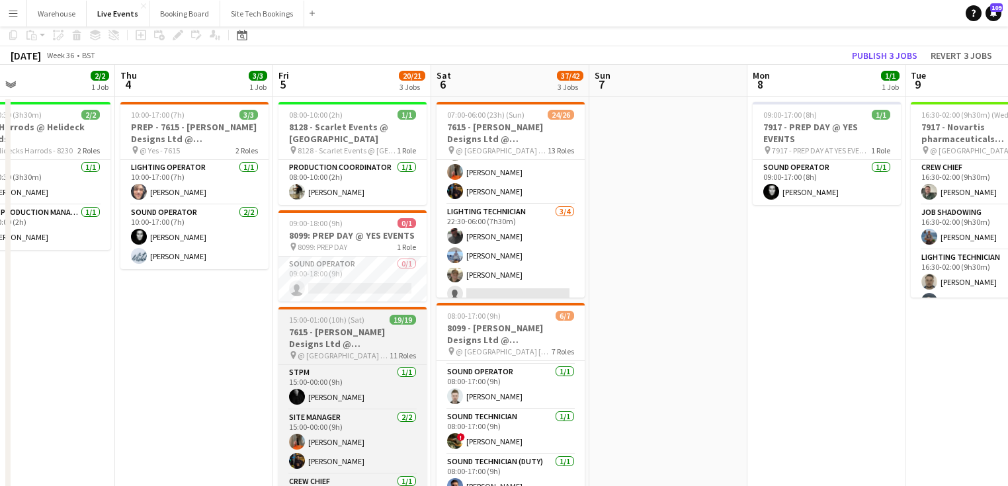
scroll to position [0, 0]
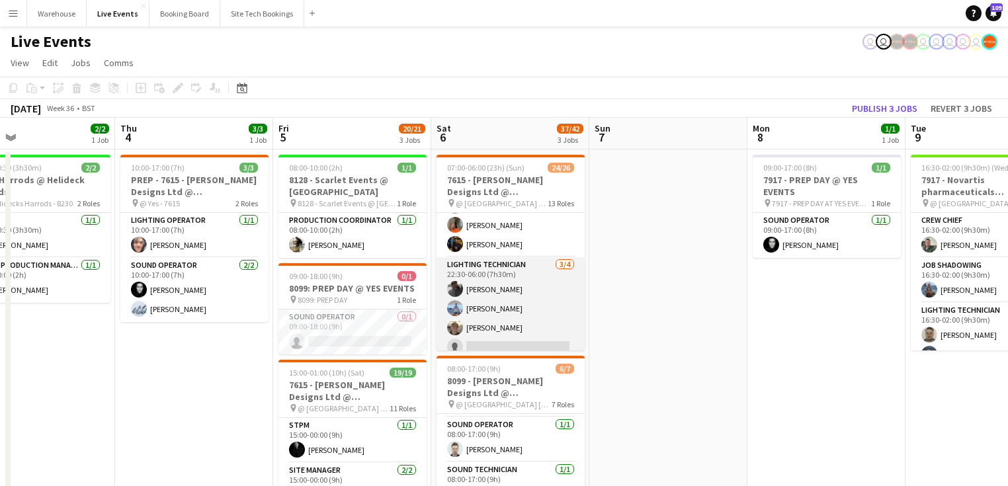
click at [499, 342] on app-card-role "Lighting Technician [DATE] 22:30-06:00 (7h30m) [PERSON_NAME] [PERSON_NAME] [PER…" at bounding box center [510, 308] width 148 height 103
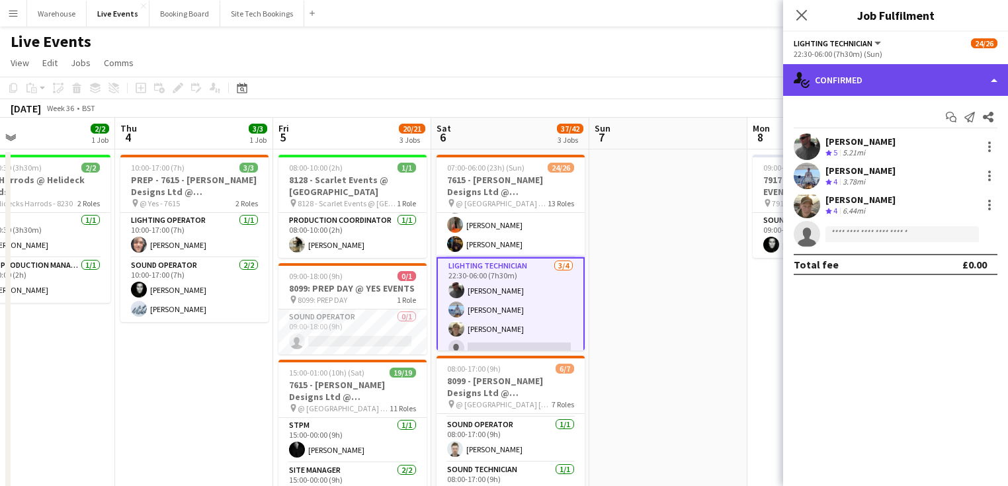
click at [891, 83] on div "single-neutral-actions-check-2 Confirmed" at bounding box center [895, 80] width 225 height 32
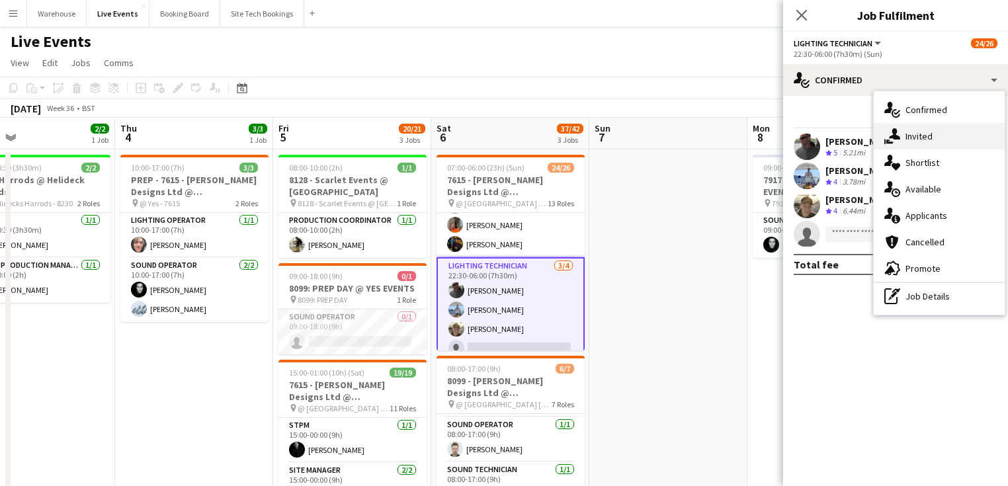
click at [911, 134] on div "single-neutral-actions-share-1 Invited" at bounding box center [939, 136] width 131 height 26
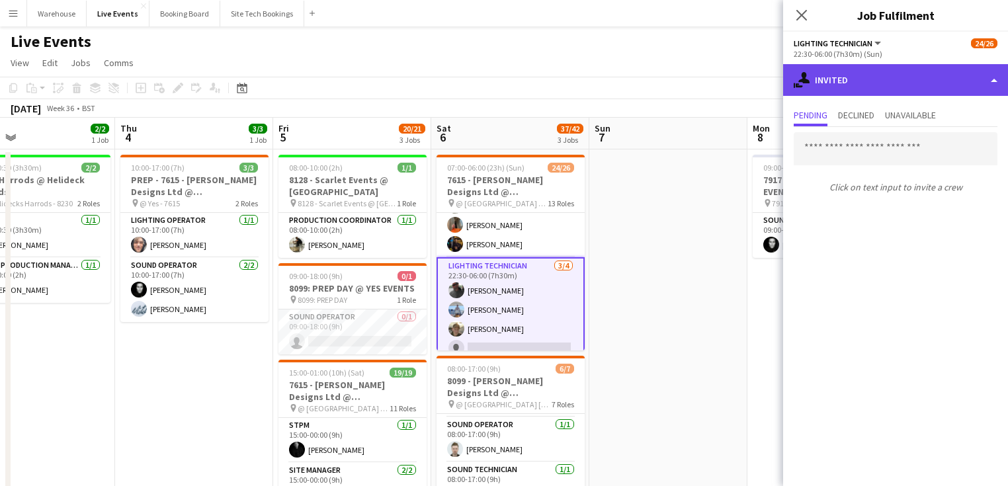
click at [856, 94] on div "single-neutral-actions-share-1 Invited" at bounding box center [895, 80] width 225 height 32
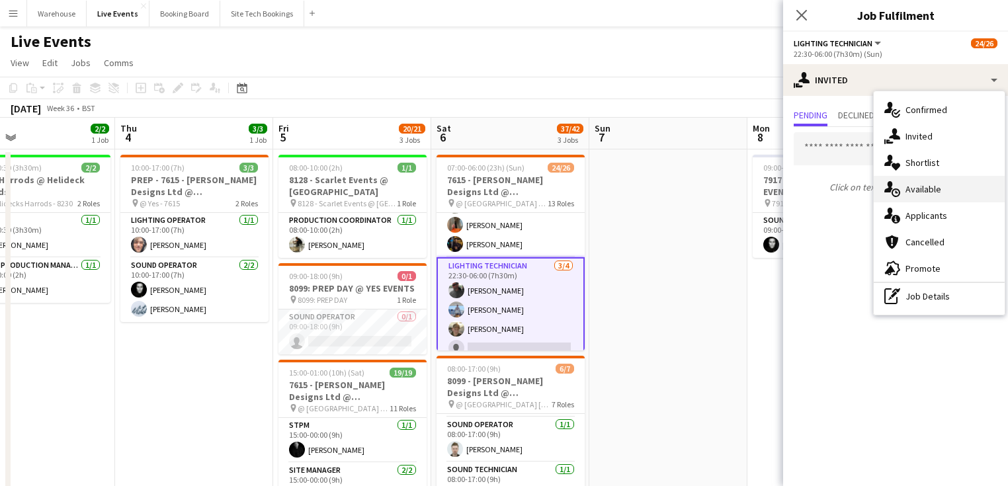
click at [915, 188] on div "single-neutral-actions-upload Available" at bounding box center [939, 189] width 131 height 26
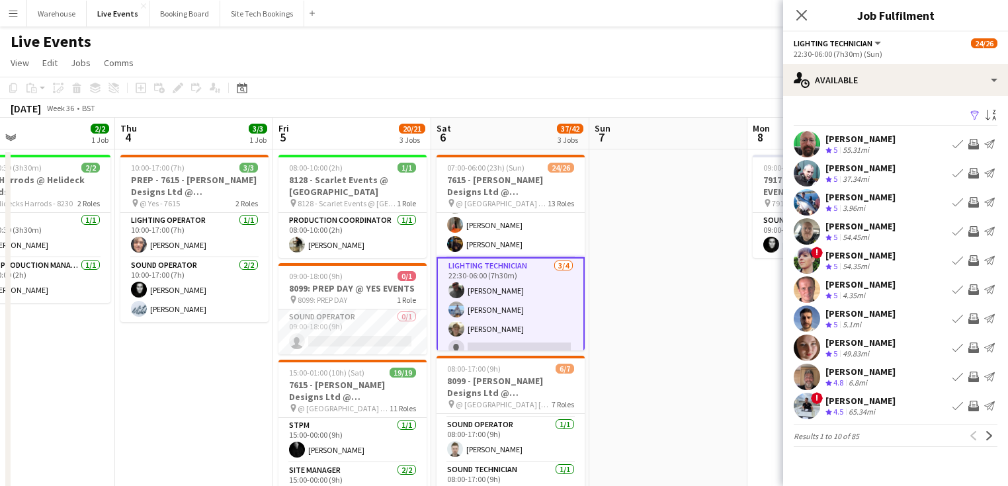
click at [972, 286] on app-icon "Invite crew" at bounding box center [973, 289] width 11 height 11
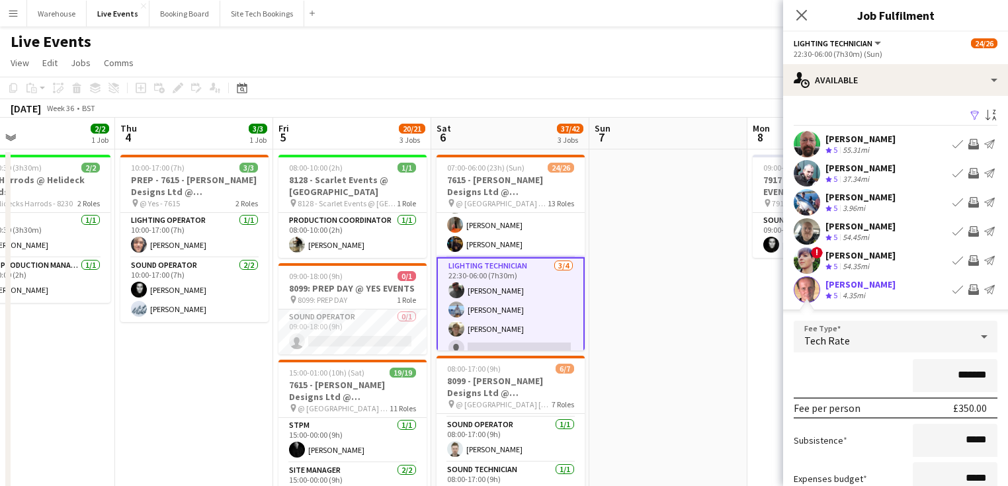
scroll to position [212, 0]
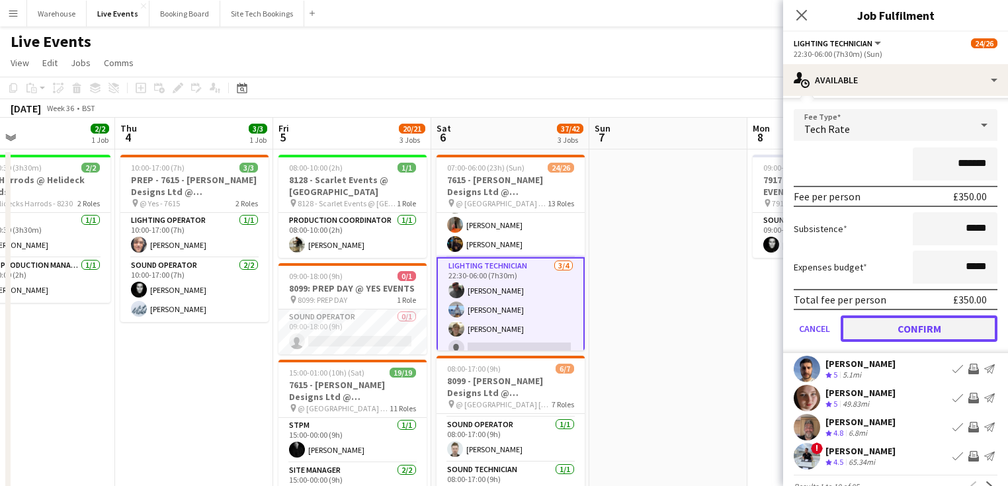
click at [913, 331] on button "Confirm" at bounding box center [919, 328] width 157 height 26
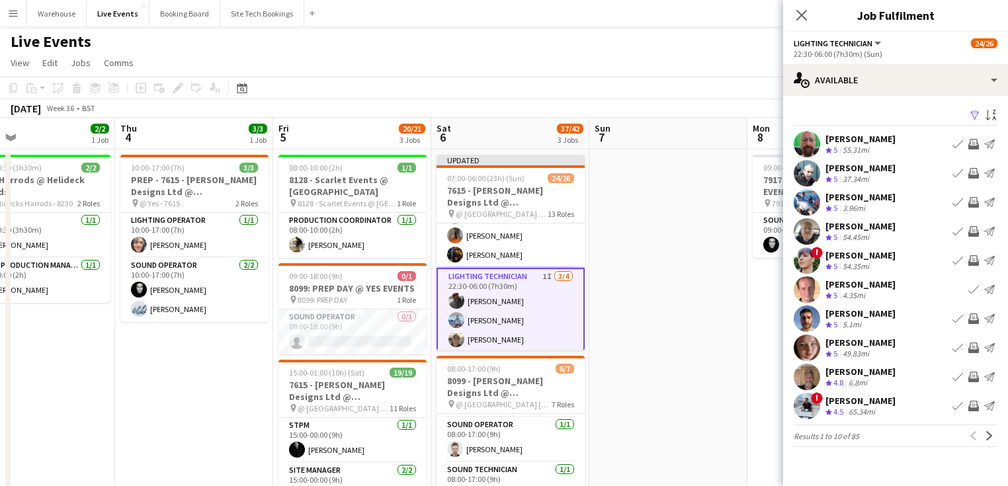
scroll to position [0, 0]
click at [799, 17] on icon at bounding box center [801, 15] width 11 height 11
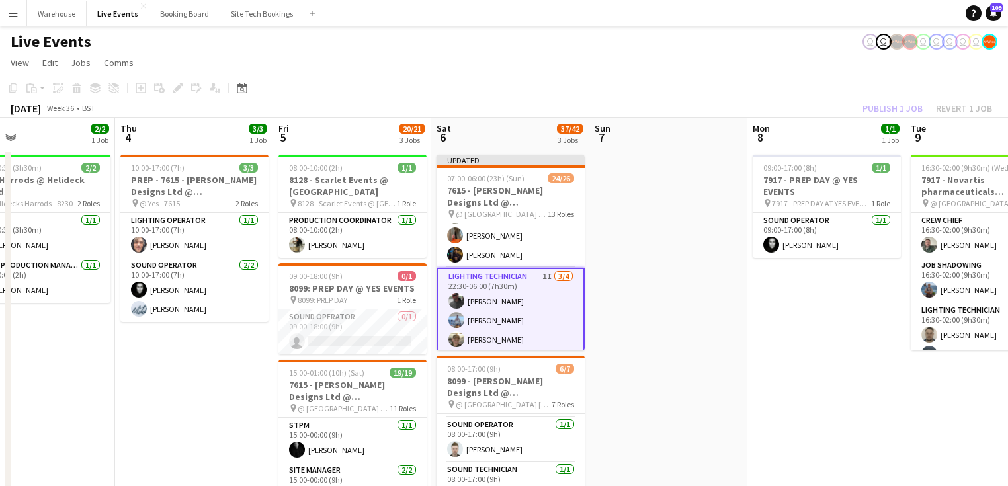
drag, startPoint x: 722, startPoint y: 312, endPoint x: 639, endPoint y: 282, distance: 88.1
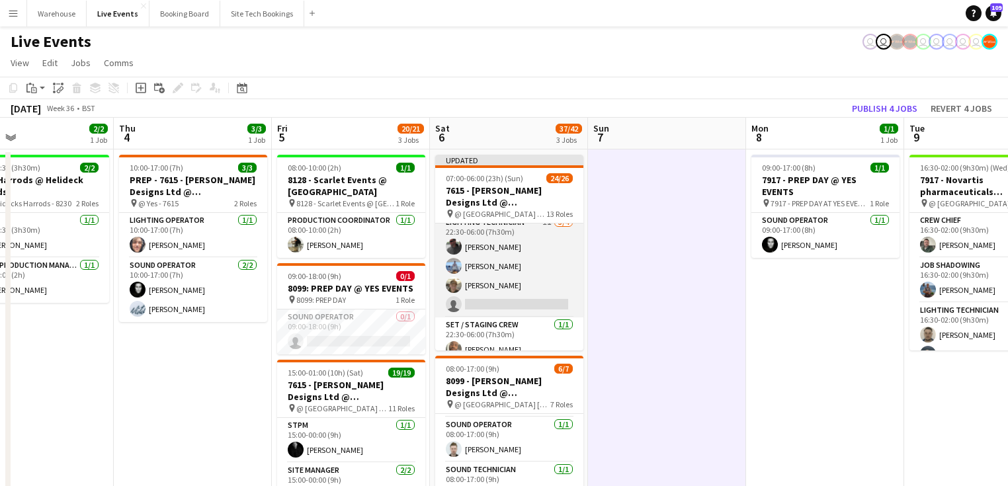
scroll to position [540, 0]
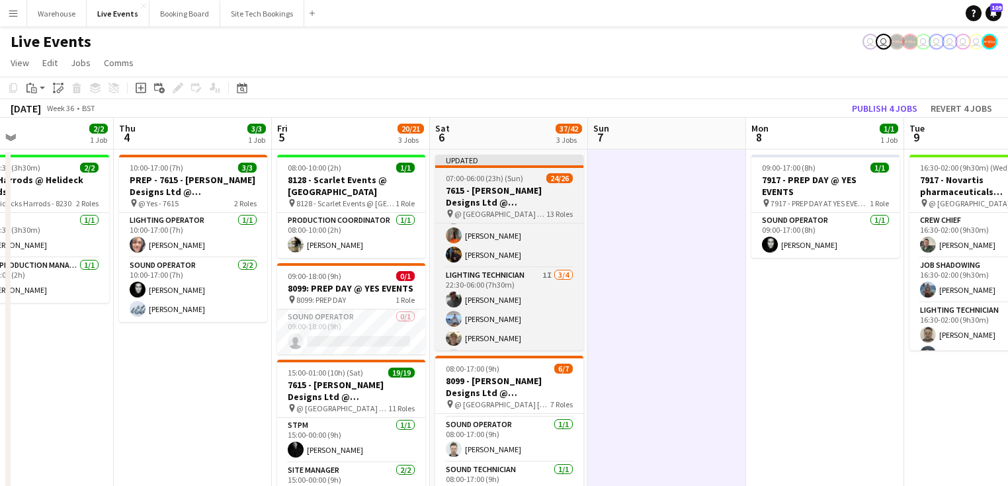
click at [504, 194] on h3 "7615 - [PERSON_NAME] Designs Ltd @ [GEOGRAPHIC_DATA]" at bounding box center [509, 197] width 148 height 24
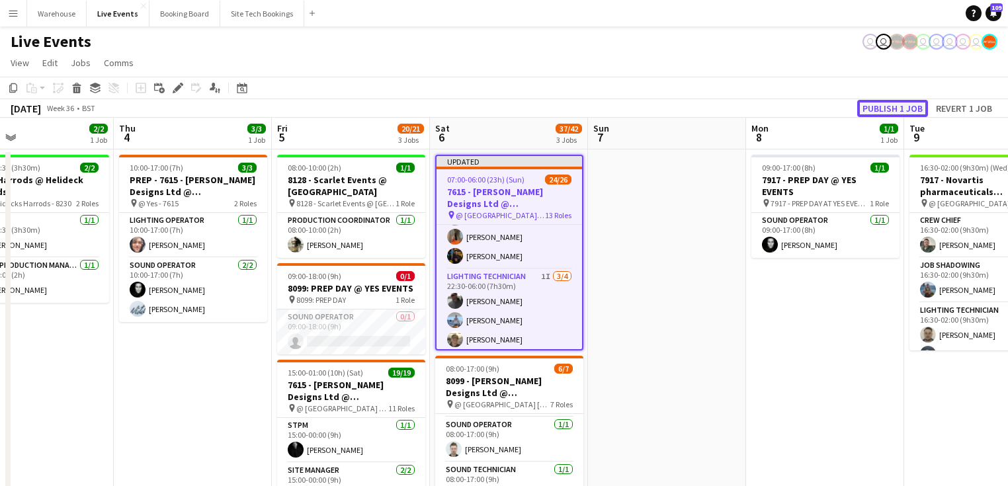
click at [882, 106] on button "Publish 1 job" at bounding box center [892, 108] width 71 height 17
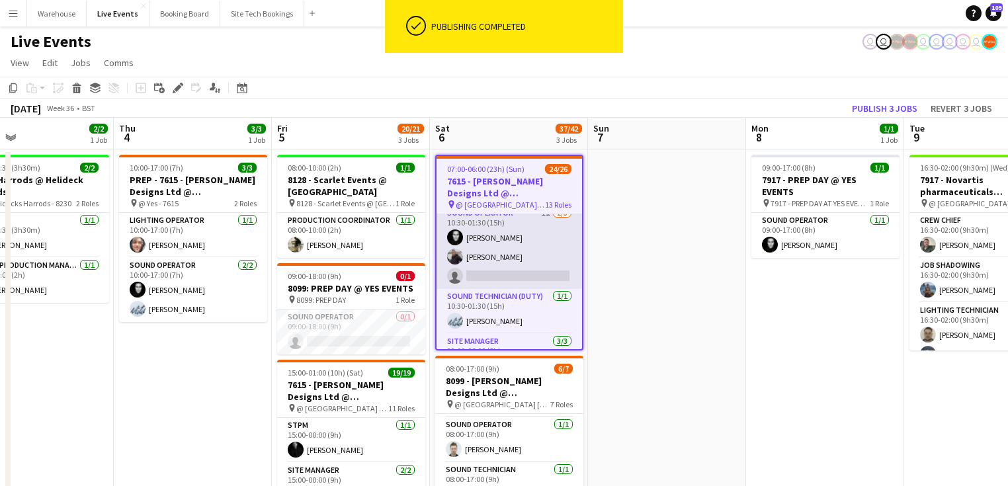
scroll to position [328, 0]
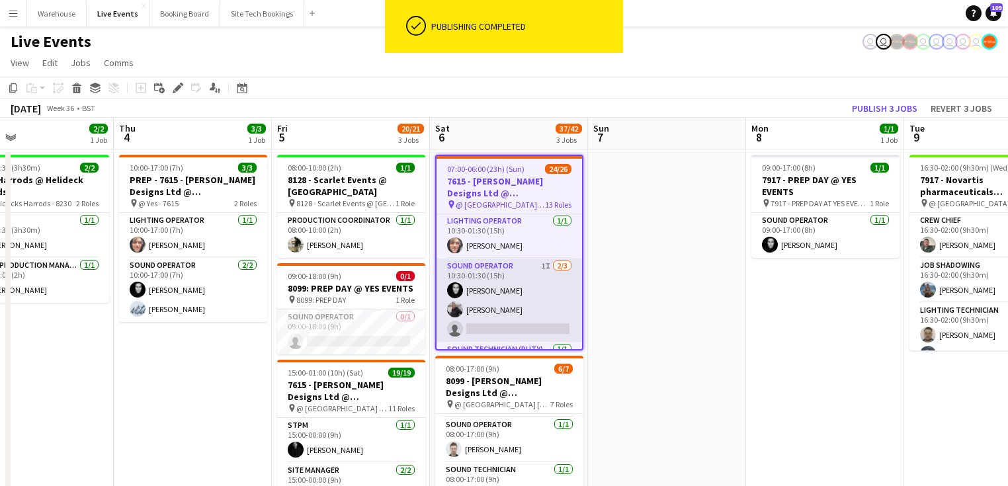
click at [505, 261] on app-card-role "Sound Operator 1I [DATE] 10:30-01:30 (15h) [PERSON_NAME] [PERSON_NAME] single-n…" at bounding box center [508, 300] width 145 height 83
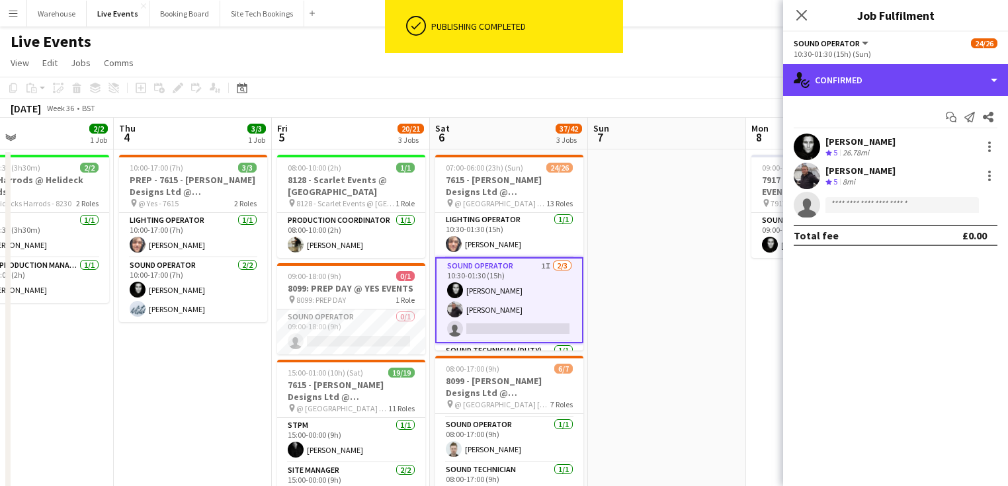
click at [876, 93] on div "single-neutral-actions-check-2 Confirmed" at bounding box center [895, 80] width 225 height 32
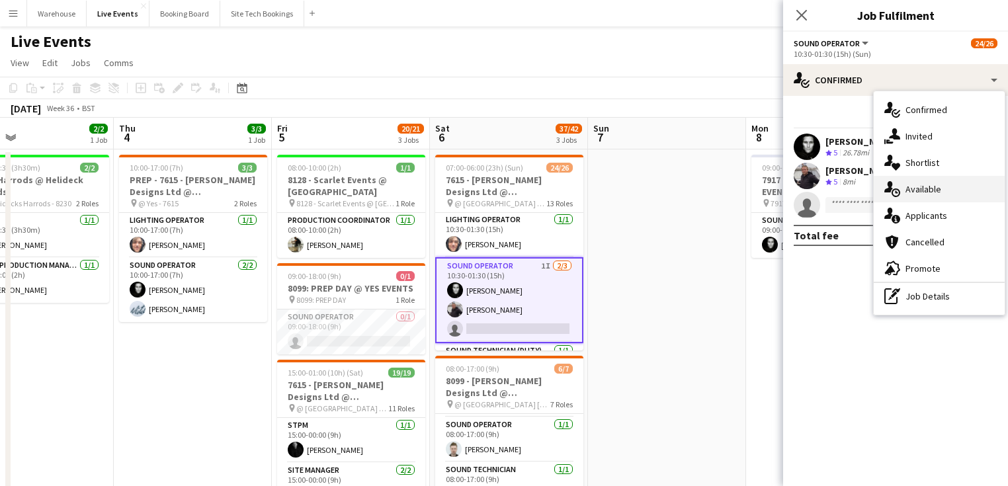
click at [921, 189] on div "single-neutral-actions-upload Available" at bounding box center [939, 189] width 131 height 26
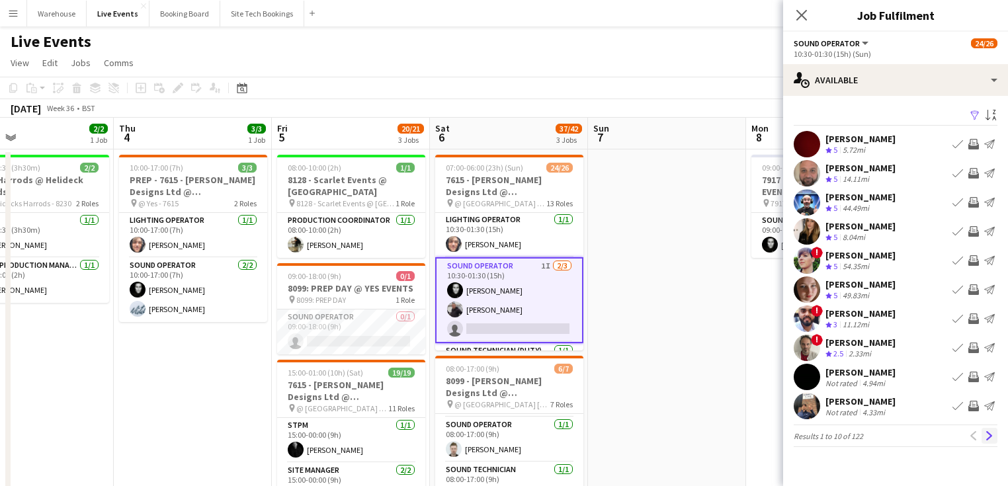
click at [990, 433] on app-icon "Next" at bounding box center [989, 435] width 9 height 9
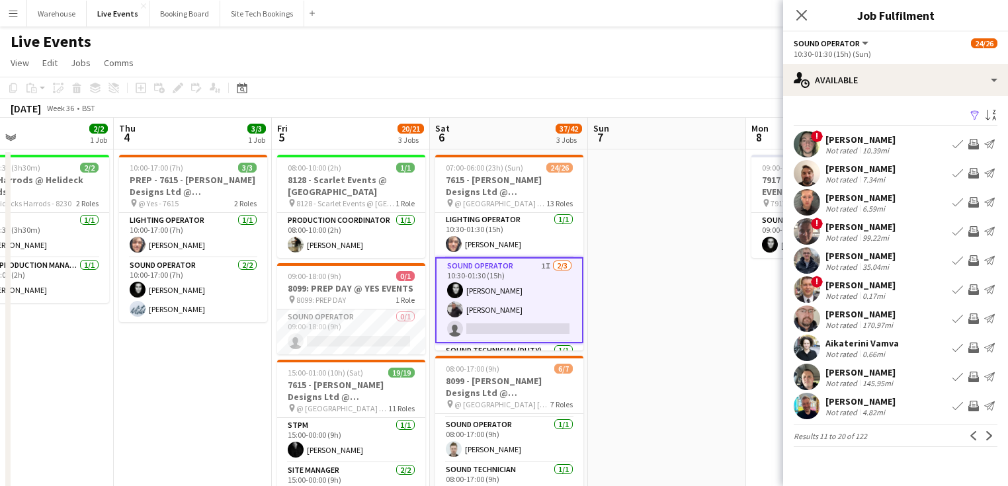
click at [990, 433] on app-icon "Next" at bounding box center [989, 435] width 9 height 9
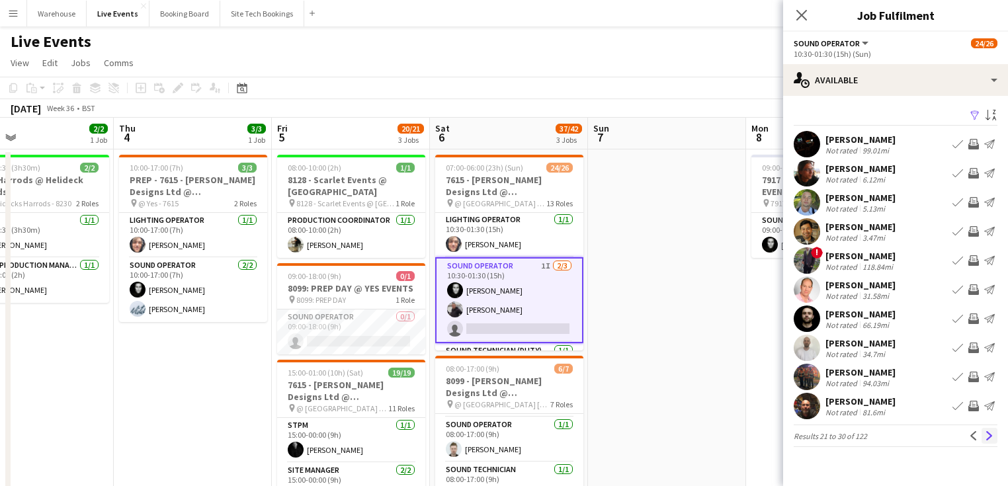
click at [988, 437] on app-icon "Next" at bounding box center [989, 435] width 9 height 9
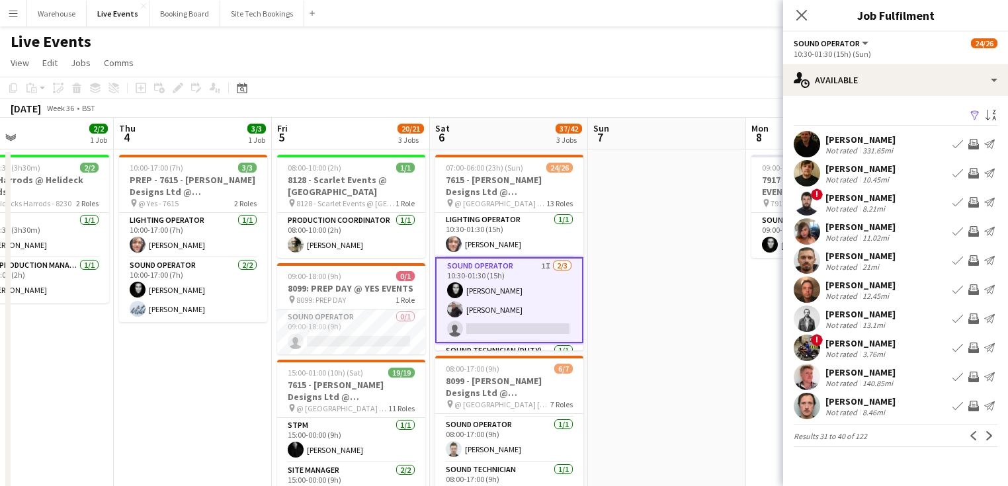
click at [988, 437] on app-icon "Next" at bounding box center [989, 435] width 9 height 9
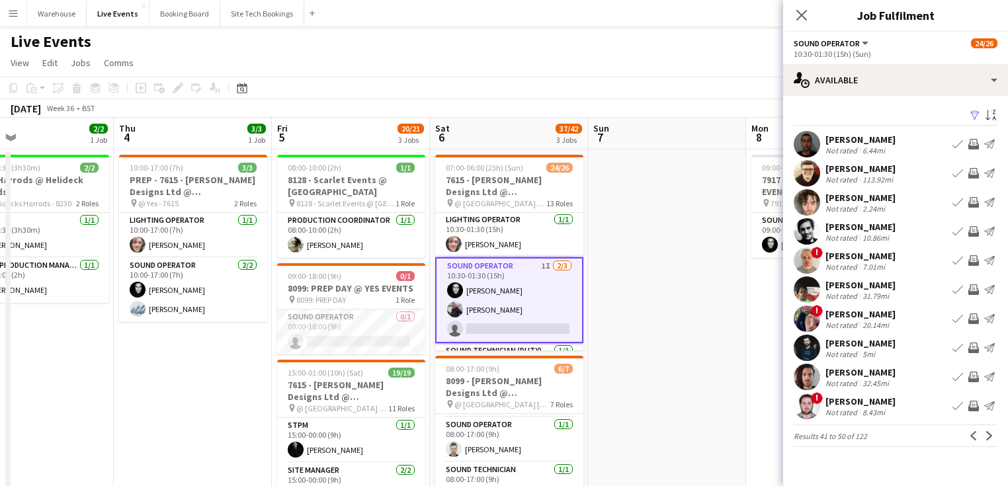
click at [988, 437] on app-icon "Next" at bounding box center [989, 435] width 9 height 9
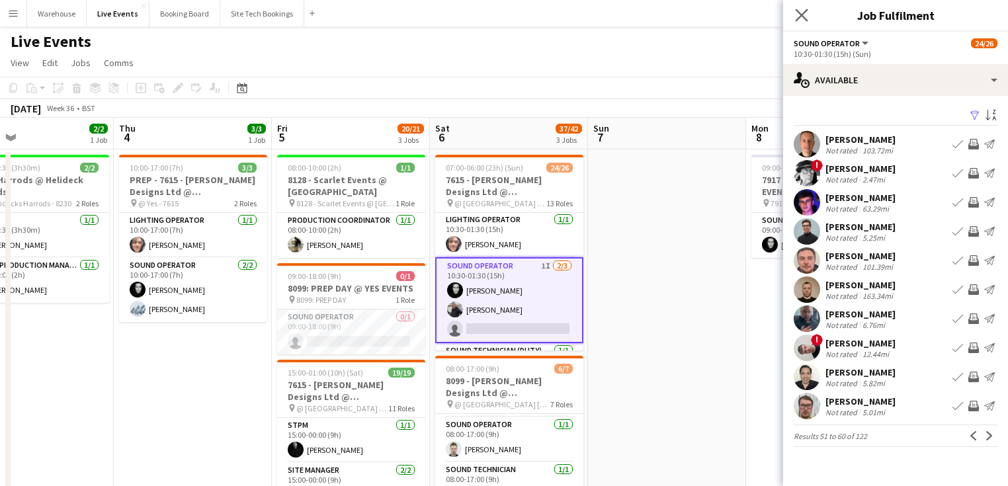
click at [801, 7] on app-icon "Close pop-in" at bounding box center [801, 15] width 19 height 19
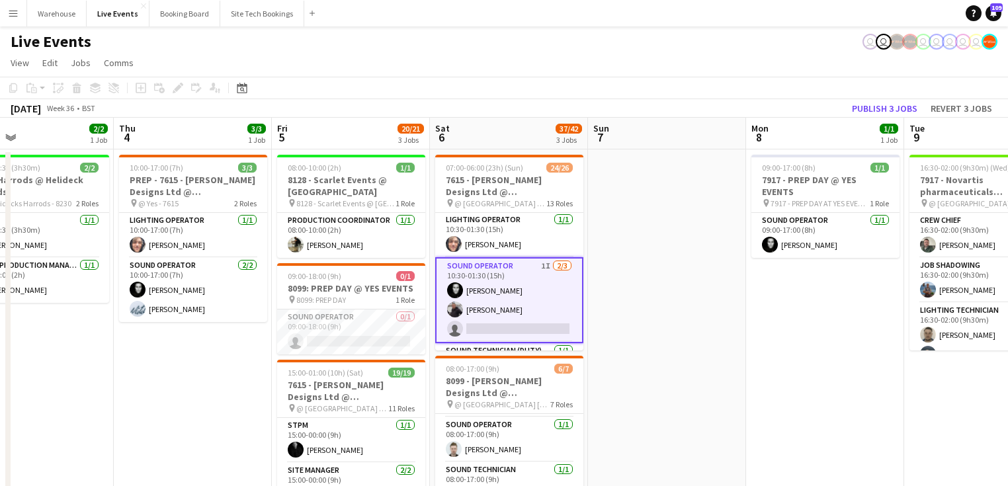
click at [532, 330] on app-card-role "Sound Operator 1I [DATE] 10:30-01:30 (15h) [PERSON_NAME] [PERSON_NAME] single-n…" at bounding box center [509, 300] width 148 height 86
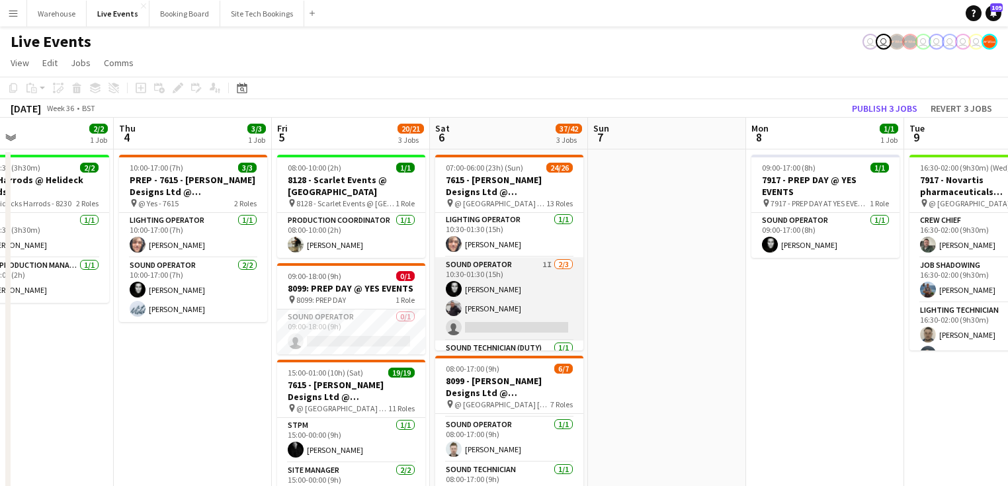
click at [522, 330] on app-card-role "Sound Operator 1I [DATE] 10:30-01:30 (15h) [PERSON_NAME] [PERSON_NAME] single-n…" at bounding box center [509, 298] width 148 height 83
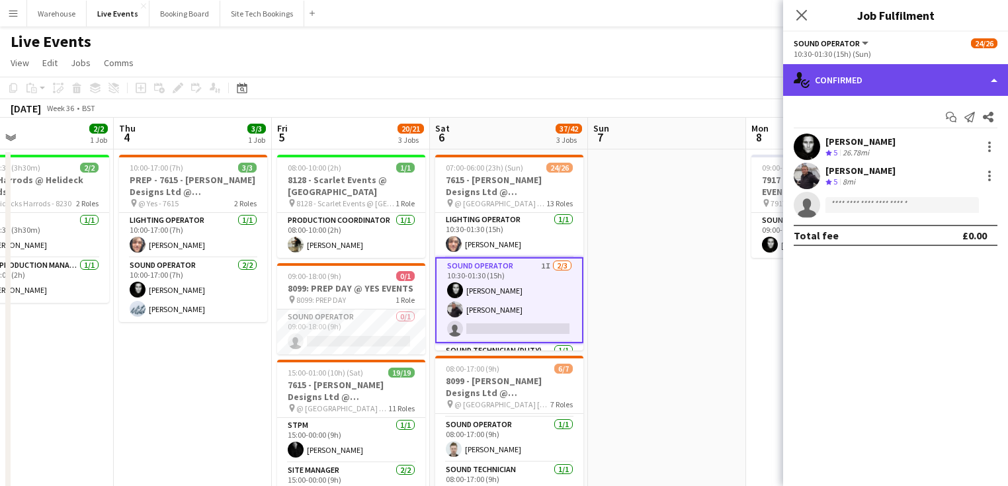
click at [888, 79] on div "single-neutral-actions-check-2 Confirmed" at bounding box center [895, 80] width 225 height 32
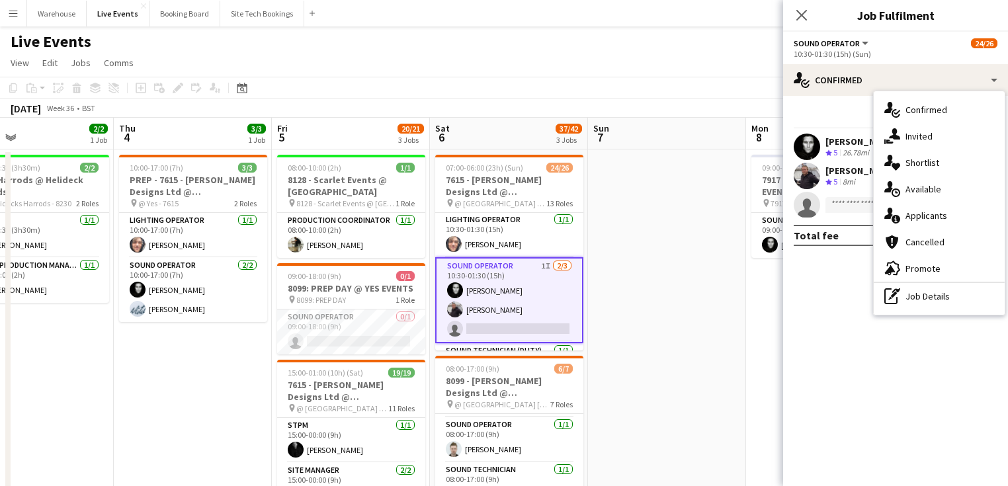
click at [921, 140] on div "single-neutral-actions-share-1 Invited" at bounding box center [939, 136] width 131 height 26
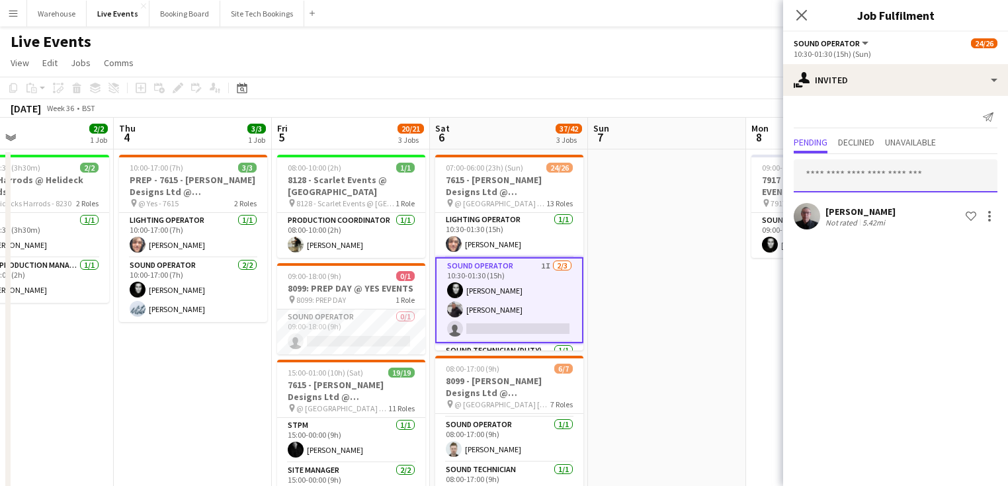
click at [862, 175] on input "text" at bounding box center [896, 175] width 204 height 33
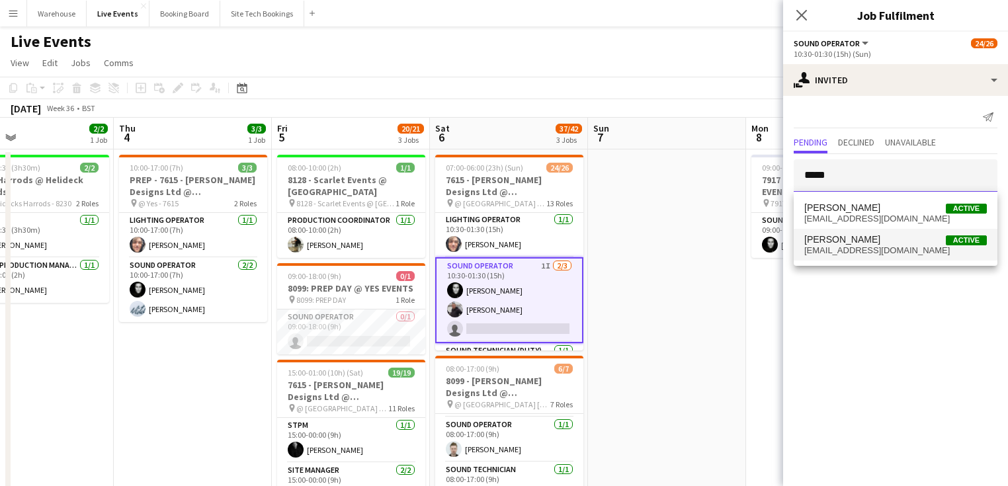
type input "*****"
click at [851, 240] on span "[PERSON_NAME] Active" at bounding box center [895, 239] width 183 height 11
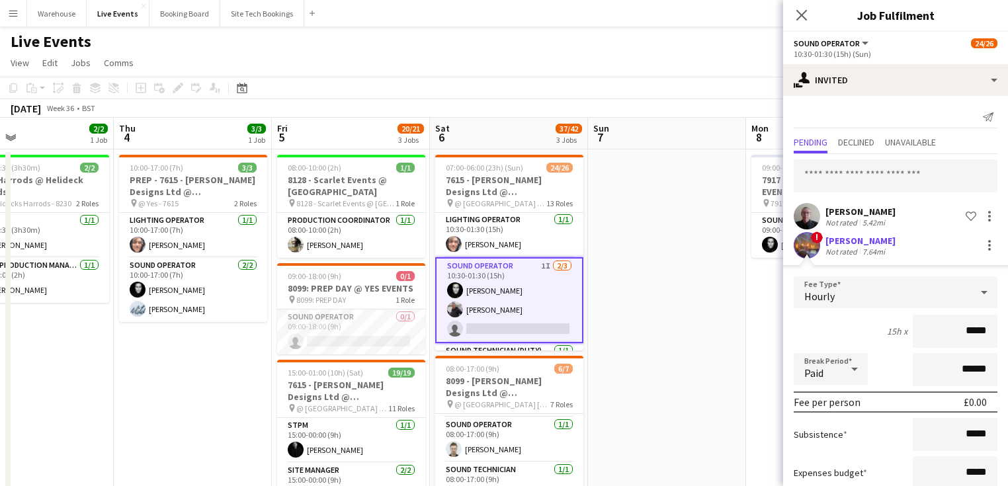
scroll to position [83, 0]
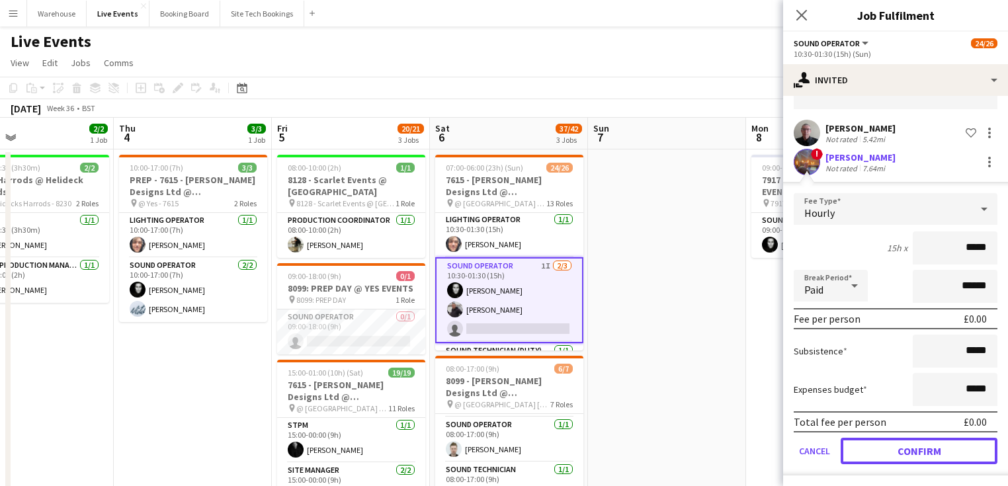
drag, startPoint x: 899, startPoint y: 442, endPoint x: 907, endPoint y: 444, distance: 8.0
click at [899, 443] on button "Confirm" at bounding box center [919, 451] width 157 height 26
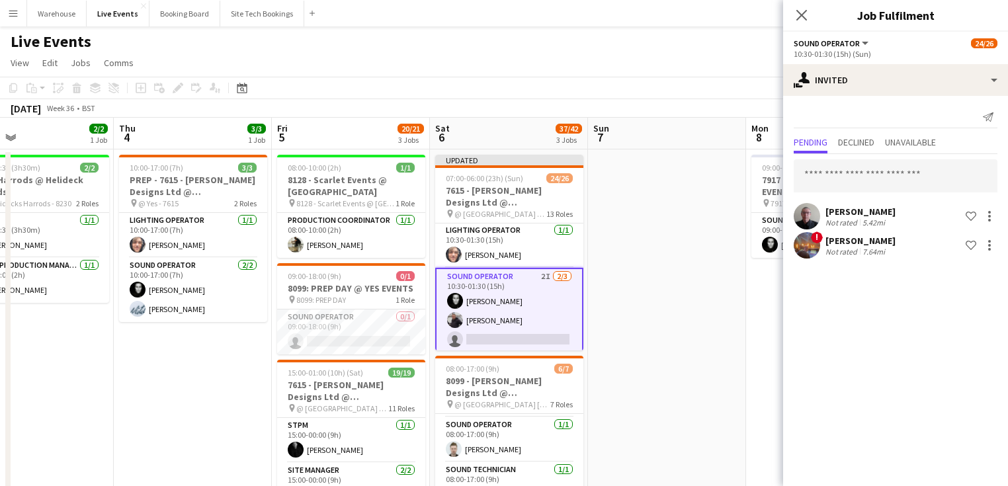
scroll to position [0, 0]
click at [986, 209] on div at bounding box center [989, 216] width 16 height 16
click at [920, 340] on span "Cancel invitation" at bounding box center [947, 334] width 77 height 11
click at [803, 15] on icon "Close pop-in" at bounding box center [801, 15] width 13 height 13
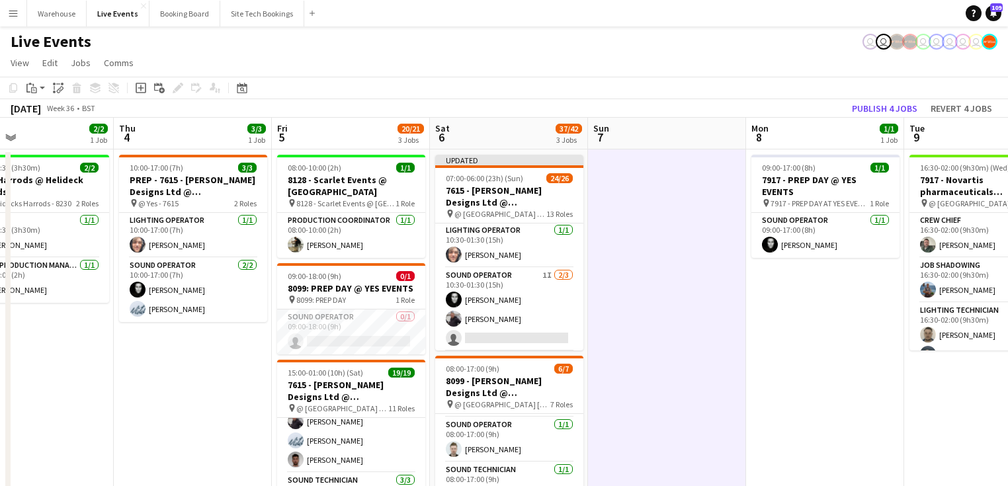
click at [511, 194] on h3 "7615 - [PERSON_NAME] Designs Ltd @ [GEOGRAPHIC_DATA]" at bounding box center [509, 197] width 148 height 24
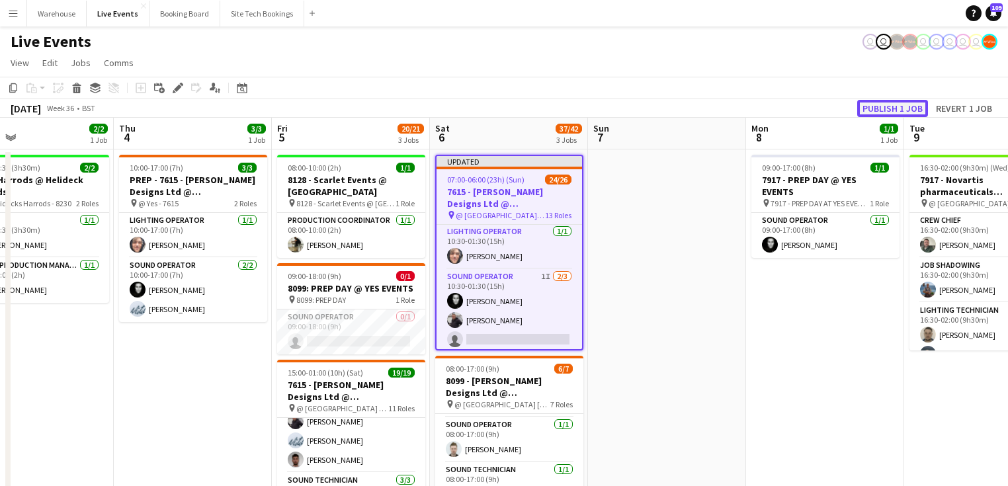
click at [905, 104] on button "Publish 1 job" at bounding box center [892, 108] width 71 height 17
